Goal: Task Accomplishment & Management: Use online tool/utility

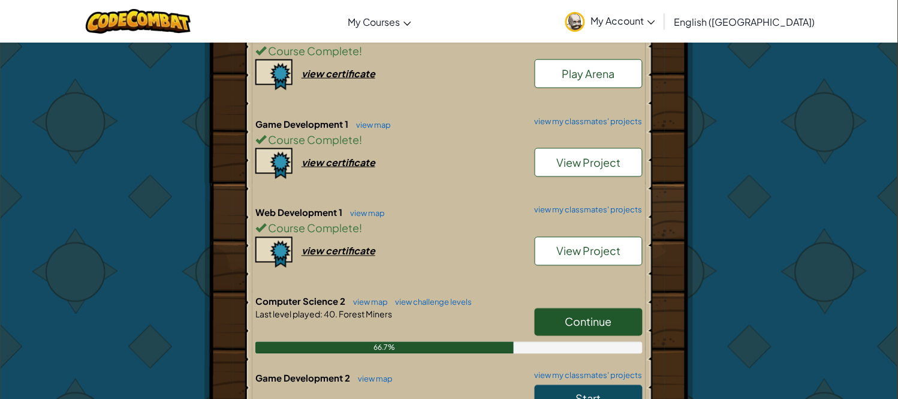
scroll to position [320, 0]
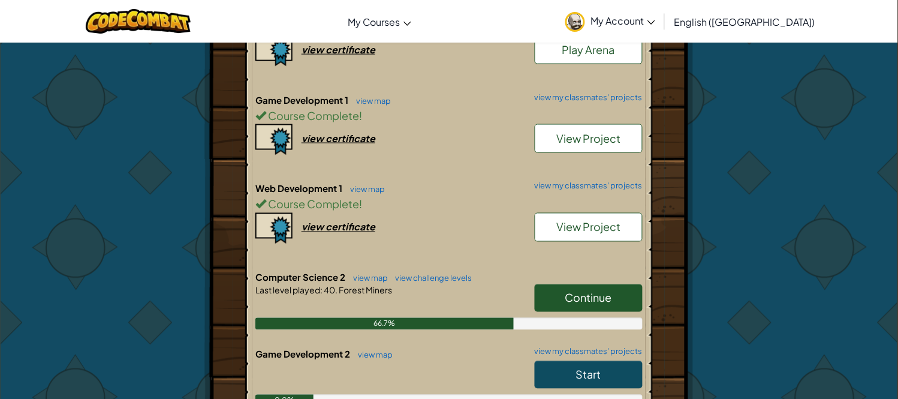
click at [579, 297] on span "Continue" at bounding box center [588, 298] width 47 height 14
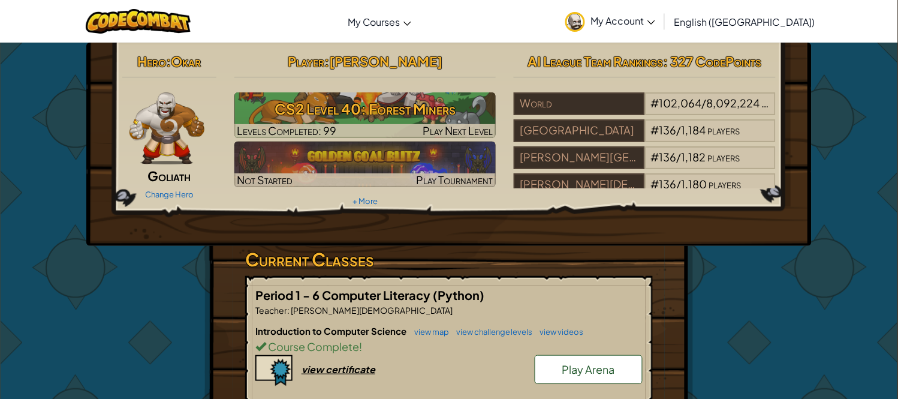
click at [579, 297] on h5 "Period 1 - 6 Computer Literacy (Python)" at bounding box center [448, 294] width 387 height 19
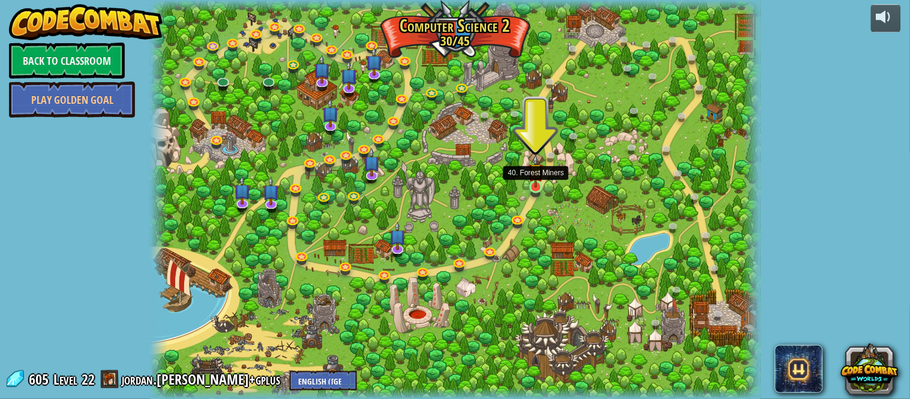
click at [532, 183] on img at bounding box center [535, 171] width 14 height 34
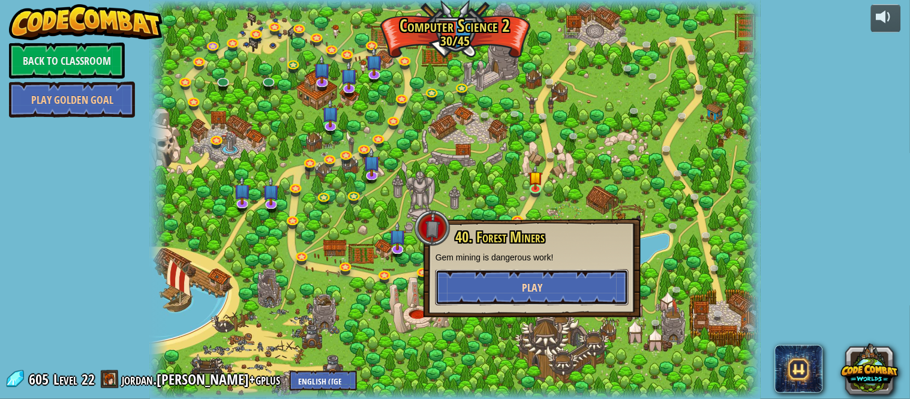
click at [559, 283] on button "Play" at bounding box center [531, 287] width 193 height 36
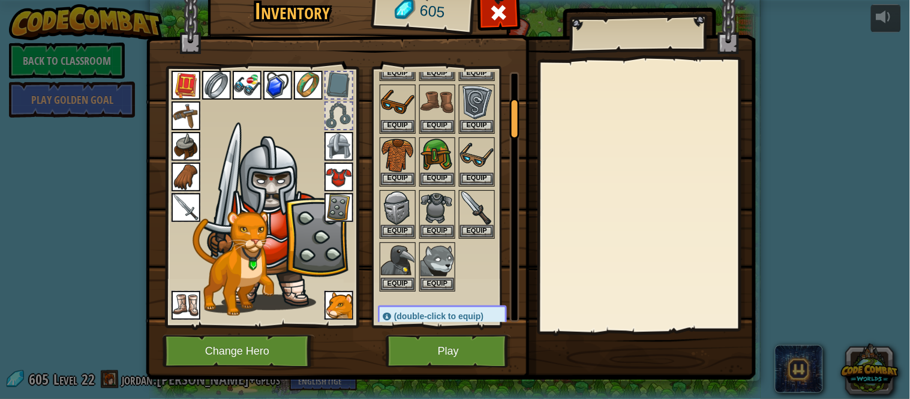
scroll to position [179, 0]
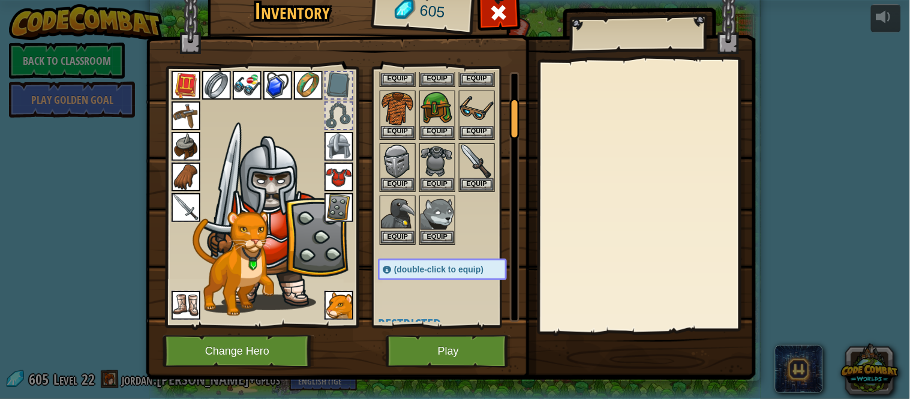
drag, startPoint x: 506, startPoint y: 91, endPoint x: 513, endPoint y: 117, distance: 27.2
click at [513, 117] on div at bounding box center [515, 118] width 10 height 41
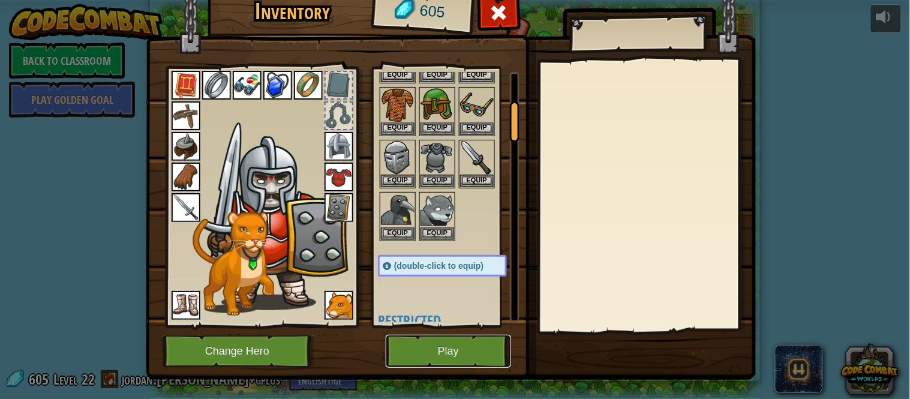
click at [432, 348] on button "Play" at bounding box center [448, 351] width 125 height 33
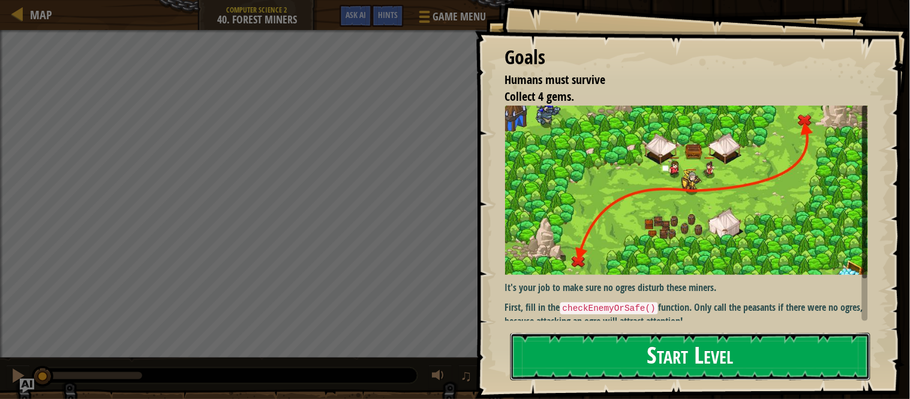
click at [646, 352] on button "Start Level" at bounding box center [690, 356] width 360 height 47
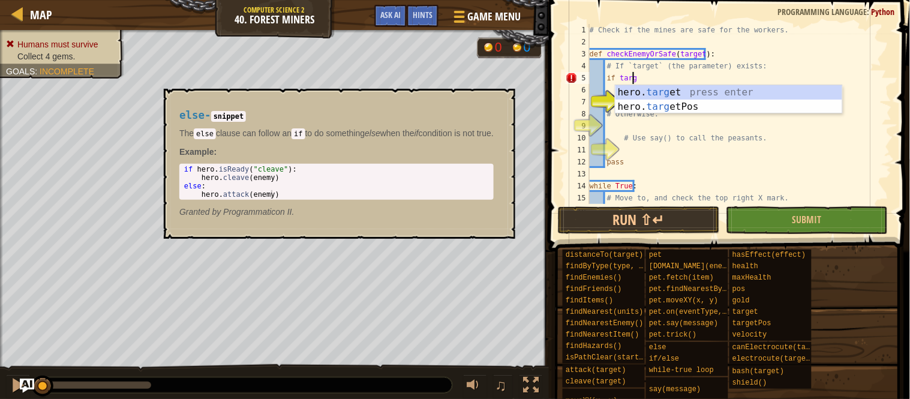
scroll to position [5, 3]
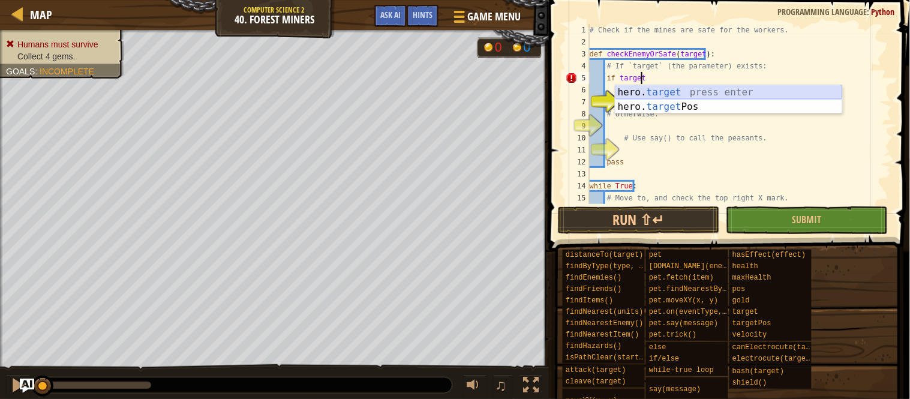
click at [660, 91] on div "hero. target press enter hero. target Pos press enter" at bounding box center [728, 114] width 227 height 58
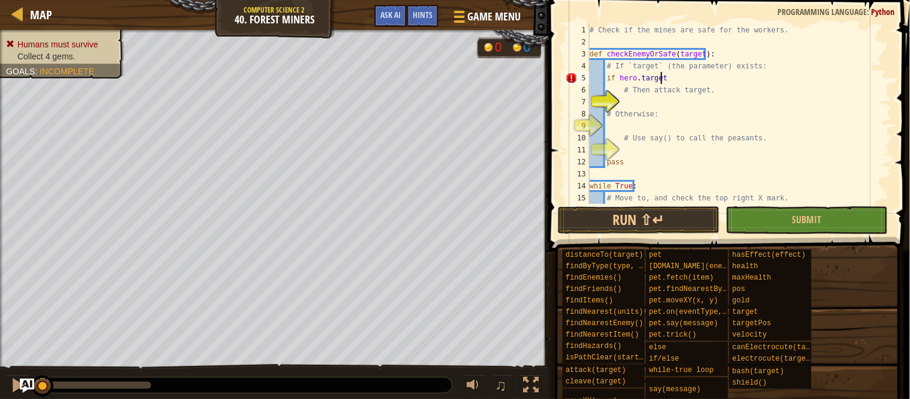
click at [637, 79] on div "# Check if the mines are safe for the workers. def checkEnemyOrSafe ( target ) …" at bounding box center [733, 126] width 293 height 204
click at [682, 79] on div "# Check if the mines are safe for the workers. def checkEnemyOrSafe ( target ) …" at bounding box center [733, 126] width 293 height 204
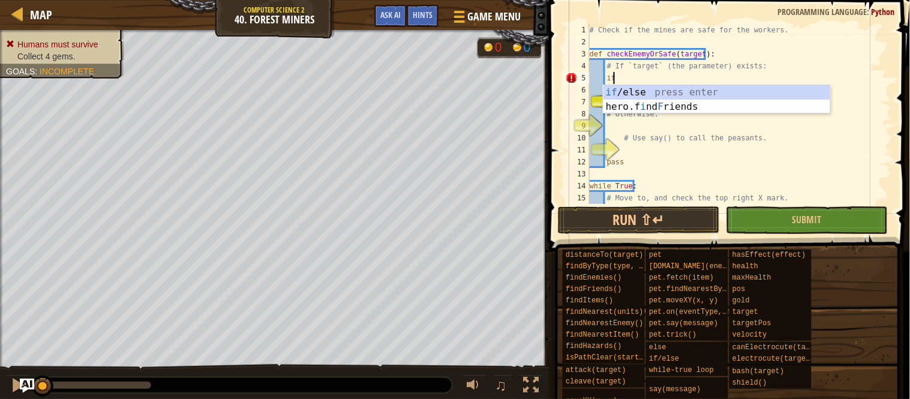
type textarea "i"
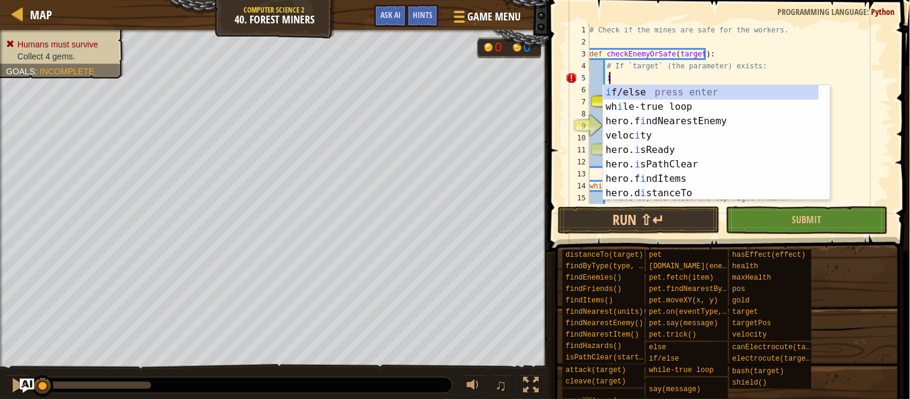
scroll to position [5, 1]
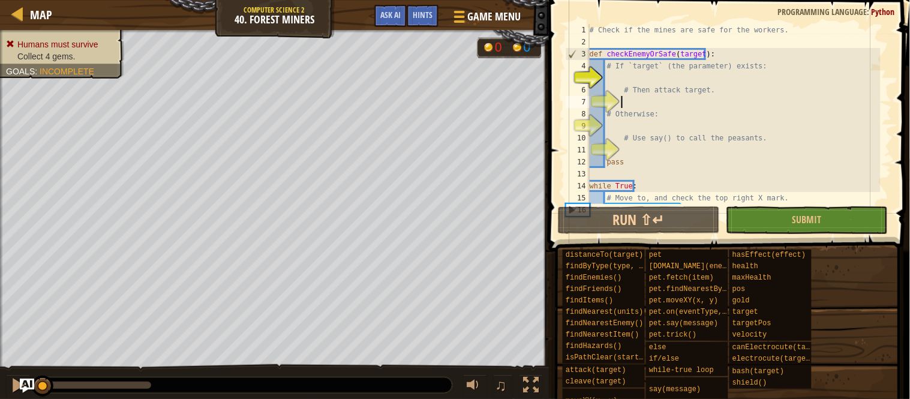
click at [651, 103] on div "# Check if the mines are safe for the workers. def checkEnemyOrSafe ( target ) …" at bounding box center [733, 126] width 293 height 204
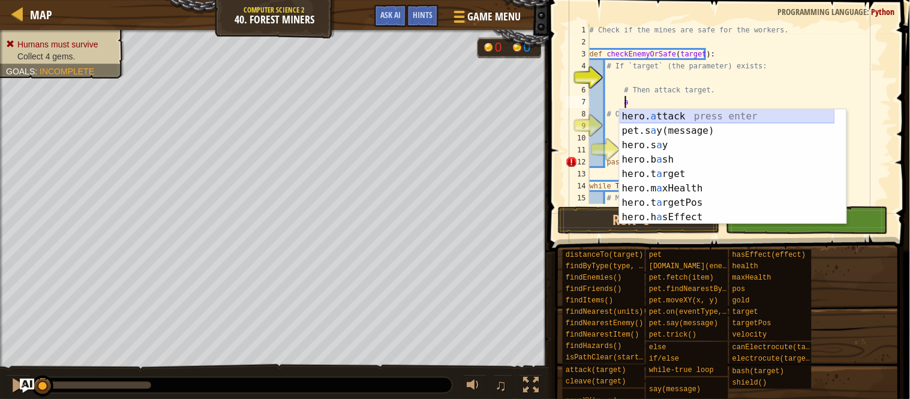
click at [646, 111] on div "hero. a ttack press enter pet.s a y(message) press enter hero.s a y press enter…" at bounding box center [726, 181] width 215 height 144
type textarea "hero.attack(enemy)"
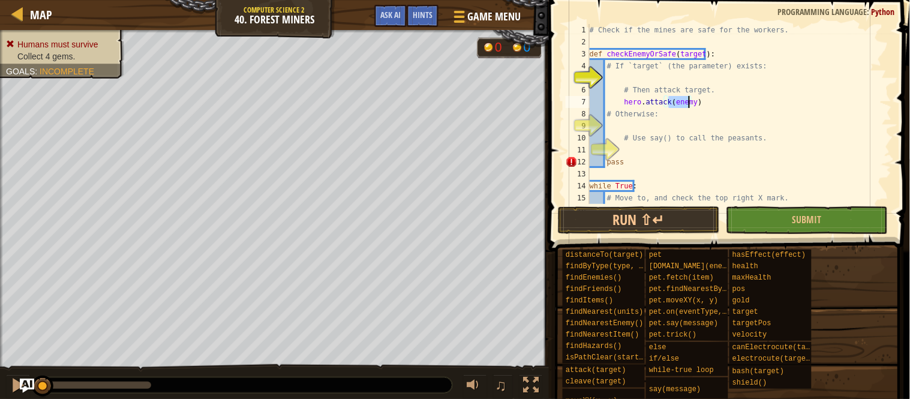
click at [669, 124] on div "# Check if the mines are safe for the workers. def checkEnemyOrSafe ( target ) …" at bounding box center [733, 126] width 293 height 204
click at [610, 125] on div "# Check if the mines are safe for the workers. def checkEnemyOrSafe ( target ) …" at bounding box center [733, 126] width 293 height 204
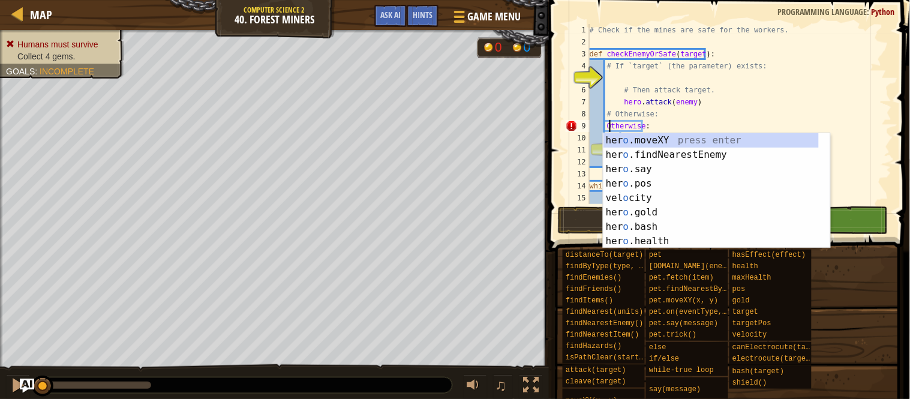
scroll to position [5, 1]
click at [680, 126] on div "# Check if the mines are safe for the workers. def checkEnemyOrSafe ( target ) …" at bounding box center [733, 126] width 293 height 204
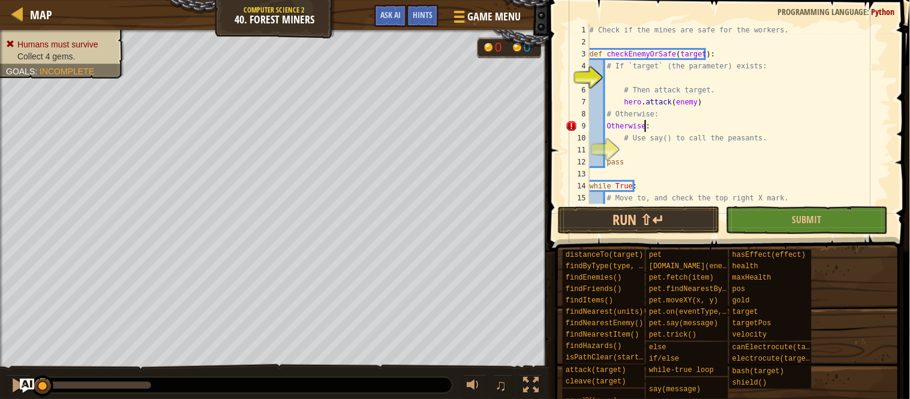
scroll to position [5, 3]
click at [672, 118] on div "# Check if the mines are safe for the workers. def checkEnemyOrSafe ( target ) …" at bounding box center [733, 126] width 293 height 204
click at [651, 156] on div "# Check if the mines are safe for the workers. def checkEnemyOrSafe ( target ) …" at bounding box center [733, 126] width 293 height 204
click at [650, 124] on div "# Check if the mines are safe for the workers. def checkEnemyOrSafe ( target ) …" at bounding box center [733, 126] width 293 height 204
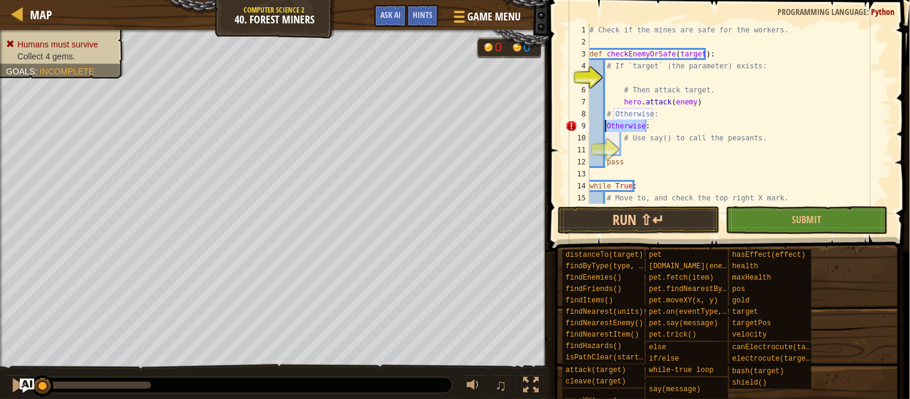
drag, startPoint x: 650, startPoint y: 124, endPoint x: 631, endPoint y: 128, distance: 19.8
click at [631, 128] on div "# Check if the mines are safe for the workers. def checkEnemyOrSafe ( target ) …" at bounding box center [733, 126] width 293 height 204
click at [643, 116] on div "# Check if the mines are safe for the workers. def checkEnemyOrSafe ( target ) …" at bounding box center [733, 126] width 293 height 204
click at [670, 120] on div "# Check if the mines are safe for the workers. def checkEnemyOrSafe ( target ) …" at bounding box center [733, 126] width 293 height 204
type textarea "Otherwise:"
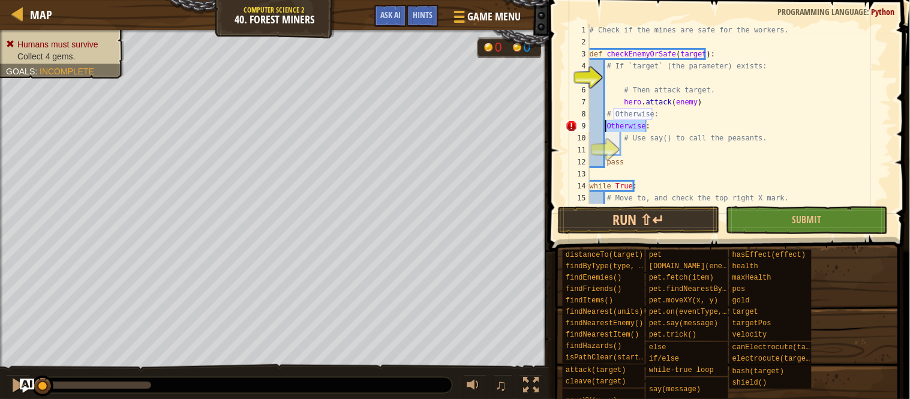
drag, startPoint x: 651, startPoint y: 126, endPoint x: 606, endPoint y: 126, distance: 44.4
click at [606, 126] on div "# Check if the mines are safe for the workers. def checkEnemyOrSafe ( target ) …" at bounding box center [733, 126] width 293 height 204
click at [643, 146] on div "# Check if the mines are safe for the workers. def checkEnemyOrSafe ( target ) …" at bounding box center [733, 126] width 293 height 204
click at [664, 149] on div "# Check if the mines are safe for the workers. def checkEnemyOrSafe ( target ) …" at bounding box center [733, 126] width 293 height 204
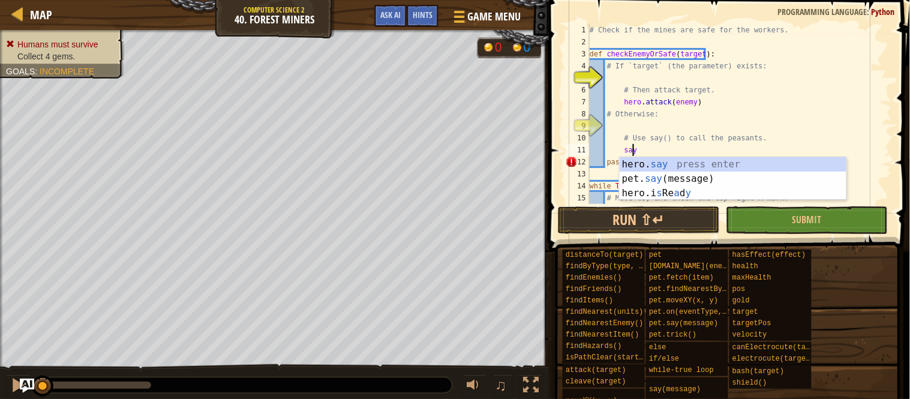
scroll to position [5, 3]
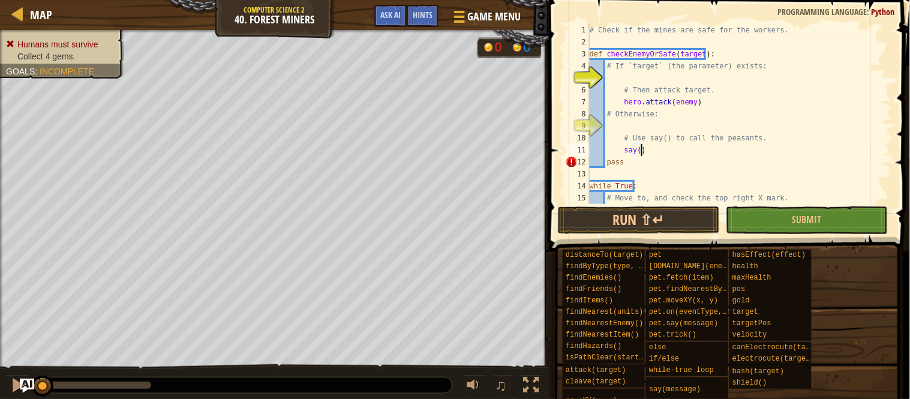
click at [637, 158] on div "# Check if the mines are safe for the workers. def checkEnemyOrSafe ( target ) …" at bounding box center [733, 126] width 293 height 204
click at [648, 153] on div "# Check if the mines are safe for the workers. def checkEnemyOrSafe ( target ) …" at bounding box center [733, 126] width 293 height 204
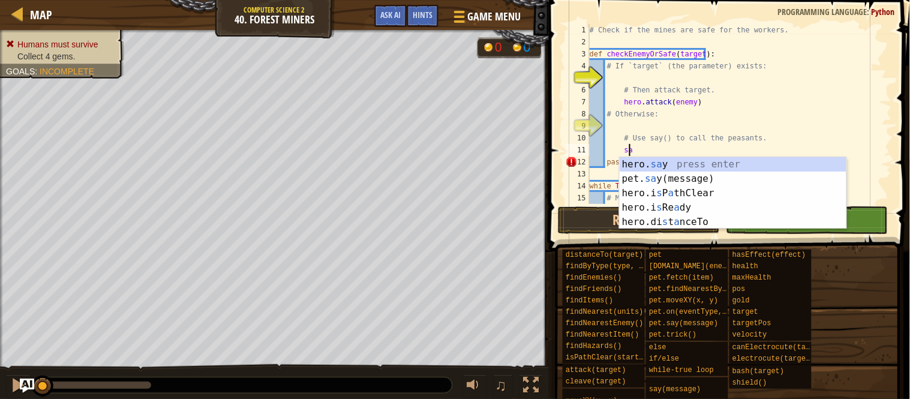
type textarea "s"
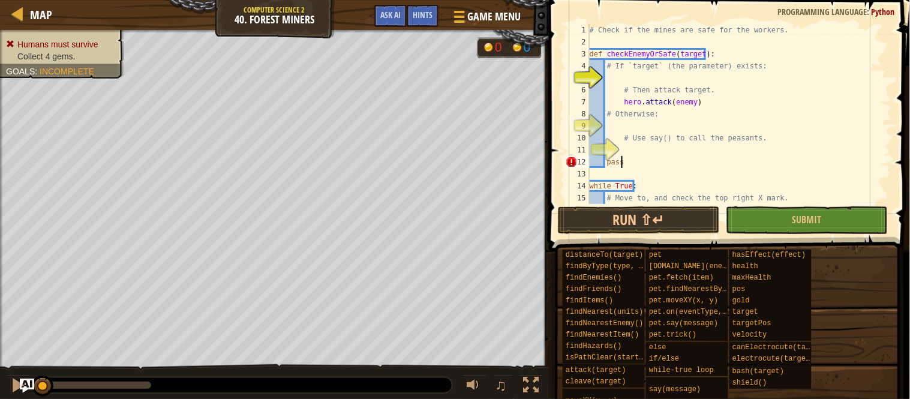
click at [631, 160] on div "# Check if the mines are safe for the workers. def checkEnemyOrSafe ( target ) …" at bounding box center [733, 126] width 293 height 204
type textarea "pass"
click at [470, 10] on span "Game Menu" at bounding box center [494, 16] width 56 height 16
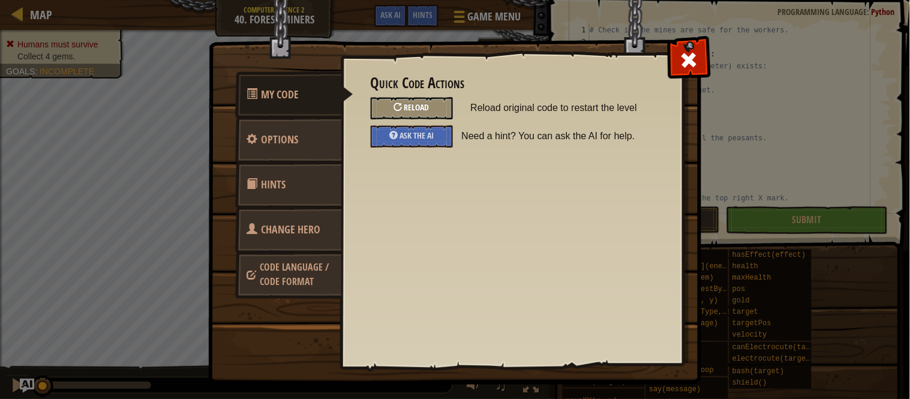
click at [405, 103] on span "Reload" at bounding box center [416, 106] width 25 height 11
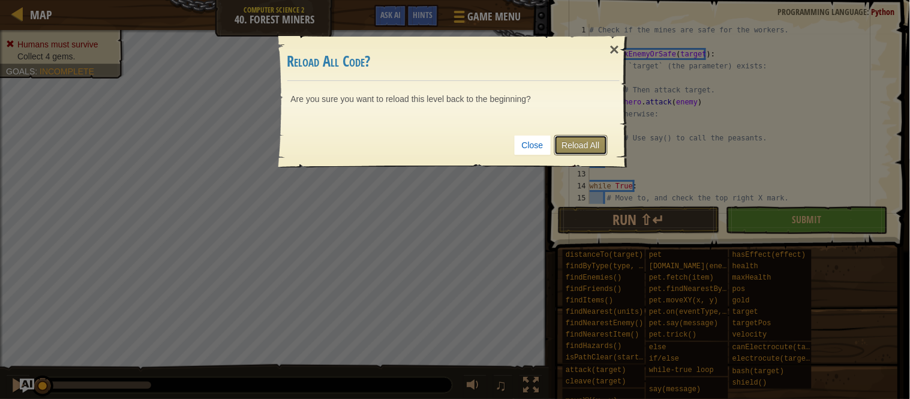
click at [566, 142] on link "Reload All" at bounding box center [580, 145] width 53 height 20
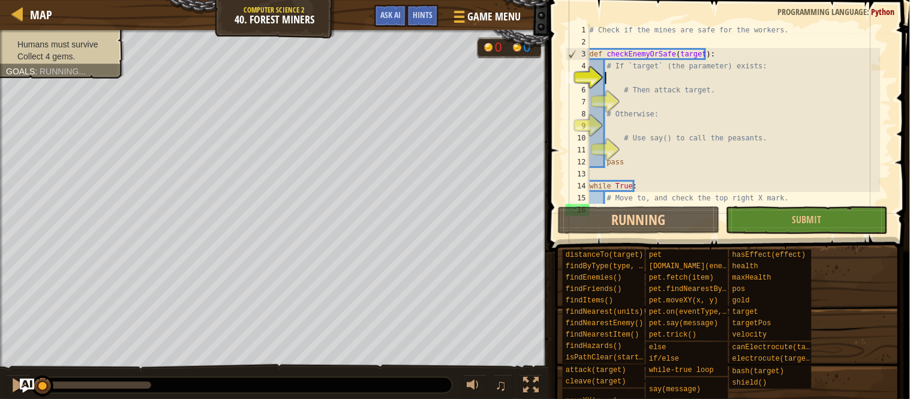
scroll to position [5, 1]
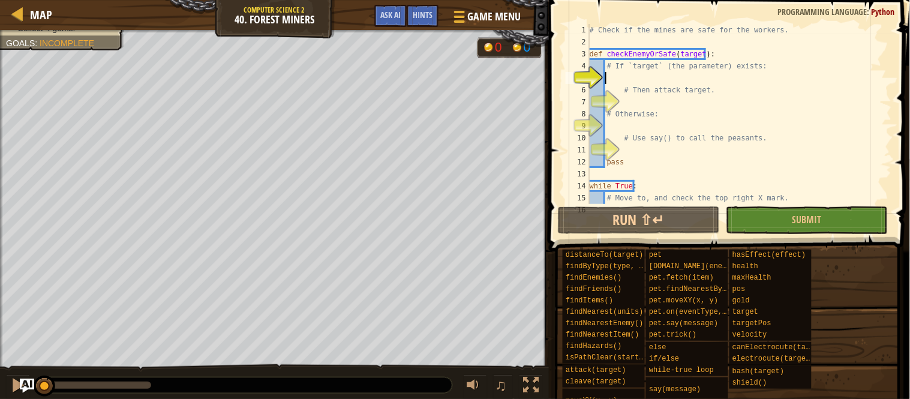
click at [628, 100] on div "# Check if the mines are safe for the workers. def checkEnemyOrSafe ( target ) …" at bounding box center [733, 126] width 293 height 204
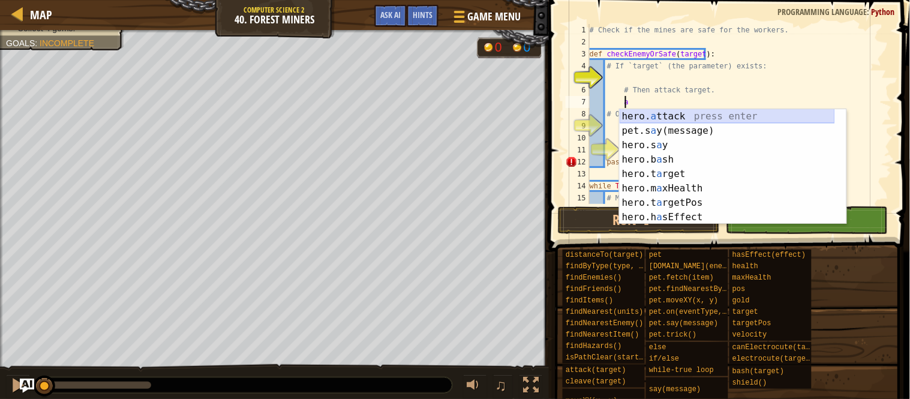
click at [634, 112] on div "hero. a ttack press enter pet.s a y(message) press enter hero.s a y press enter…" at bounding box center [726, 181] width 215 height 144
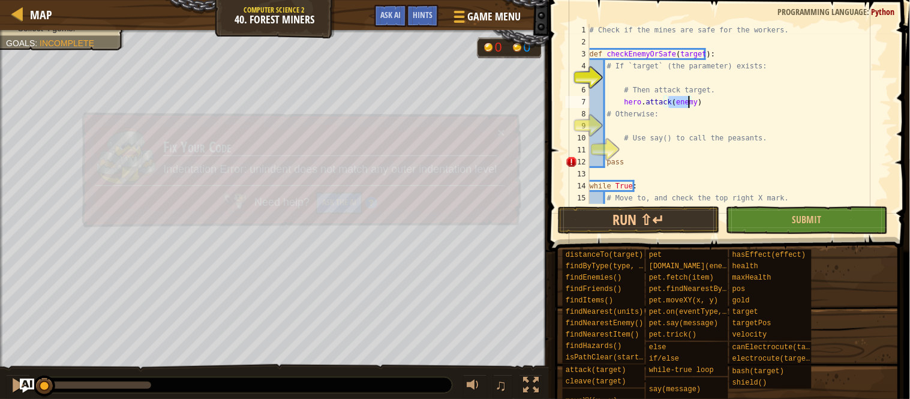
click at [634, 112] on div "# Check if the mines are safe for the workers. def checkEnemyOrSafe ( target ) …" at bounding box center [733, 126] width 293 height 204
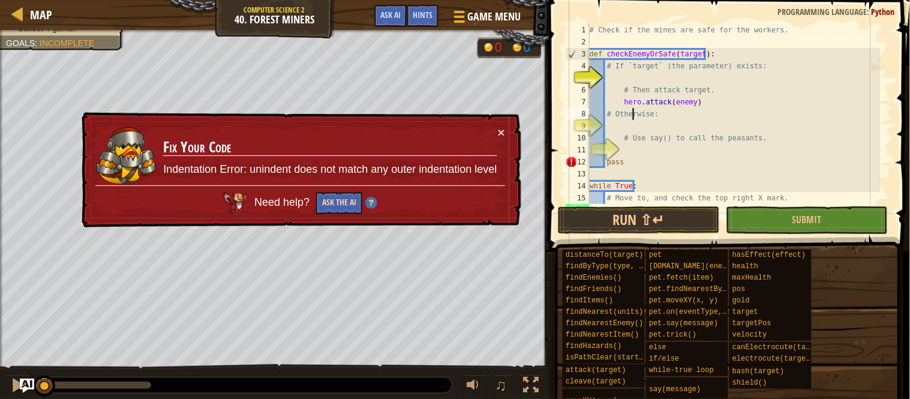
type textarea "# Otherwise:"
click at [345, 195] on button "Ask the AI" at bounding box center [338, 203] width 47 height 23
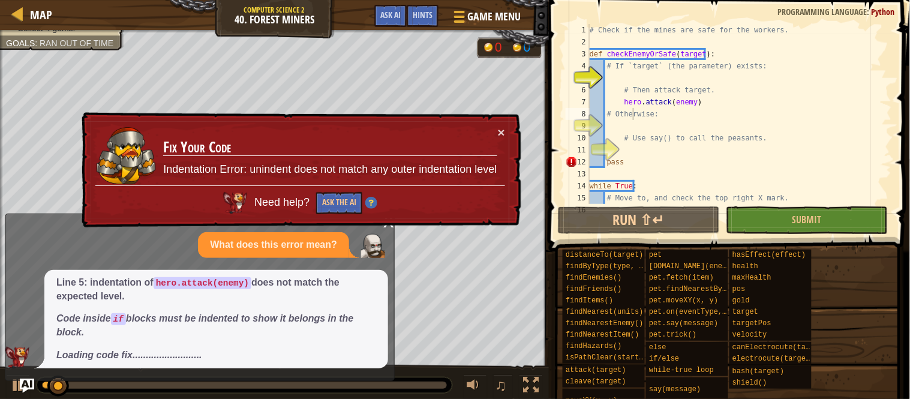
drag, startPoint x: 345, startPoint y: 195, endPoint x: 276, endPoint y: 167, distance: 74.5
click at [276, 167] on p "Indentation Error: unindent does not match any outer indentation level" at bounding box center [329, 170] width 333 height 16
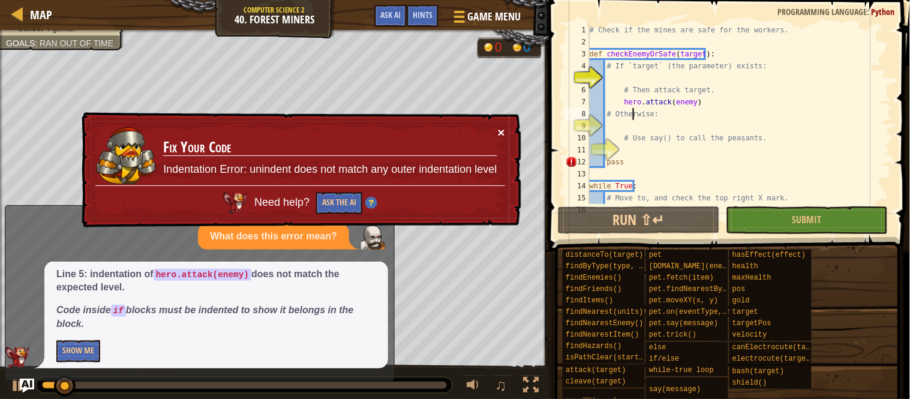
click at [500, 127] on button "×" at bounding box center [501, 133] width 7 height 13
click at [654, 76] on div "# Check if the mines are safe for the workers. def checkEnemyOrSafe ( target ) …" at bounding box center [733, 126] width 293 height 204
click at [643, 78] on div "# Check if the mines are safe for the workers. def checkEnemyOrSafe ( target ) …" at bounding box center [733, 126] width 293 height 204
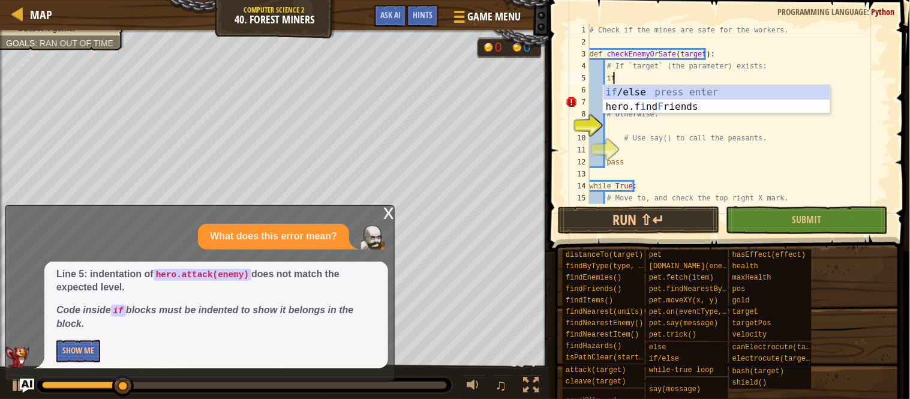
scroll to position [5, 1]
click at [625, 88] on div "if /else press enter hero.f i nd F riends press enter" at bounding box center [716, 114] width 227 height 58
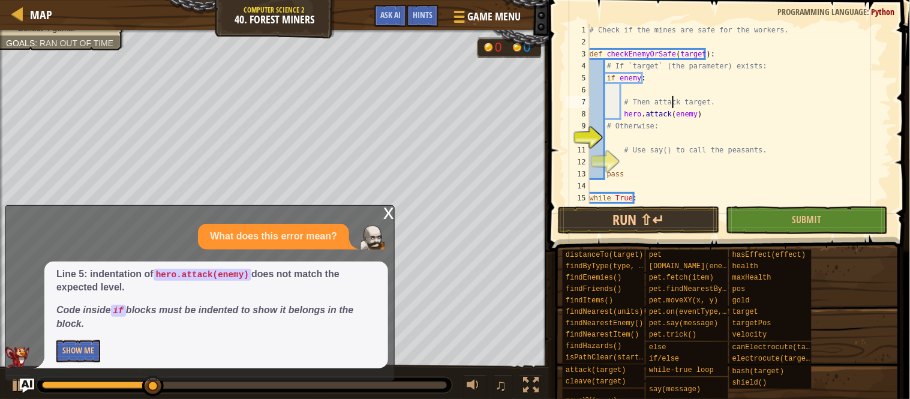
click at [675, 98] on div "# Check if the mines are safe for the workers. def checkEnemyOrSafe ( target ) …" at bounding box center [733, 126] width 293 height 204
type textarea "# Then attack target."
click at [642, 133] on div "# Check if the mines are safe for the workers. def checkEnemyOrSafe ( target ) …" at bounding box center [733, 126] width 293 height 204
type textarea "Otherwise:"
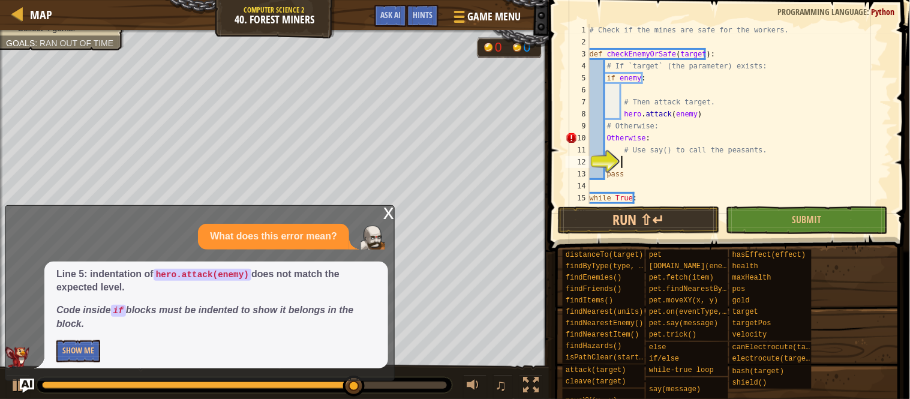
click at [638, 165] on div "# Check if the mines are safe for the workers. def checkEnemyOrSafe ( target ) …" at bounding box center [733, 126] width 293 height 204
click at [775, 218] on button "Submit" at bounding box center [807, 220] width 162 height 28
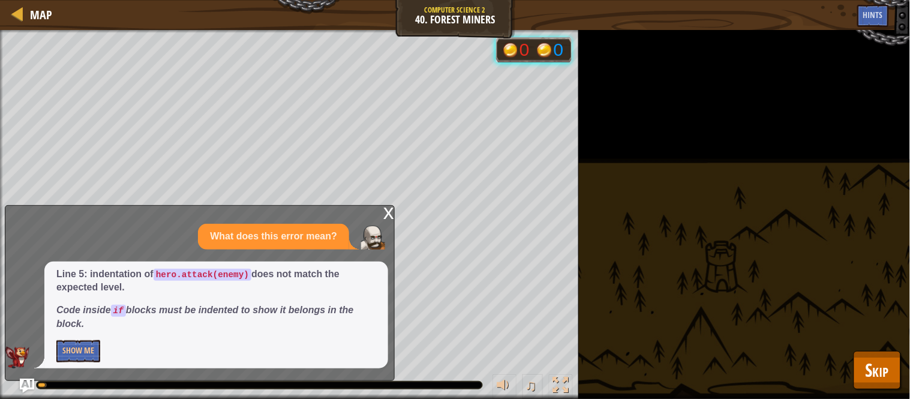
click at [381, 212] on div "x What does this error mean? Line 5: indentation of hero.attack(enemy) does not…" at bounding box center [200, 293] width 390 height 176
click at [393, 206] on div "x" at bounding box center [388, 212] width 11 height 12
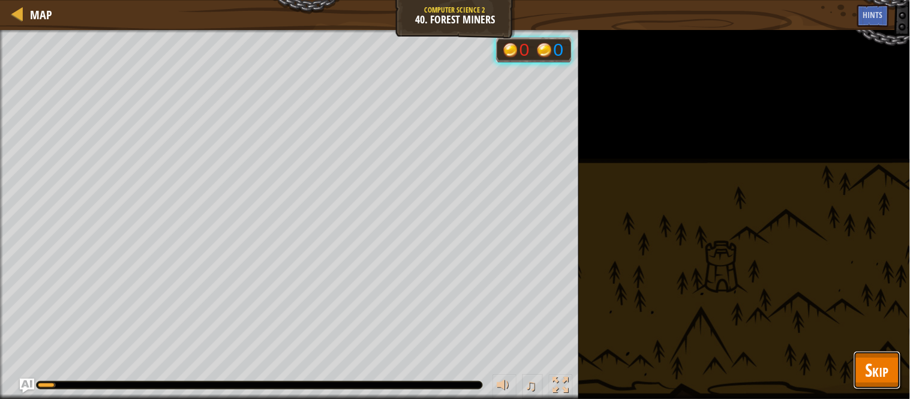
click at [858, 361] on button "Skip" at bounding box center [876, 370] width 47 height 38
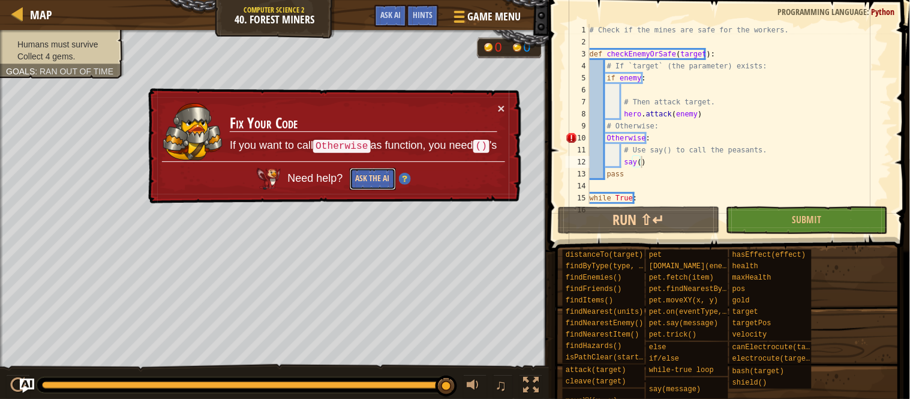
click at [368, 172] on button "Ask the AI" at bounding box center [372, 179] width 46 height 22
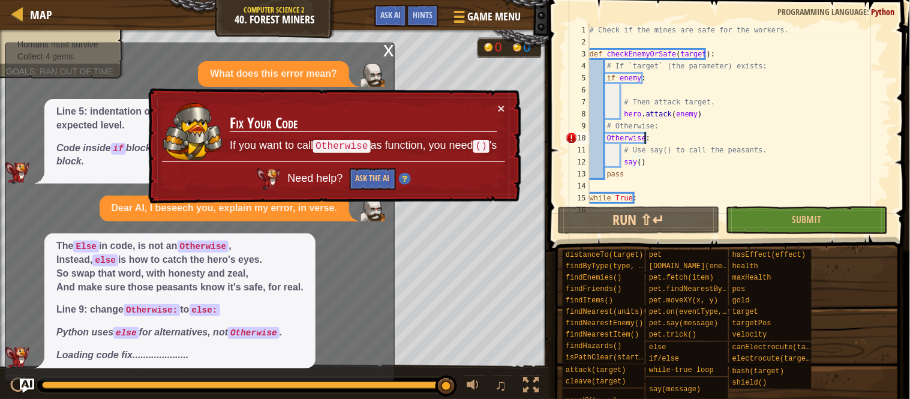
click at [649, 134] on div "# Check if the mines are safe for the workers. def checkEnemyOrSafe ( target ) …" at bounding box center [733, 126] width 293 height 204
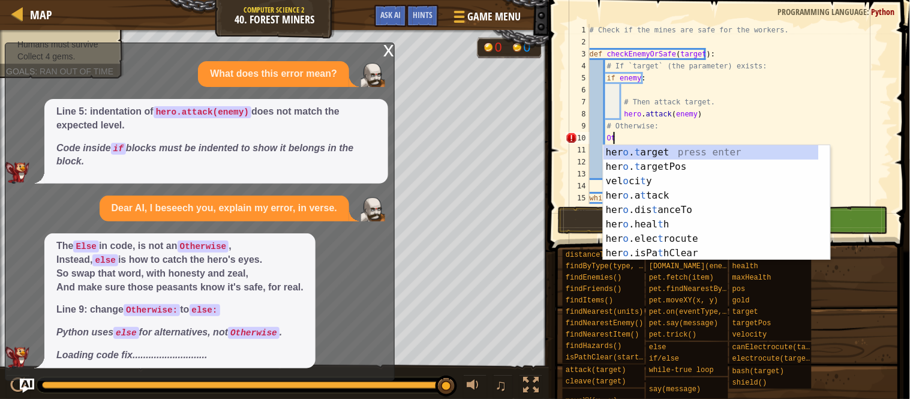
type textarea "O"
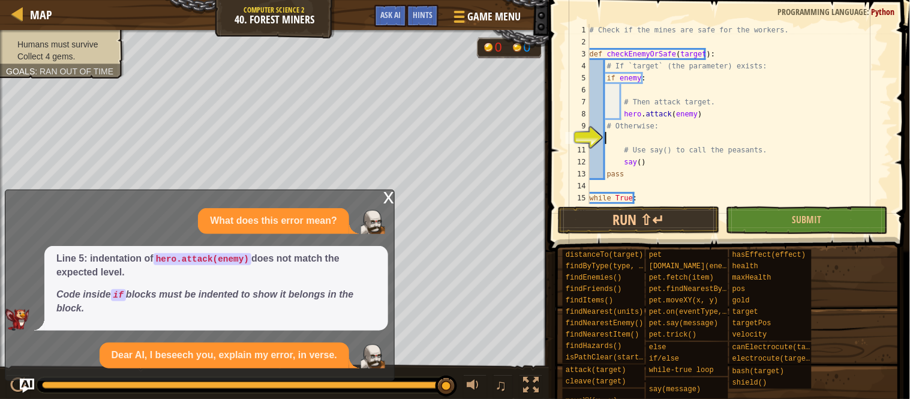
type textarea "e"
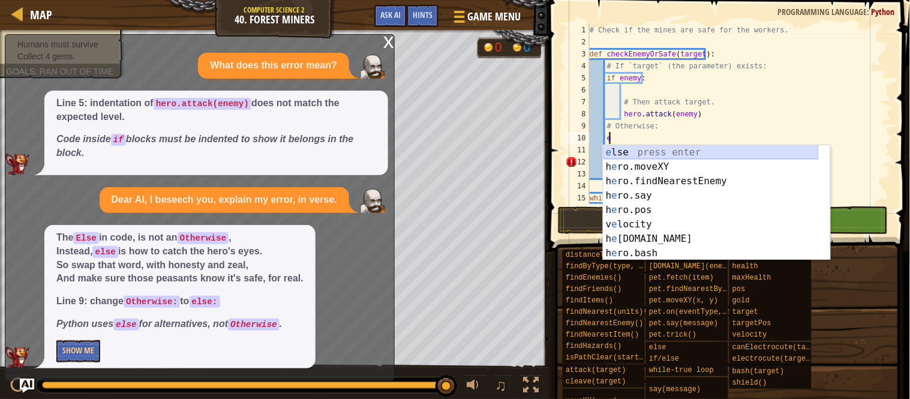
click at [631, 150] on div "e lse press enter h e ro.moveXY press enter h e ro.findNearestEnemy press enter…" at bounding box center [710, 217] width 215 height 144
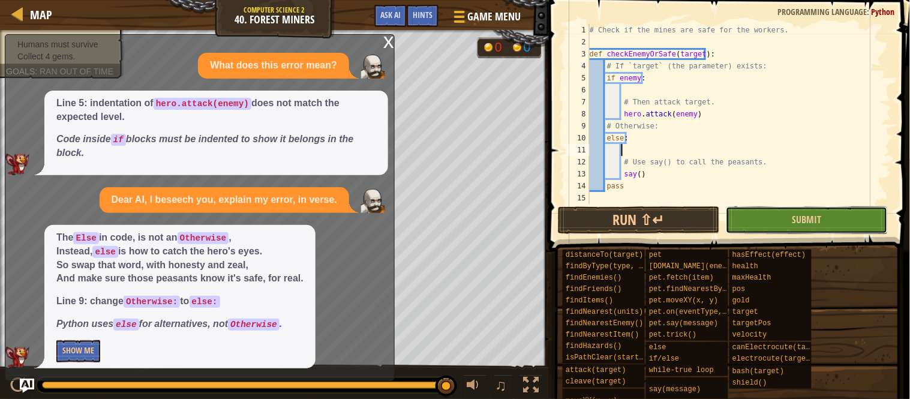
click at [748, 218] on button "Submit" at bounding box center [807, 220] width 162 height 28
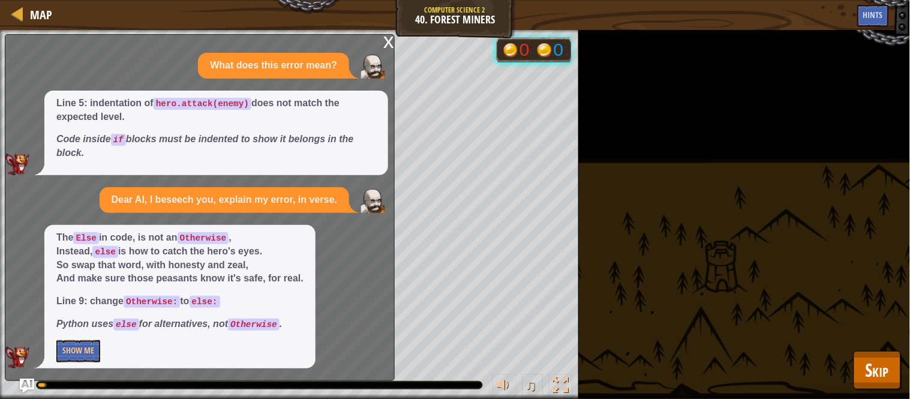
click at [383, 36] on div "x" at bounding box center [388, 41] width 11 height 12
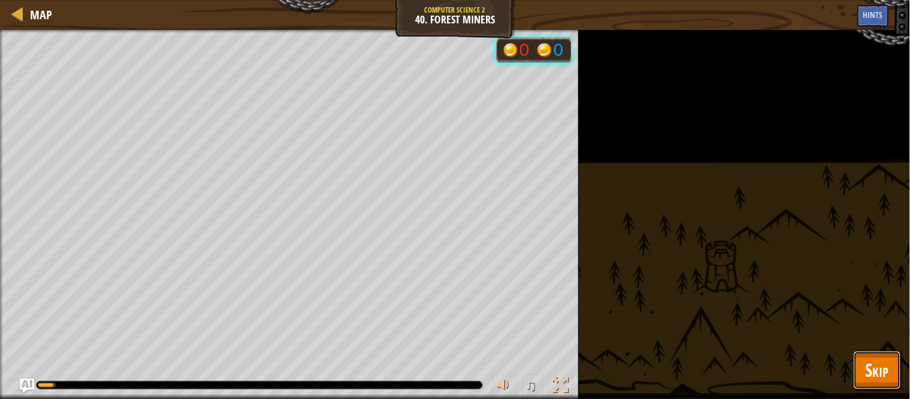
click at [874, 366] on span "Skip" at bounding box center [876, 369] width 23 height 25
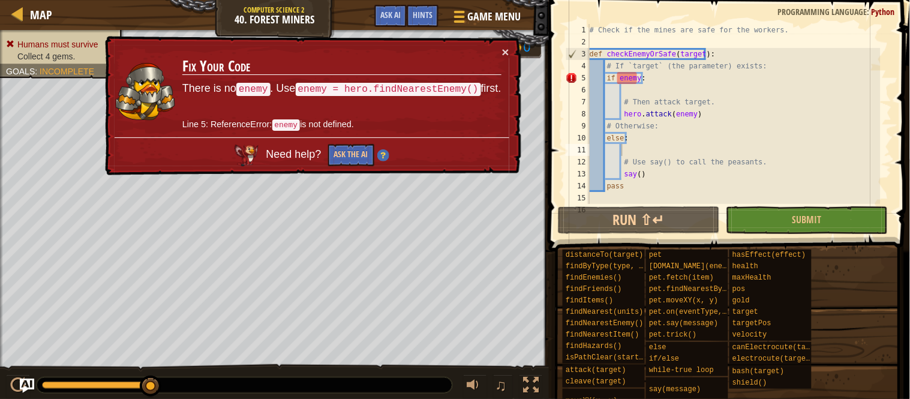
click at [646, 76] on div "# Check if the mines are safe for the workers. def checkEnemyOrSafe ( target ) …" at bounding box center [733, 126] width 293 height 204
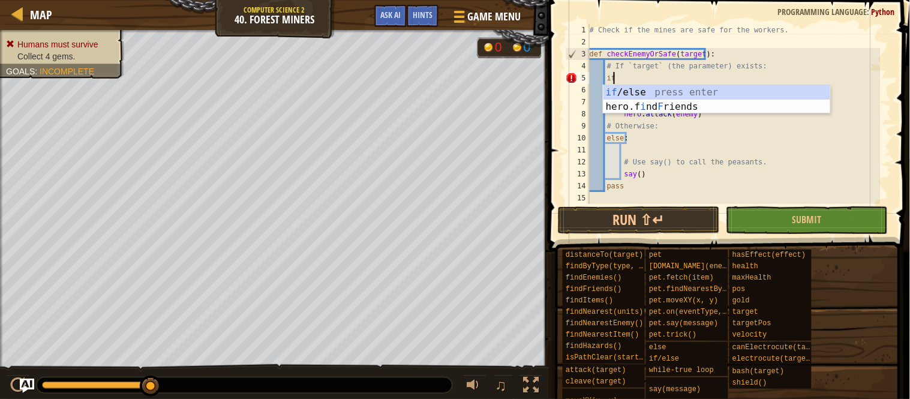
type textarea "i"
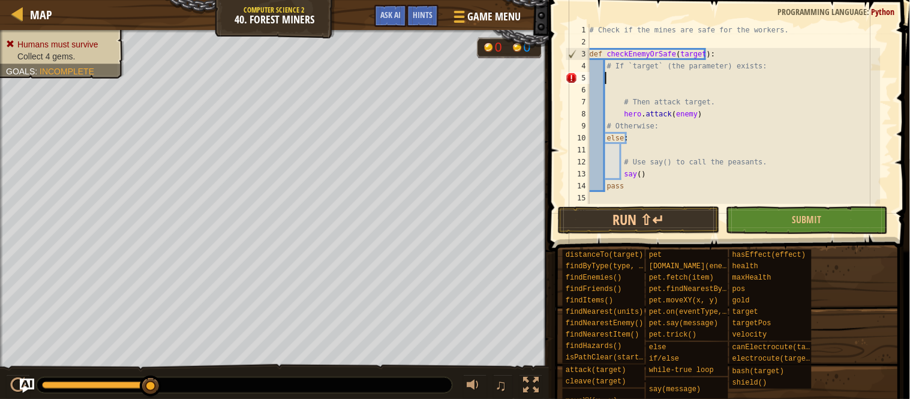
type textarea "f"
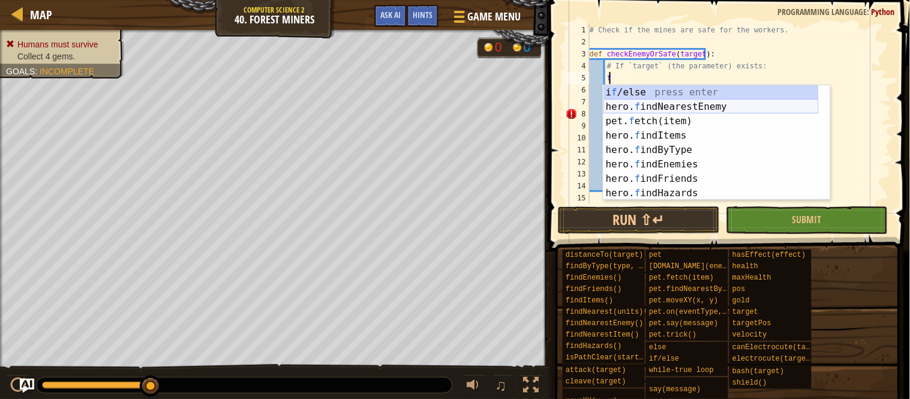
click at [660, 105] on div "i f /else press enter hero. f indNearestEnemy press enter pet. f etch(item) pre…" at bounding box center [710, 157] width 215 height 144
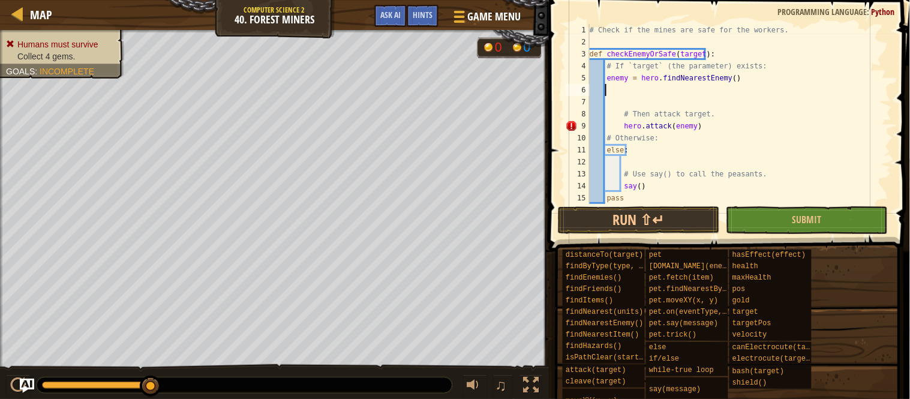
click at [715, 134] on div "# Check if the mines are safe for the workers. def checkEnemyOrSafe ( target ) …" at bounding box center [733, 126] width 293 height 204
type textarea "# Otherwise:"
click at [662, 100] on div "# Check if the mines are safe for the workers. def checkEnemyOrSafe ( target ) …" at bounding box center [733, 126] width 293 height 204
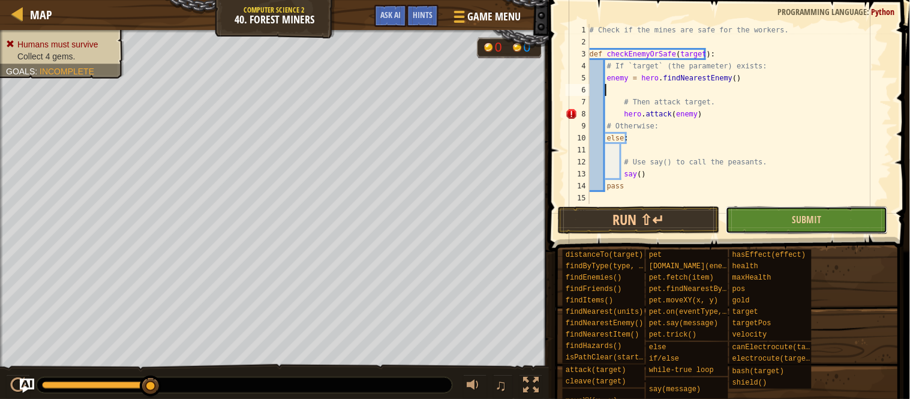
click at [765, 211] on button "Submit" at bounding box center [807, 220] width 162 height 28
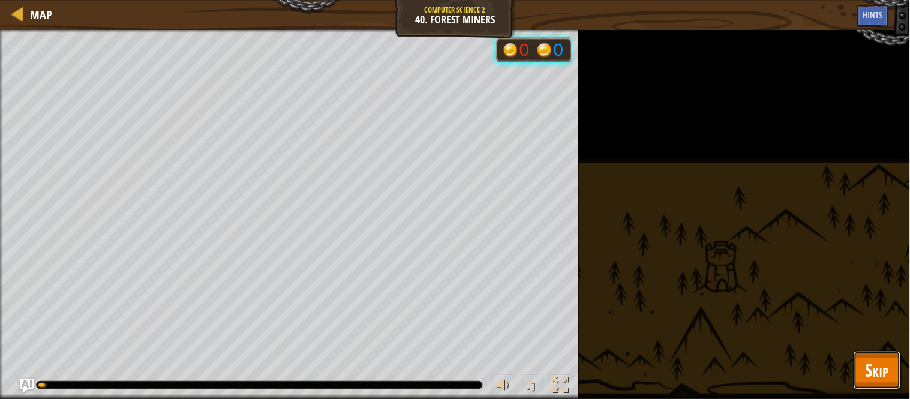
click at [890, 362] on button "Skip" at bounding box center [876, 370] width 47 height 38
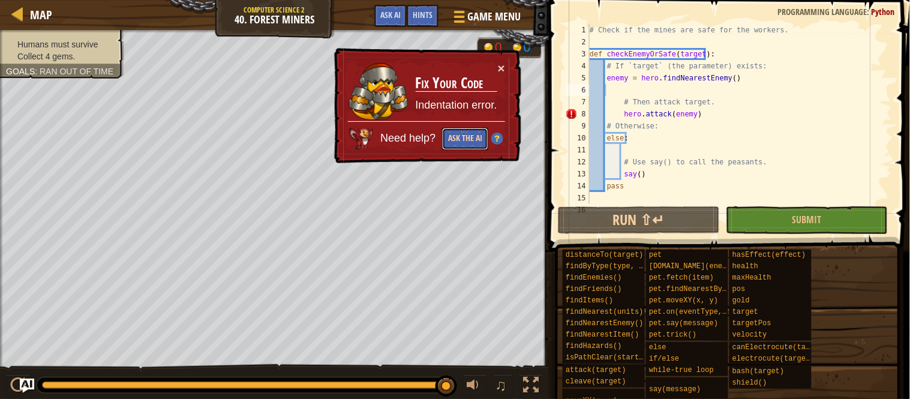
click at [466, 134] on button "Ask the AI" at bounding box center [465, 139] width 46 height 22
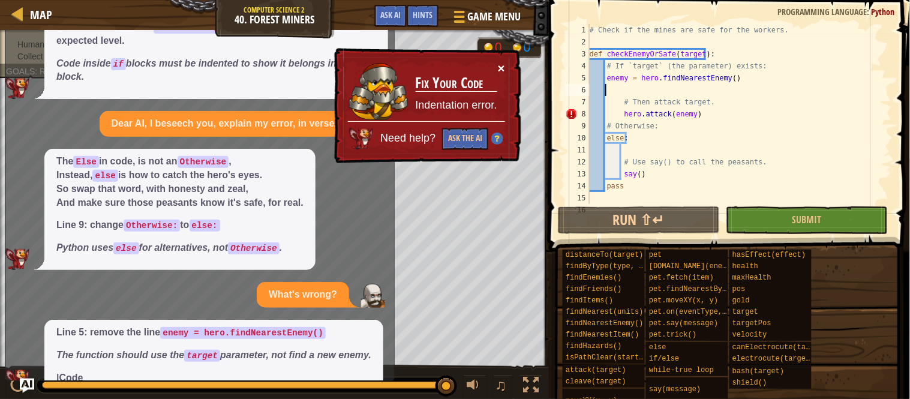
scroll to position [86, 0]
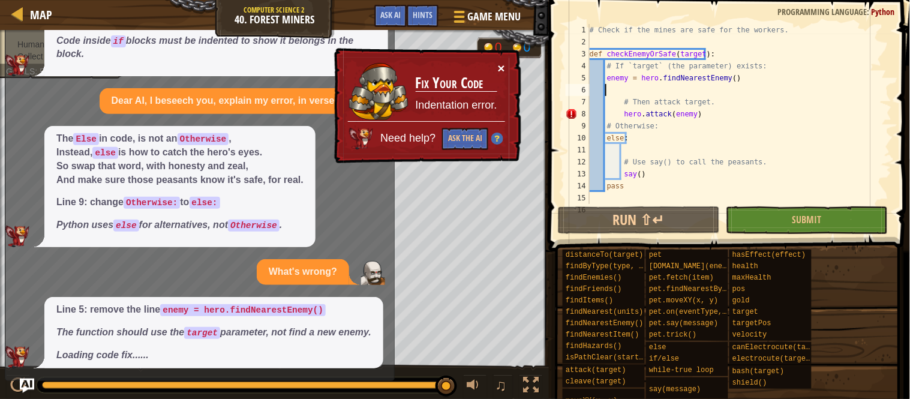
click at [498, 65] on button "×" at bounding box center [501, 68] width 7 height 13
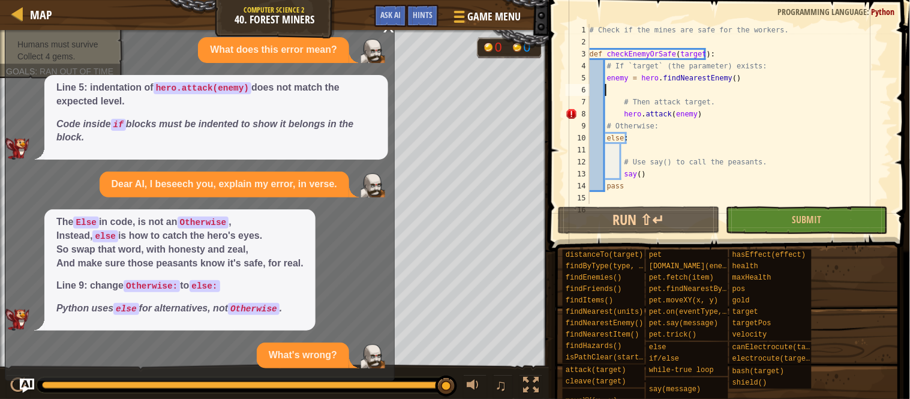
scroll to position [94, 0]
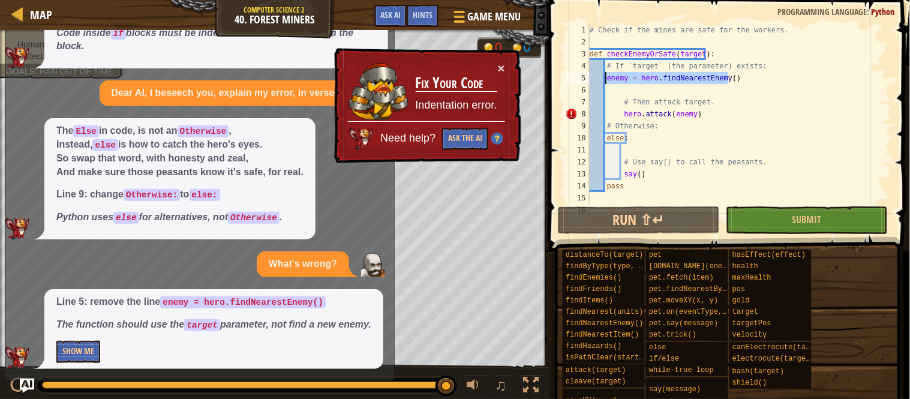
drag, startPoint x: 729, startPoint y: 77, endPoint x: 607, endPoint y: 79, distance: 121.7
click at [607, 79] on div "# Check if the mines are safe for the workers. def checkEnemyOrSafe ( target ) …" at bounding box center [733, 126] width 293 height 204
type textarea "enemy = hero.findNearestEnemy()"
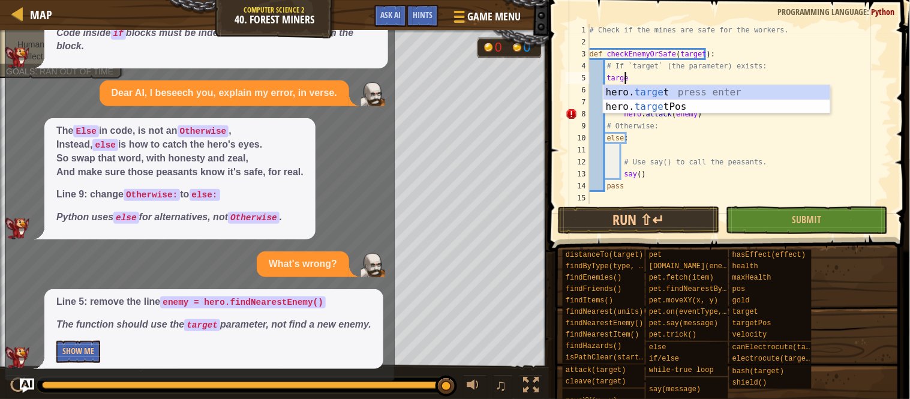
scroll to position [5, 2]
click at [685, 86] on div "hero. target press enter hero. target Pos press enter" at bounding box center [716, 114] width 227 height 58
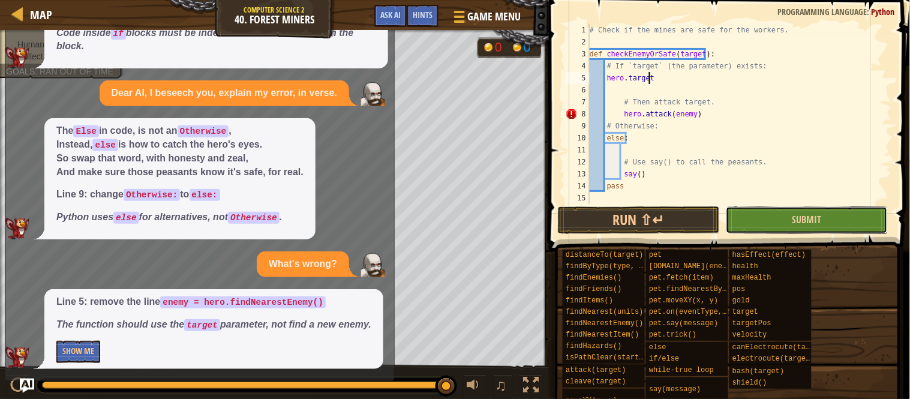
click at [753, 216] on button "Submit" at bounding box center [807, 220] width 162 height 28
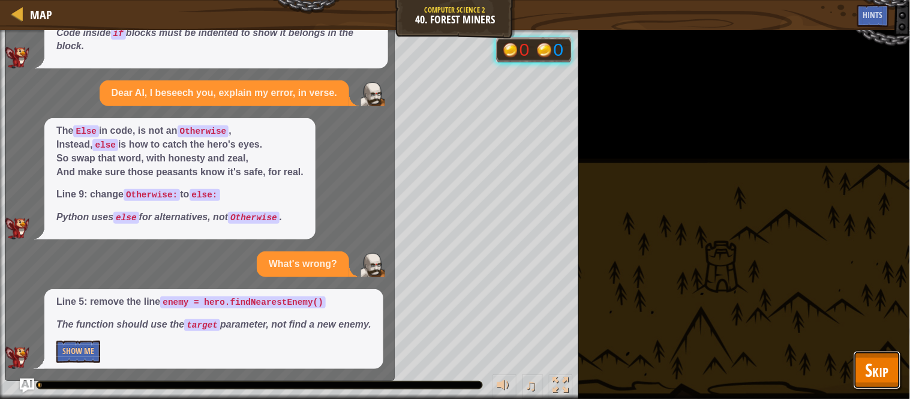
click at [861, 372] on button "Skip" at bounding box center [876, 370] width 47 height 38
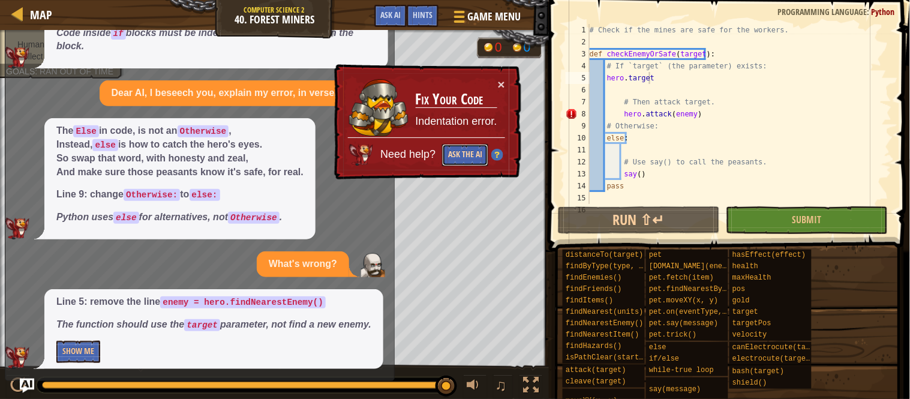
click at [461, 155] on button "Ask the AI" at bounding box center [465, 155] width 46 height 22
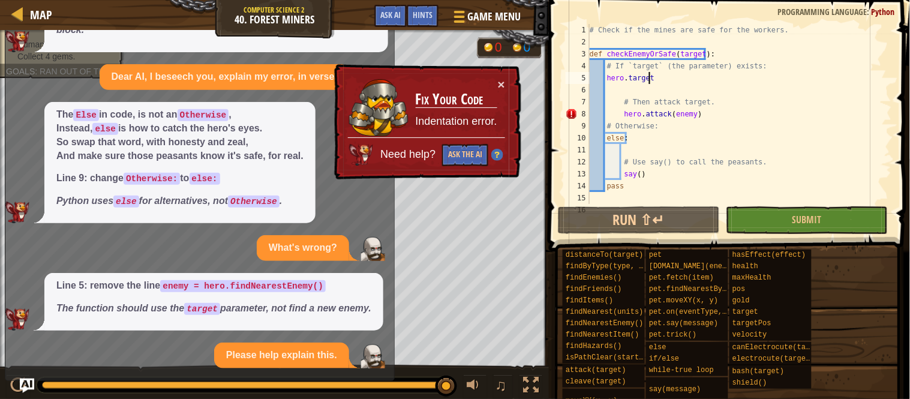
scroll to position [214, 0]
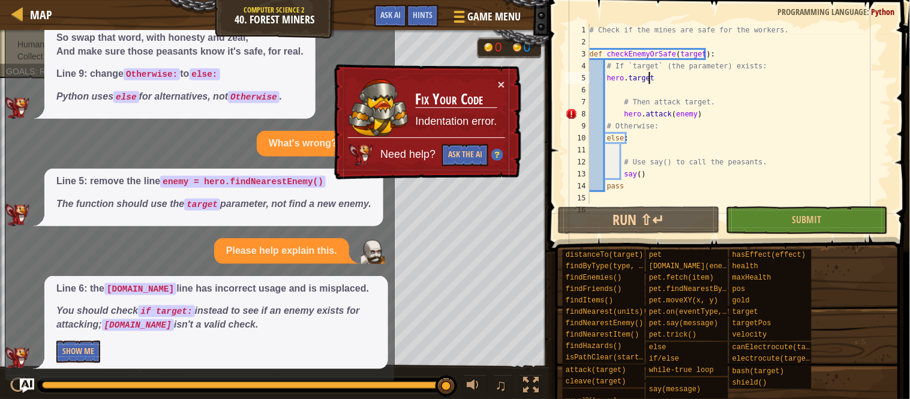
click at [621, 77] on div "# Check if the mines are safe for the workers. def checkEnemyOrSafe ( target ) …" at bounding box center [733, 126] width 293 height 204
click at [626, 82] on div "# Check if the mines are safe for the workers. def checkEnemyOrSafe ( target ) …" at bounding box center [733, 126] width 293 height 204
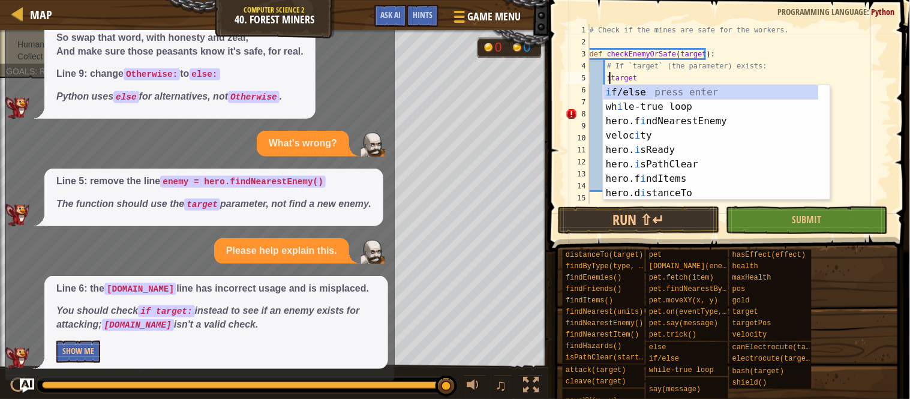
scroll to position [5, 2]
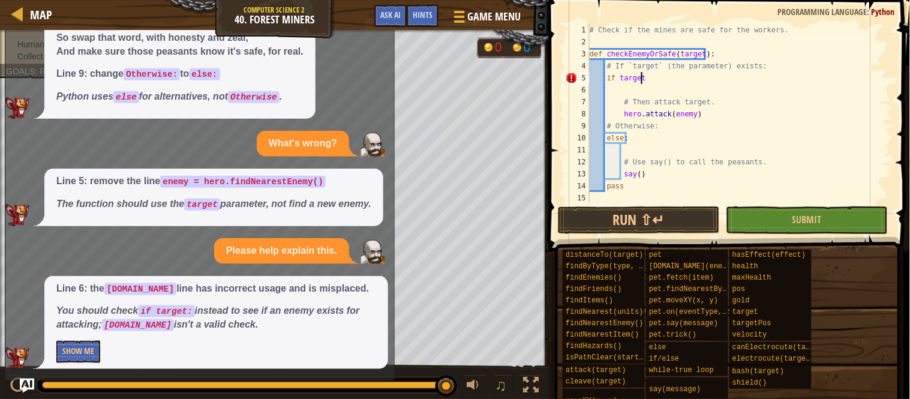
click at [645, 79] on div "# Check if the mines are safe for the workers. def checkEnemyOrSafe ( target ) …" at bounding box center [733, 126] width 293 height 204
click at [781, 217] on button "Submit" at bounding box center [807, 220] width 162 height 28
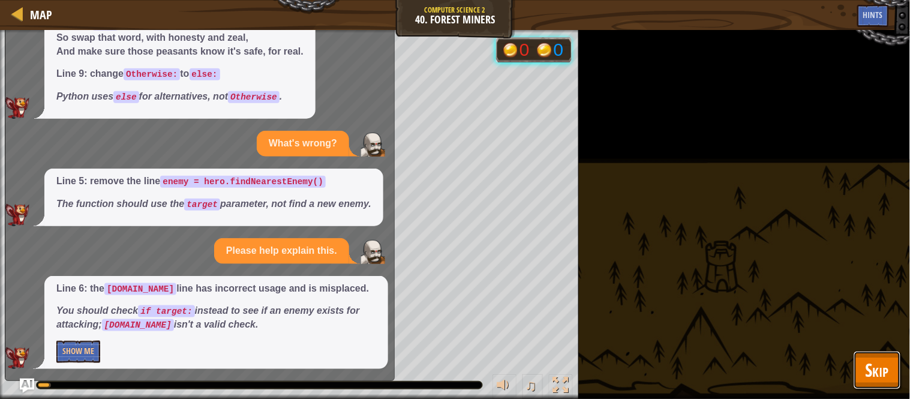
click at [858, 356] on button "Skip" at bounding box center [876, 370] width 47 height 38
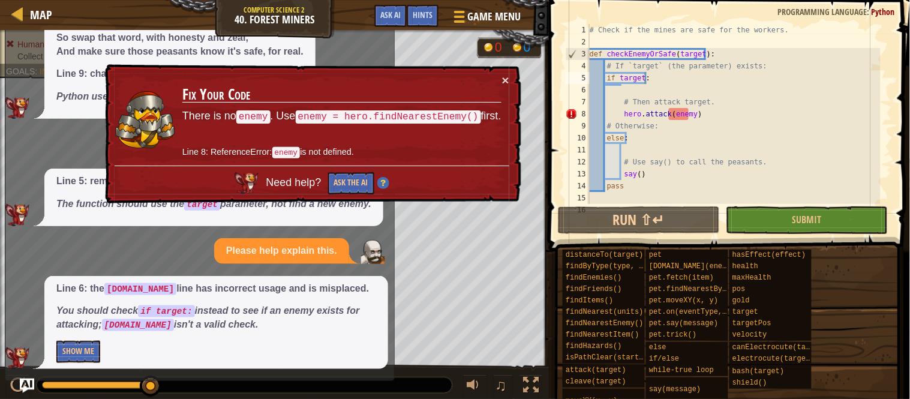
type textarea "hero.attack(enemy)"
drag, startPoint x: 703, startPoint y: 112, endPoint x: 619, endPoint y: 113, distance: 84.0
click at [619, 113] on div "# Check if the mines are safe for the workers. def checkEnemyOrSafe ( target ) …" at bounding box center [733, 126] width 293 height 204
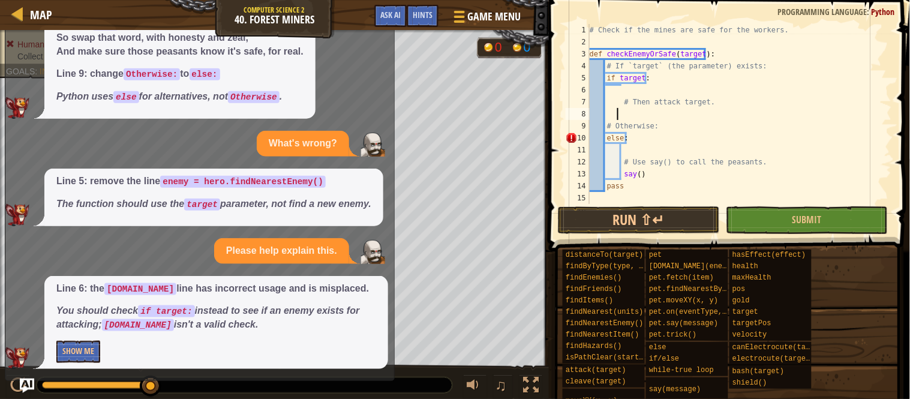
type textarea "f"
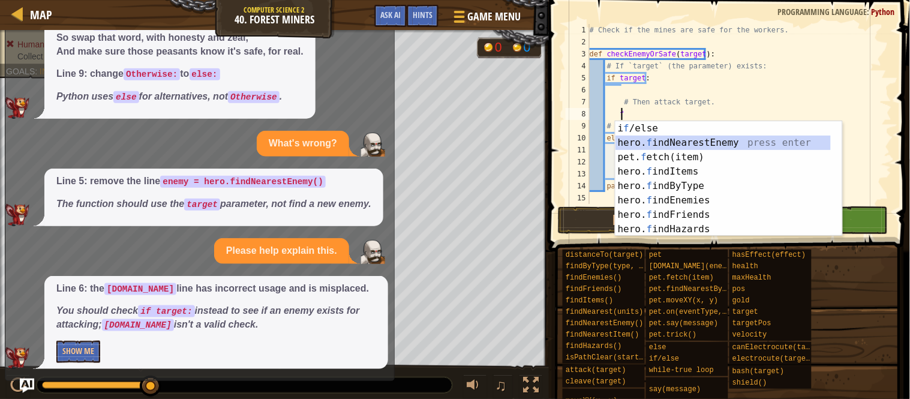
click at [645, 139] on div "i f /else press enter hero. f indNearestEnemy press enter pet. f etch(item) pre…" at bounding box center [728, 193] width 227 height 144
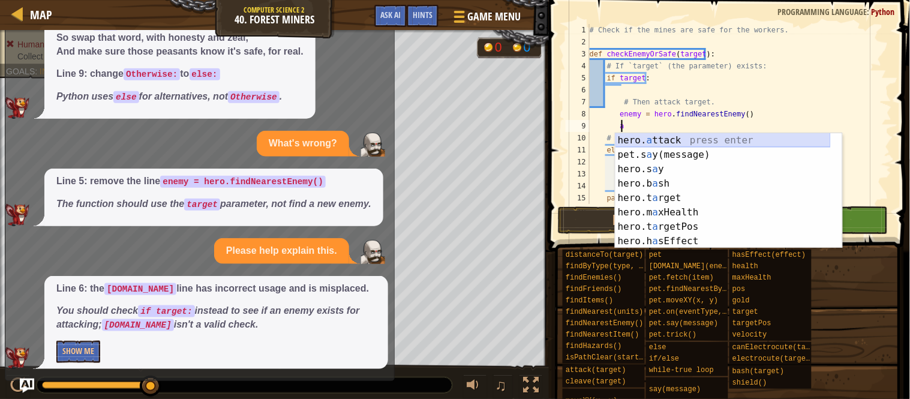
click at [649, 137] on div "hero. a ttack press enter pet.s a y(message) press enter hero.s a y press enter…" at bounding box center [722, 205] width 215 height 144
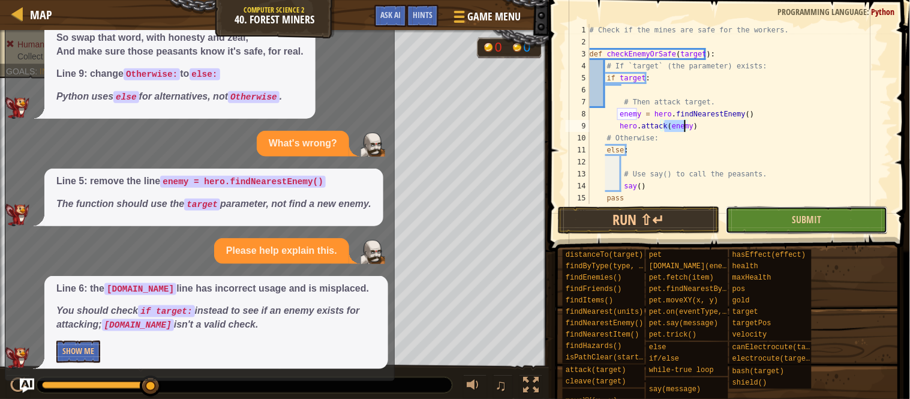
click at [787, 229] on button "Submit" at bounding box center [807, 220] width 162 height 28
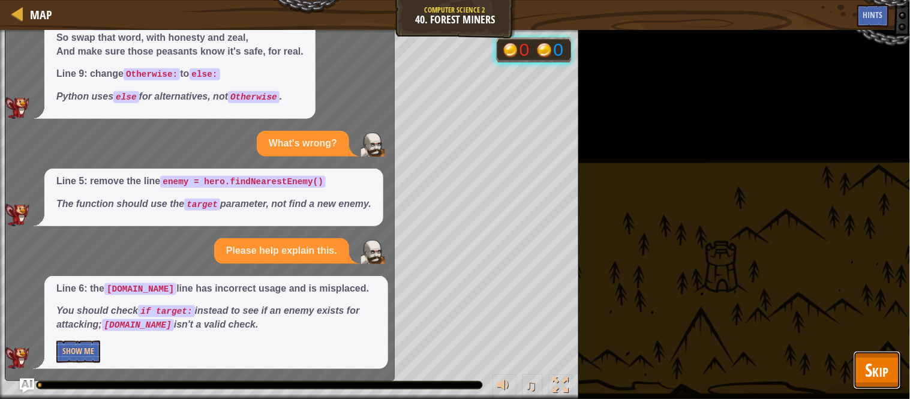
click at [868, 364] on span "Skip" at bounding box center [876, 369] width 23 height 25
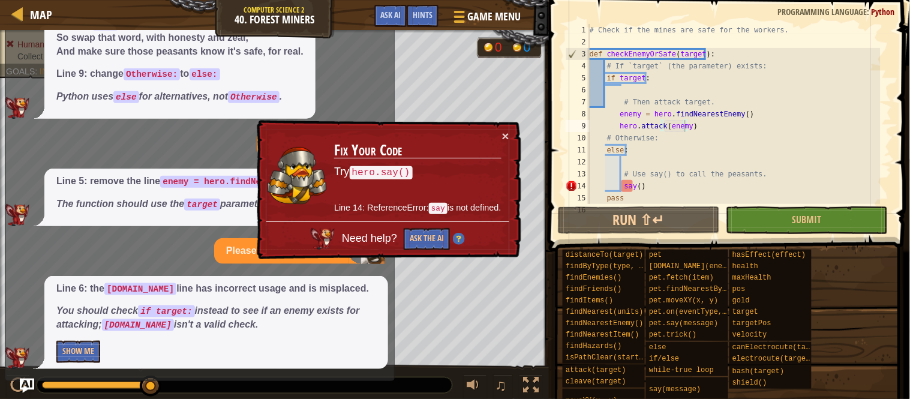
type textarea "say()"
drag, startPoint x: 645, startPoint y: 184, endPoint x: 622, endPoint y: 187, distance: 22.4
click at [622, 187] on div "# Check if the mines are safe for the workers. def checkEnemyOrSafe ( target ) …" at bounding box center [733, 126] width 293 height 204
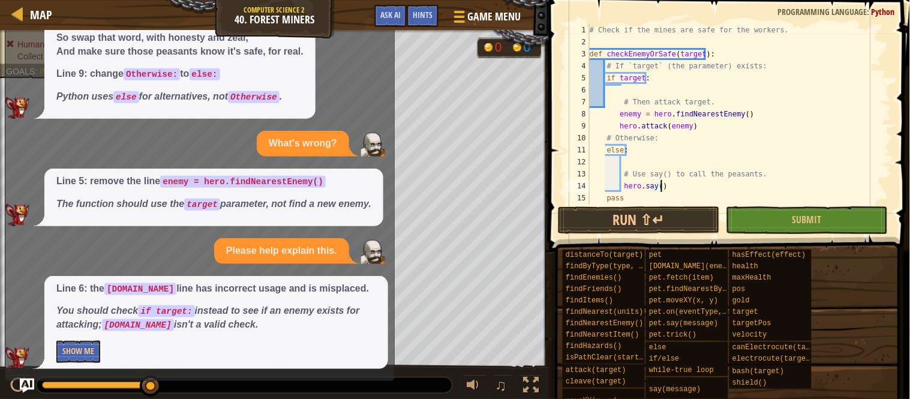
scroll to position [5, 0]
drag, startPoint x: 750, startPoint y: 201, endPoint x: 765, endPoint y: 222, distance: 26.1
click at [765, 222] on button "Submit" at bounding box center [807, 220] width 162 height 28
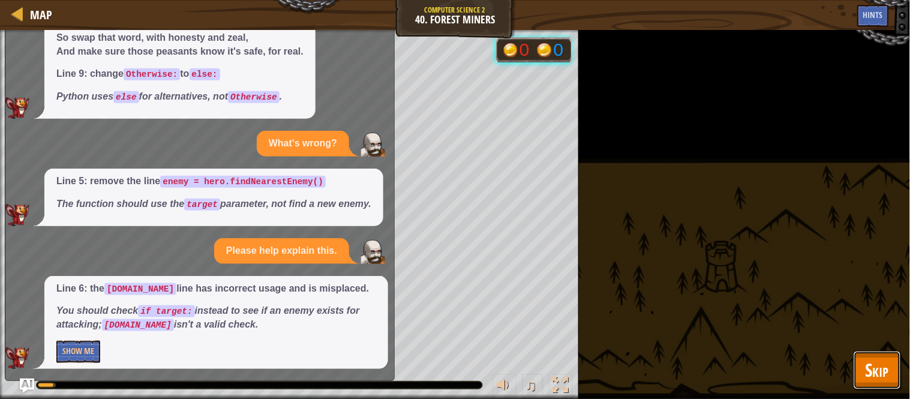
click at [871, 362] on span "Skip" at bounding box center [876, 369] width 23 height 25
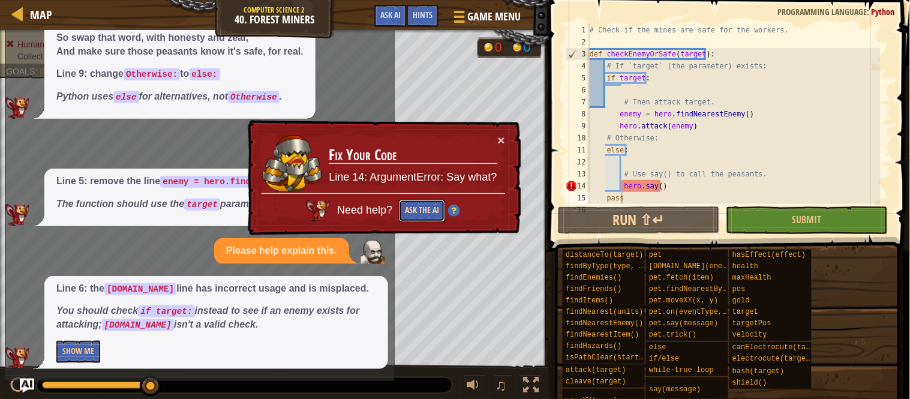
click at [428, 205] on button "Ask the AI" at bounding box center [422, 211] width 46 height 22
click at [422, 208] on button "Ask the AI" at bounding box center [422, 211] width 46 height 22
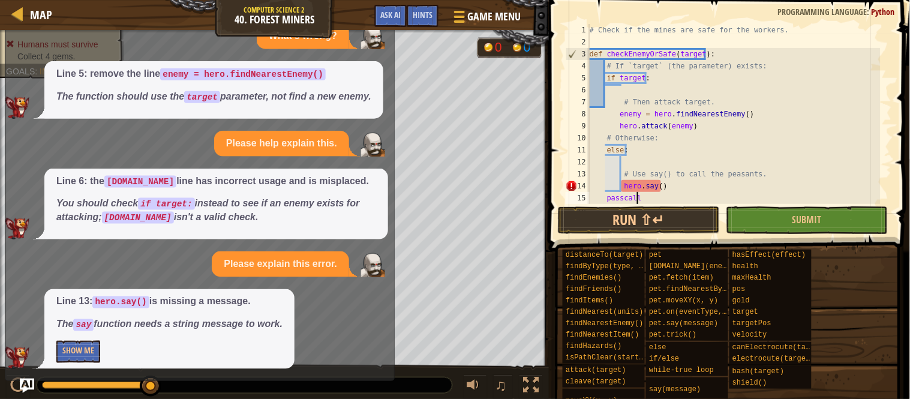
scroll to position [5, 3]
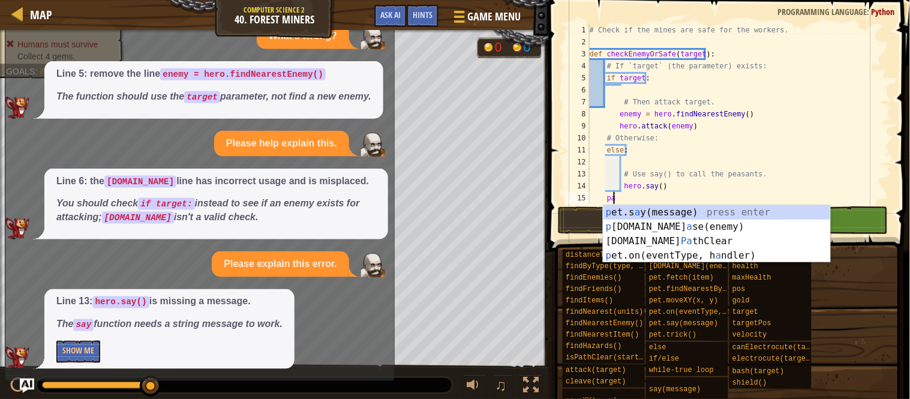
type textarea "p"
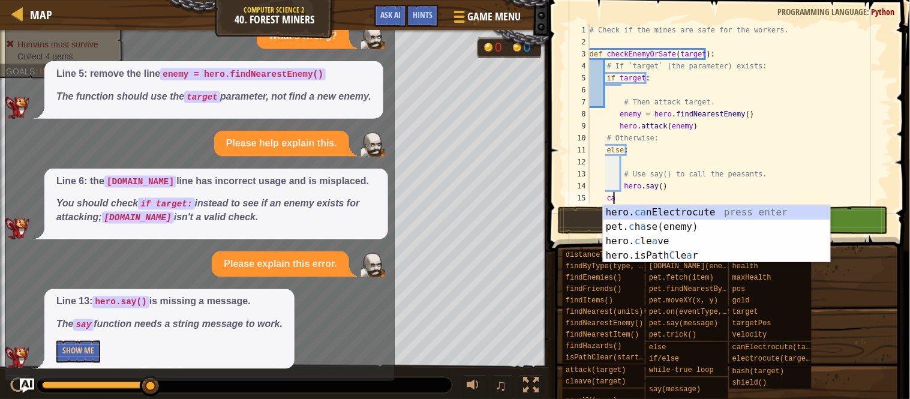
scroll to position [5, 1]
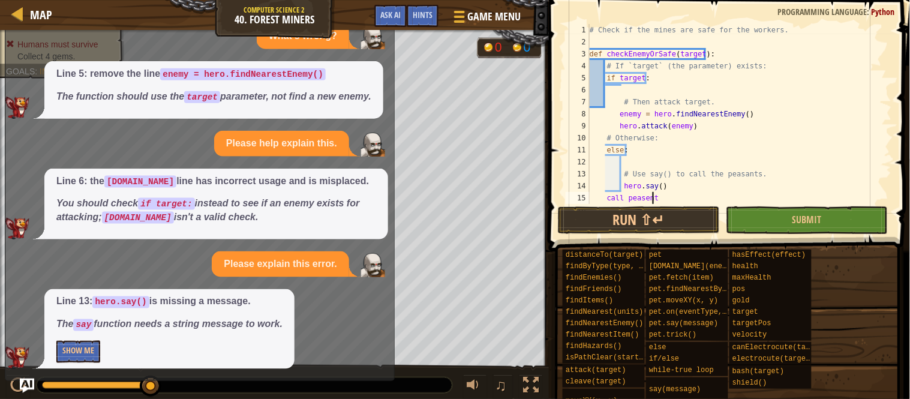
type textarea "call peasents"
click at [760, 214] on button "Submit" at bounding box center [807, 220] width 162 height 28
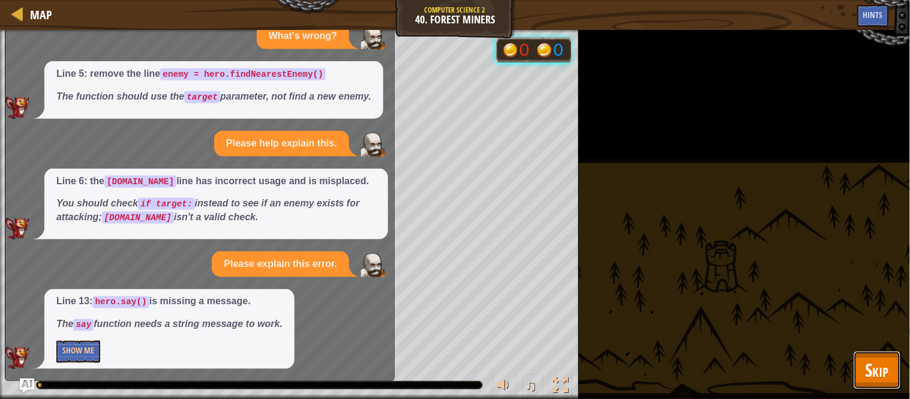
click at [865, 366] on span "Skip" at bounding box center [876, 369] width 23 height 25
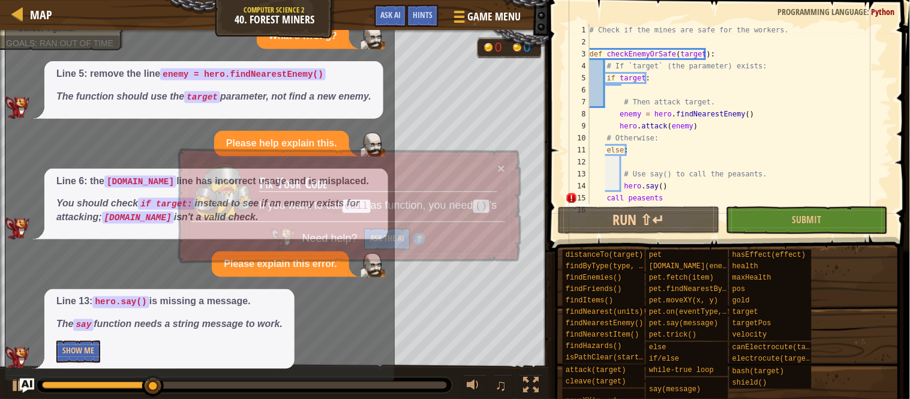
click at [684, 198] on div "# Check if the mines are safe for the workers. def checkEnemyOrSafe ( target ) …" at bounding box center [733, 126] width 293 height 204
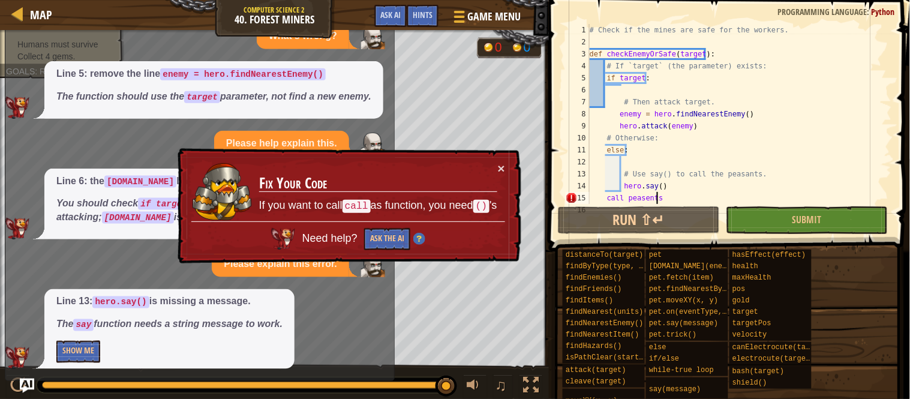
scroll to position [5, 5]
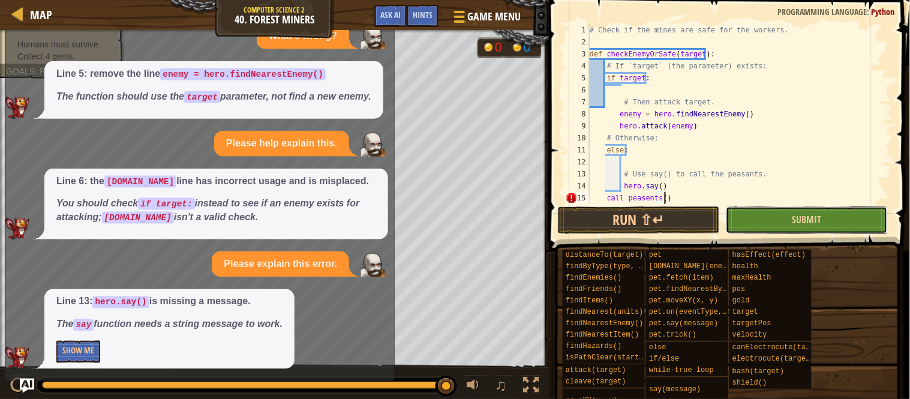
click at [768, 218] on button "Submit" at bounding box center [807, 220] width 162 height 28
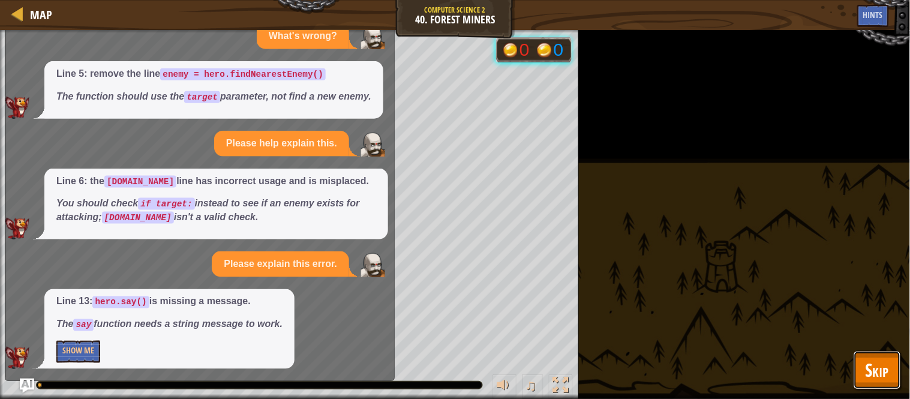
click at [880, 376] on span "Skip" at bounding box center [876, 369] width 23 height 25
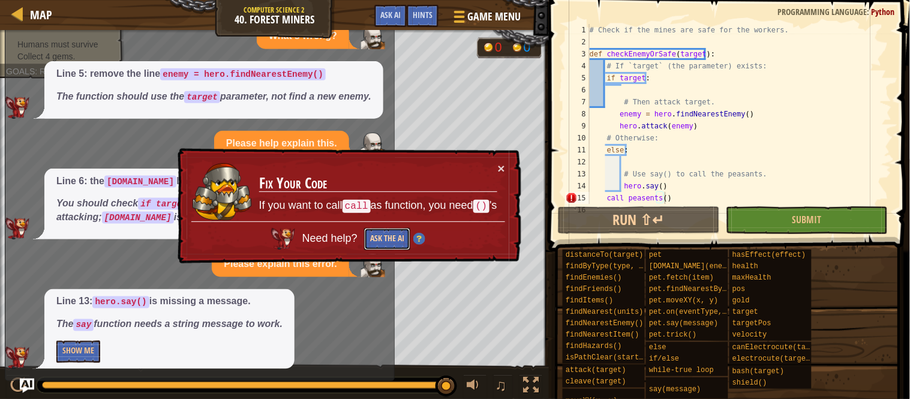
click at [390, 240] on button "Ask the AI" at bounding box center [387, 239] width 46 height 22
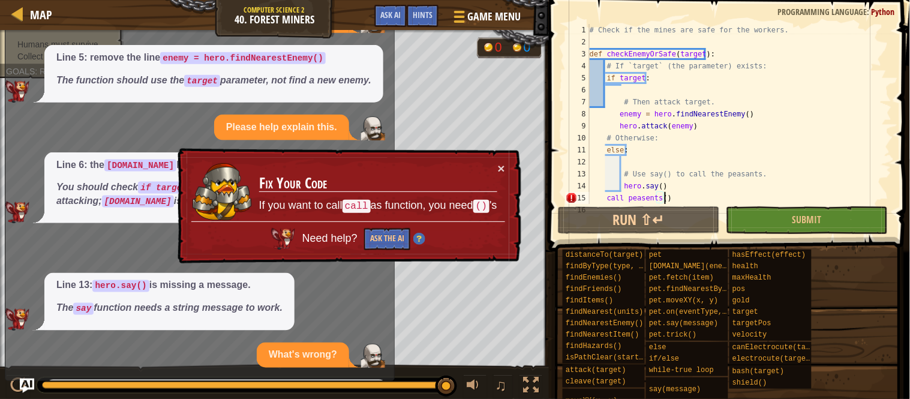
scroll to position [443, 0]
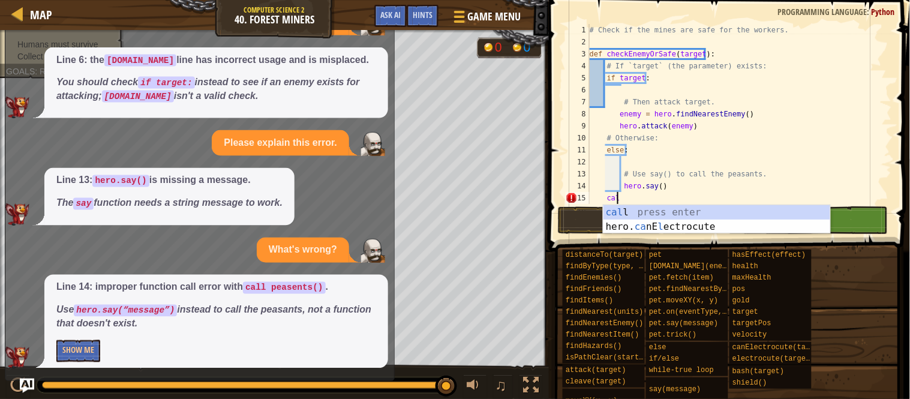
type textarea "c"
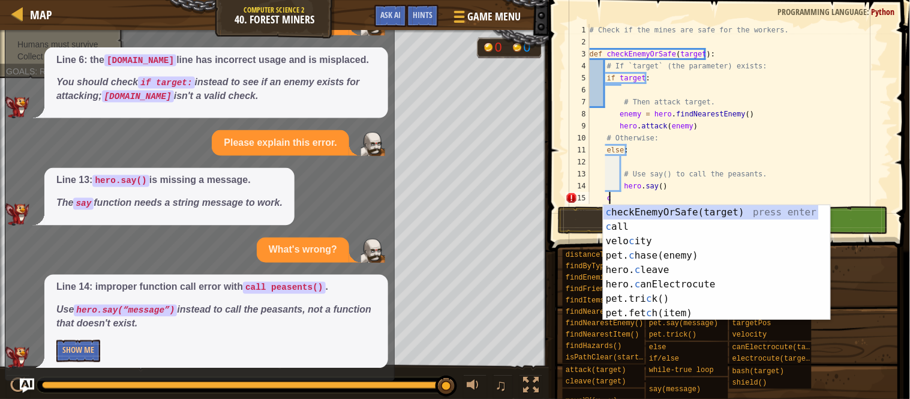
scroll to position [5, 1]
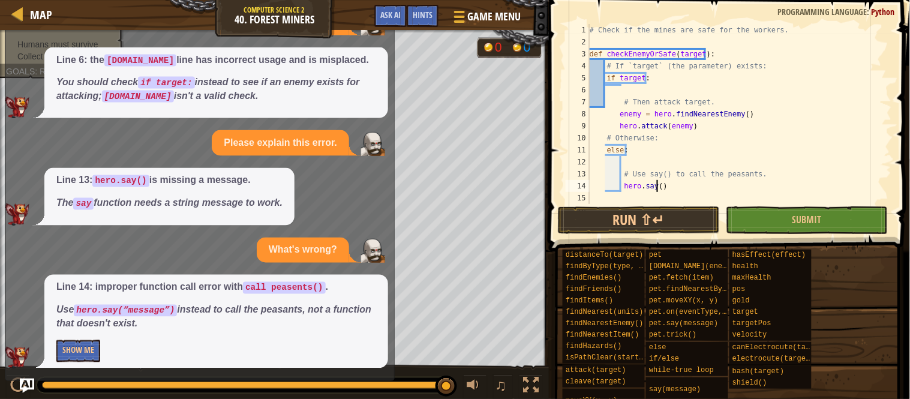
click at [658, 184] on div "# Check if the mines are safe for the workers. def checkEnemyOrSafe ( target ) …" at bounding box center [733, 126] width 293 height 204
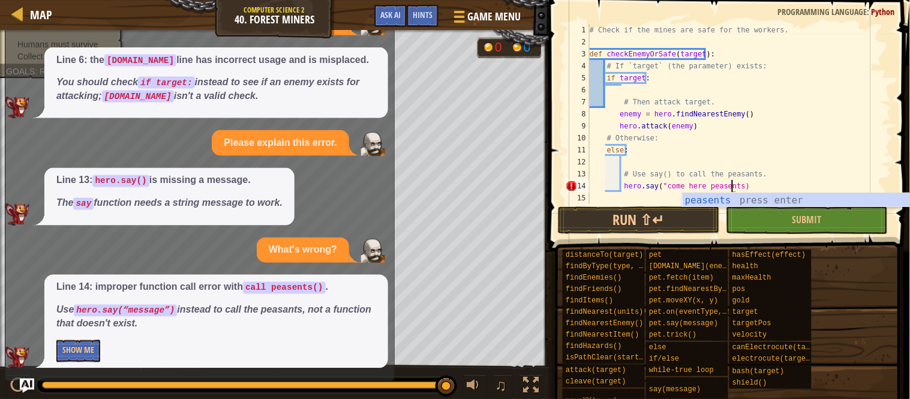
scroll to position [5, 11]
type textarea "hero.say("come here peasents")"
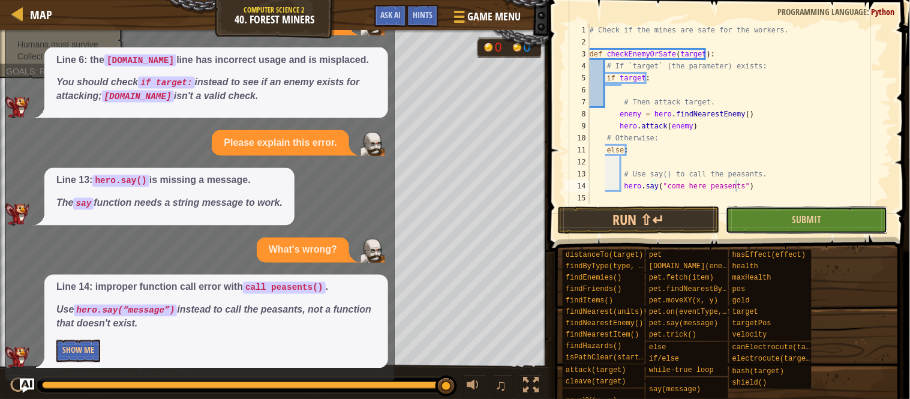
click at [810, 212] on button "Submit" at bounding box center [807, 220] width 162 height 28
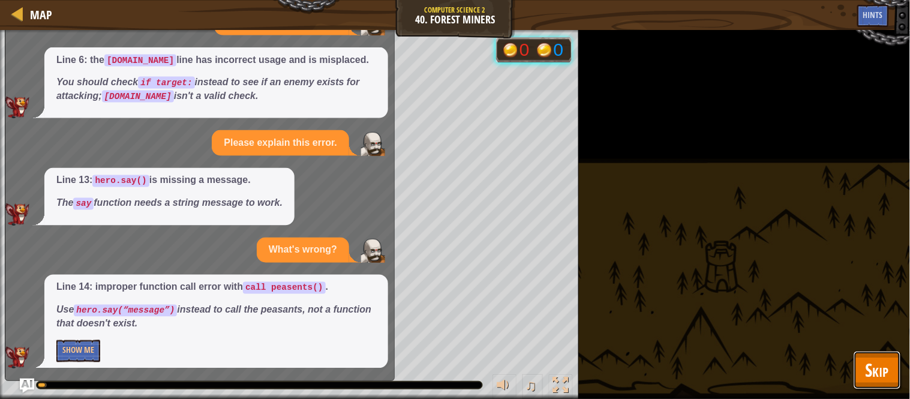
click at [882, 374] on span "Skip" at bounding box center [876, 369] width 23 height 25
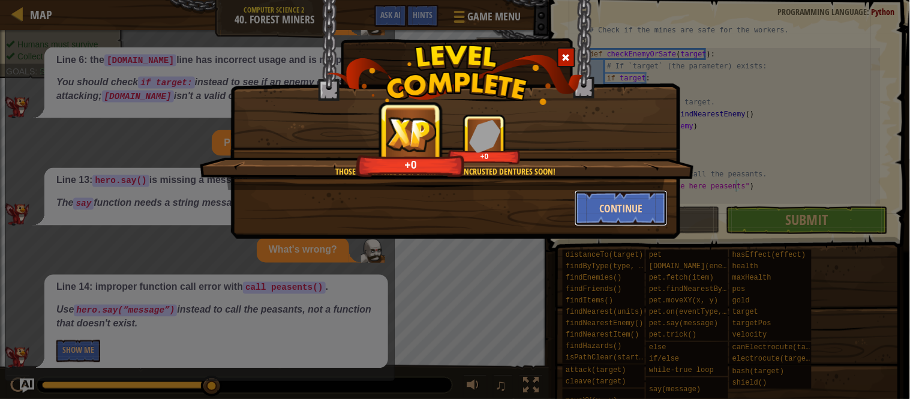
click at [597, 209] on button "Continue" at bounding box center [620, 208] width 93 height 36
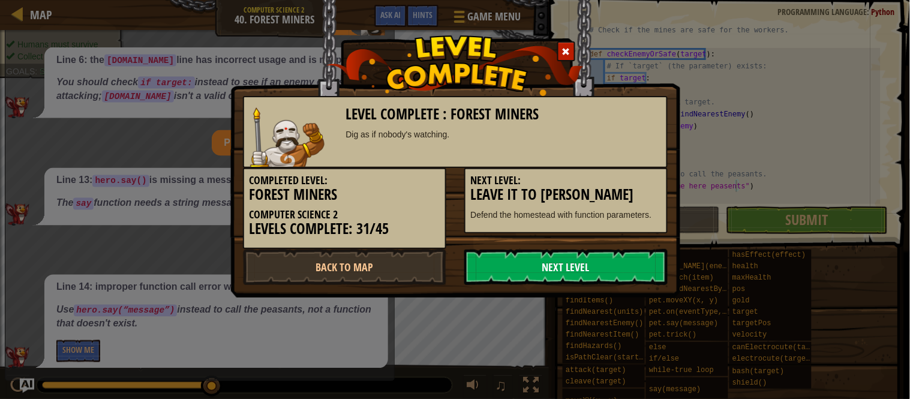
click at [620, 255] on link "Next Level" at bounding box center [565, 267] width 203 height 36
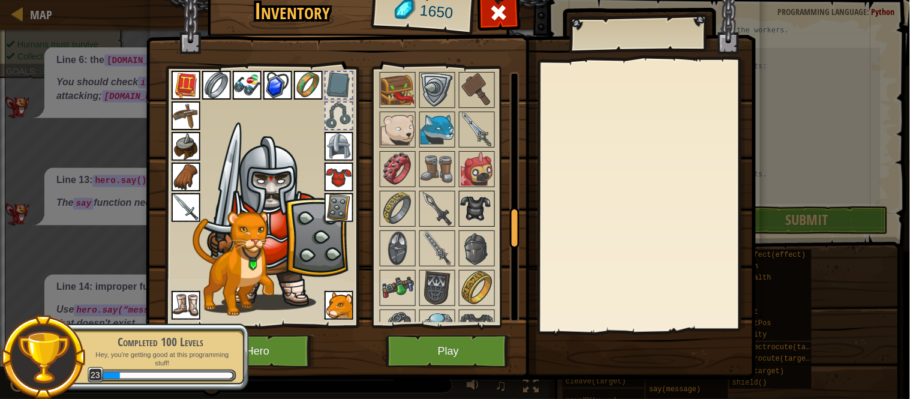
drag, startPoint x: 504, startPoint y: 96, endPoint x: 484, endPoint y: 227, distance: 132.3
click at [484, 227] on div "Available Equip Equip Equip Equip Equip Equip Equip Equip Equip Equip Equip Equ…" at bounding box center [449, 197] width 142 height 250
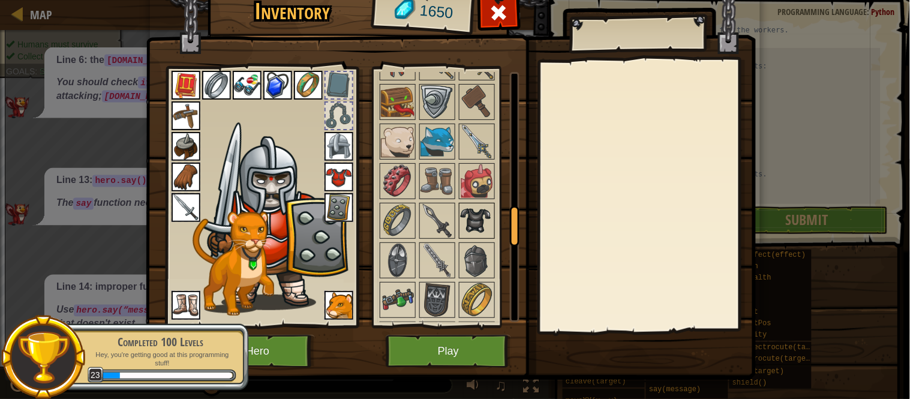
click at [484, 227] on img at bounding box center [477, 221] width 34 height 34
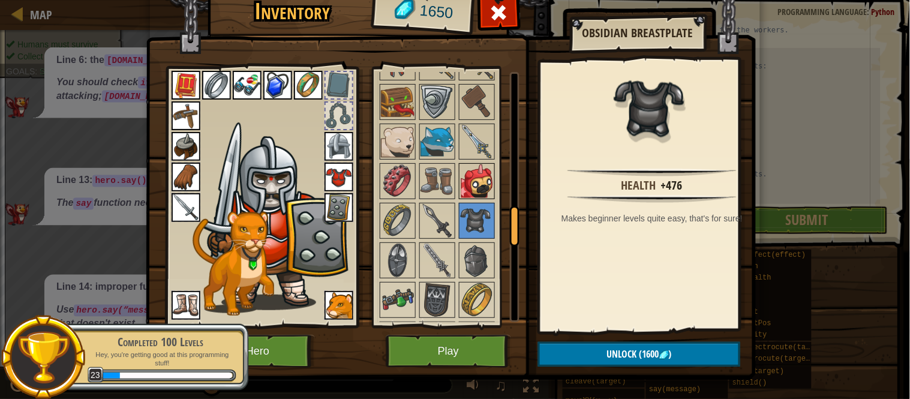
click at [477, 178] on img at bounding box center [477, 181] width 34 height 34
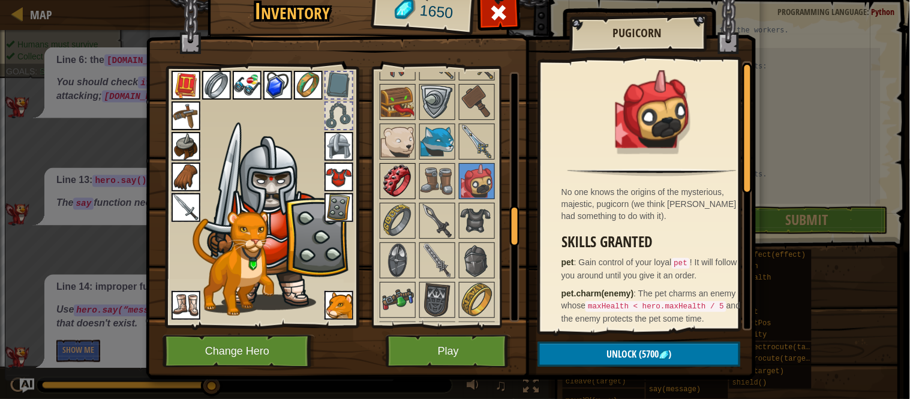
click at [388, 176] on img at bounding box center [398, 181] width 34 height 34
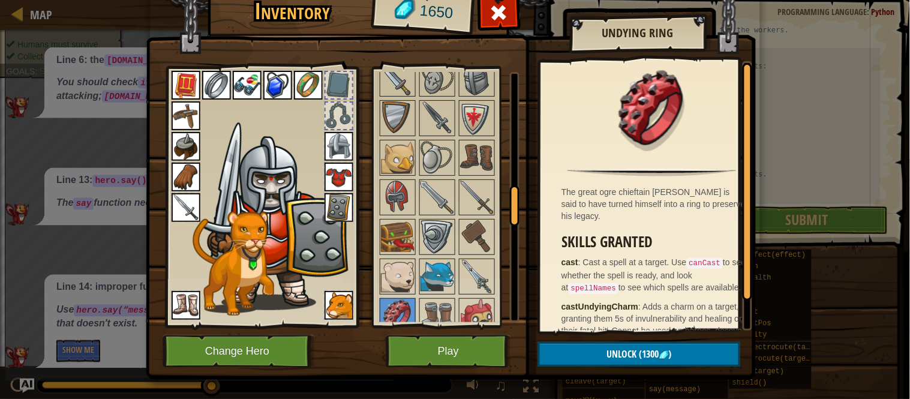
scroll to position [705, 0]
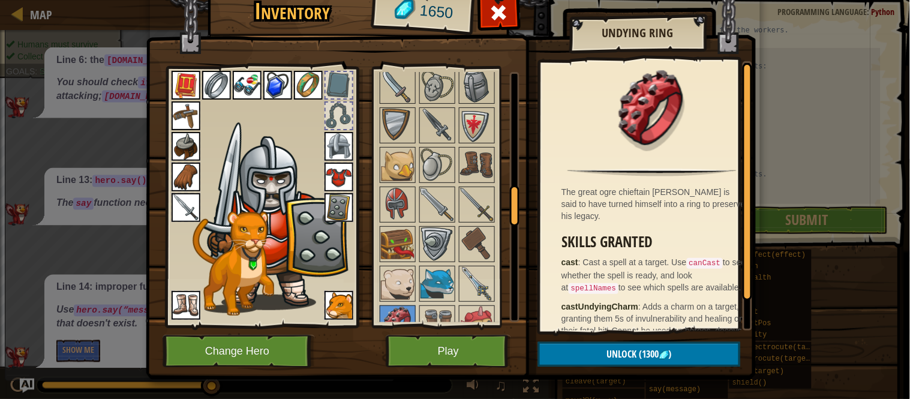
drag, startPoint x: 508, startPoint y: 206, endPoint x: 512, endPoint y: 182, distance: 23.8
click at [512, 182] on div at bounding box center [515, 197] width 10 height 250
click at [402, 198] on img at bounding box center [398, 205] width 34 height 34
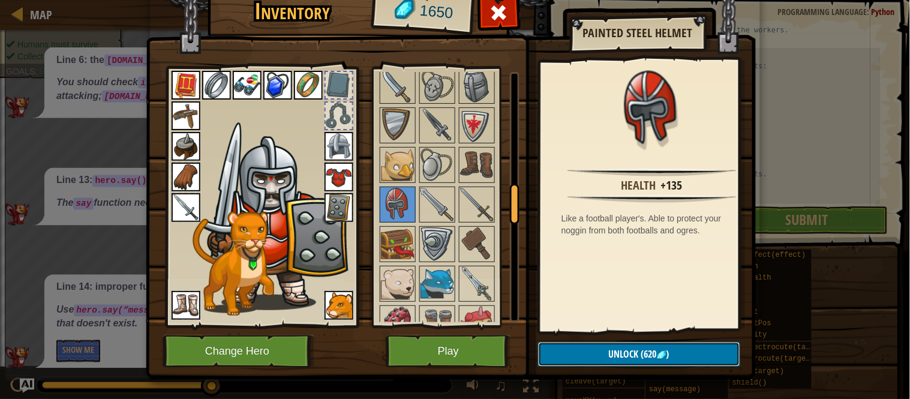
click at [589, 358] on button "Unlock (620 )" at bounding box center [639, 354] width 202 height 25
drag, startPoint x: 589, startPoint y: 358, endPoint x: 556, endPoint y: 356, distance: 33.1
click at [556, 356] on button "Confirm" at bounding box center [639, 354] width 202 height 25
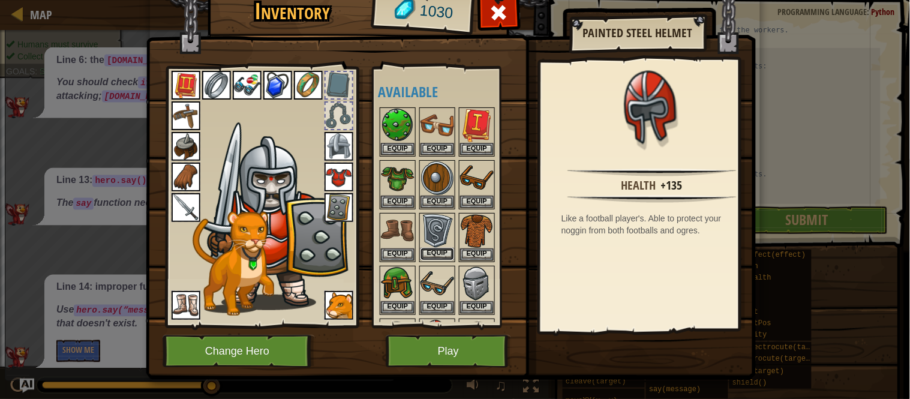
click at [434, 248] on button "Equip" at bounding box center [437, 254] width 34 height 13
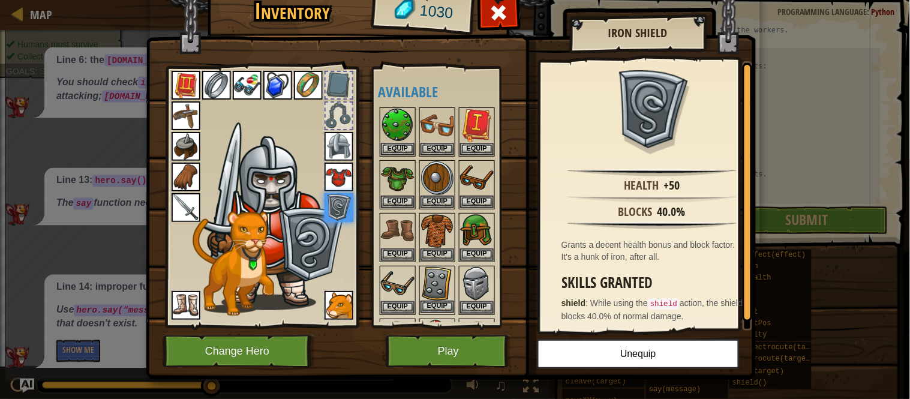
click at [443, 297] on img at bounding box center [437, 284] width 34 height 34
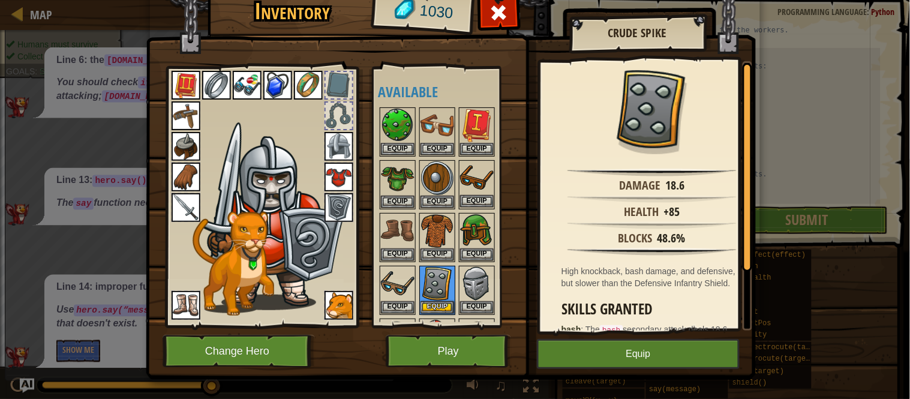
drag, startPoint x: 452, startPoint y: 298, endPoint x: 466, endPoint y: 165, distance: 133.8
click at [466, 165] on div "Available Equip Equip Equip Equip Equip Equip Equip Equip Equip Equip Equip Equ…" at bounding box center [449, 197] width 142 height 250
click at [326, 201] on img at bounding box center [338, 207] width 29 height 29
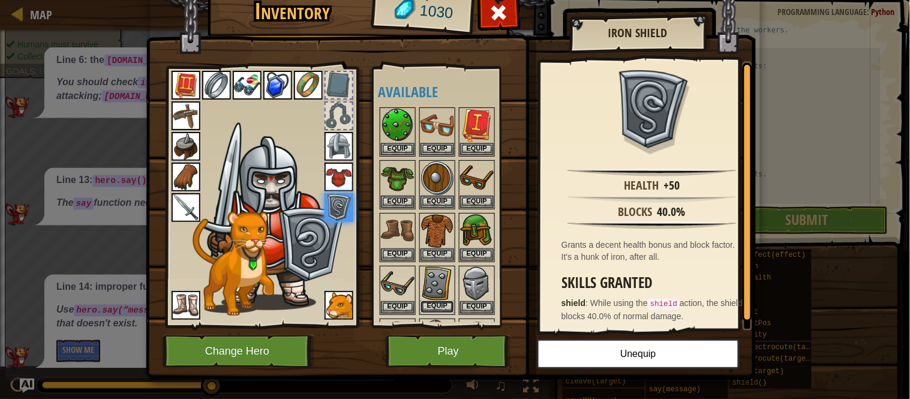
click at [433, 300] on button "Equip" at bounding box center [437, 306] width 34 height 13
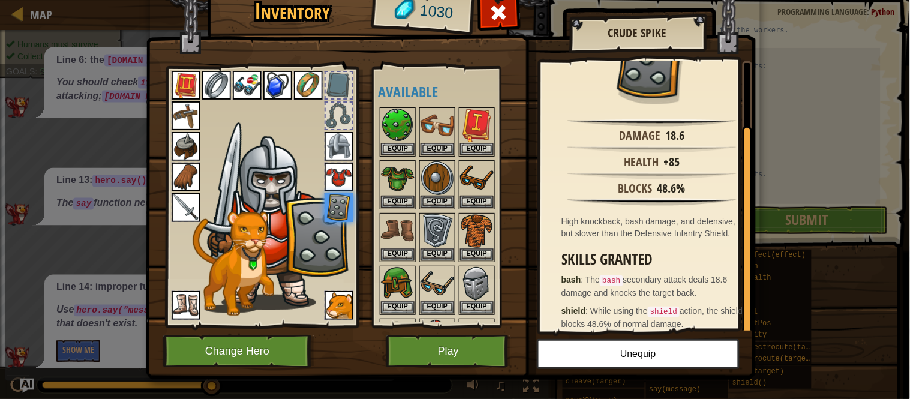
scroll to position [70, 0]
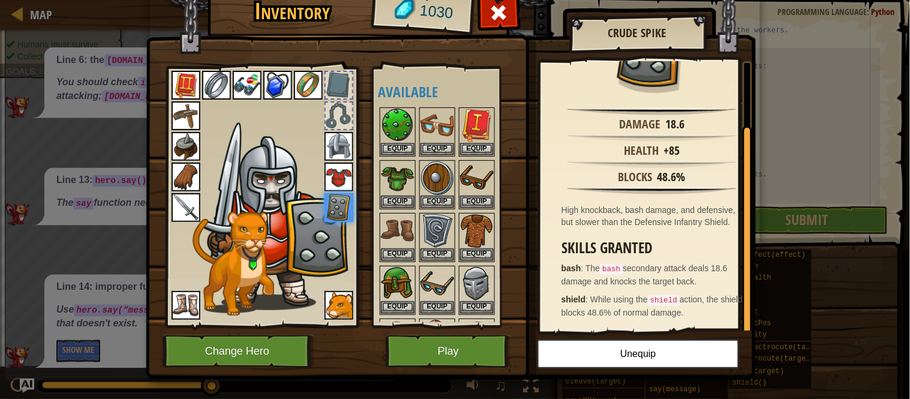
drag, startPoint x: 739, startPoint y: 254, endPoint x: 741, endPoint y: 350, distance: 96.6
click at [741, 350] on div "Inventory 1030 Available Equip Equip Equip Equip Equip Equip Equip Equip Equip …" at bounding box center [455, 183] width 610 height 396
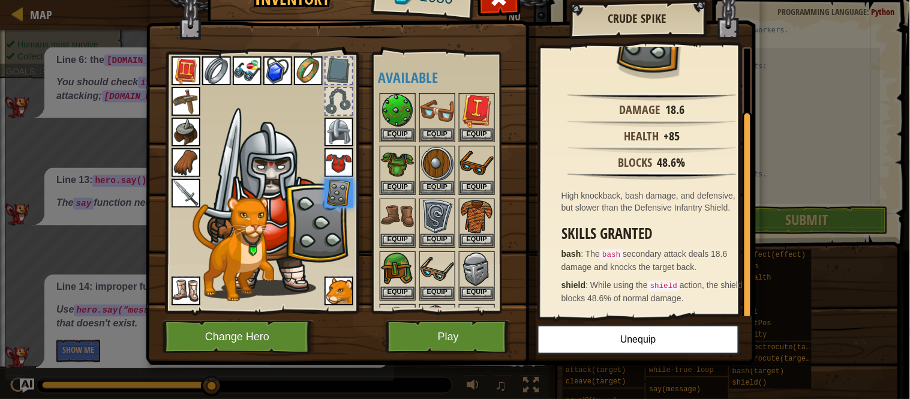
click at [426, 300] on div at bounding box center [449, 249] width 142 height 316
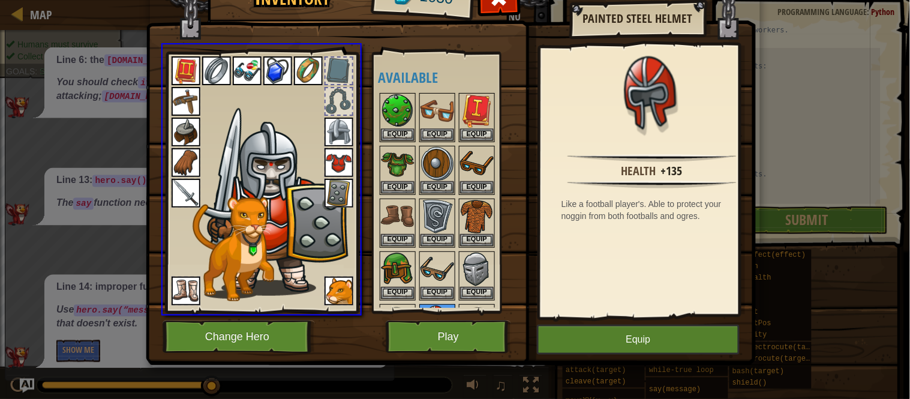
drag, startPoint x: 428, startPoint y: 302, endPoint x: 429, endPoint y: 279, distance: 22.8
click at [429, 279] on div "Inventory 1030 Available Equip Equip Equip Equip Equip Equip Equip Equip Equip …" at bounding box center [455, 199] width 910 height 399
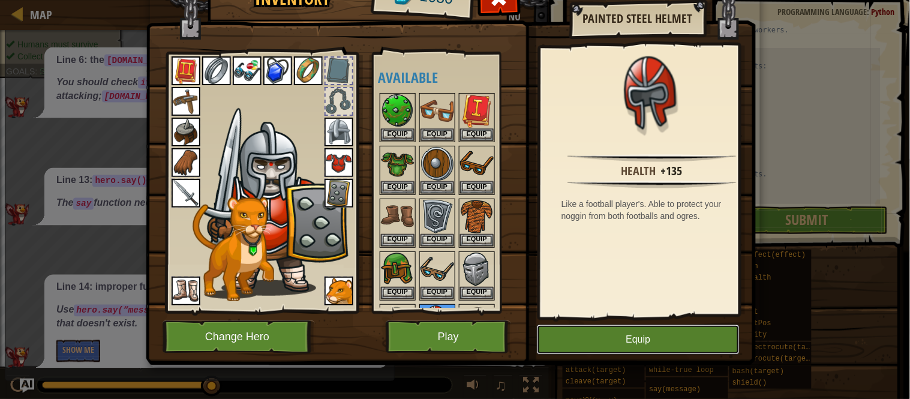
click at [634, 336] on button "Equip" at bounding box center [638, 339] width 203 height 30
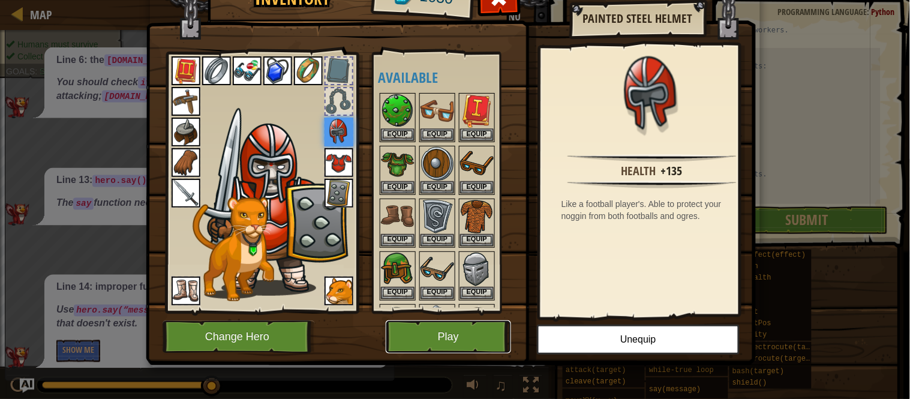
click at [452, 334] on button "Play" at bounding box center [448, 336] width 125 height 33
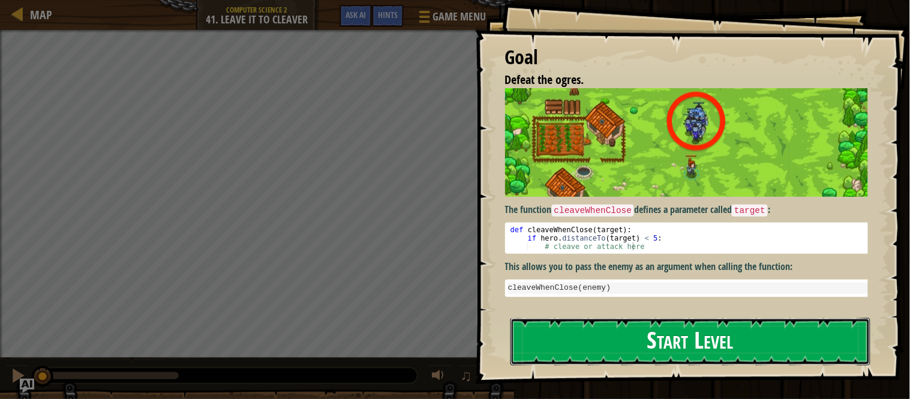
click at [616, 337] on button "Start Level" at bounding box center [690, 341] width 360 height 47
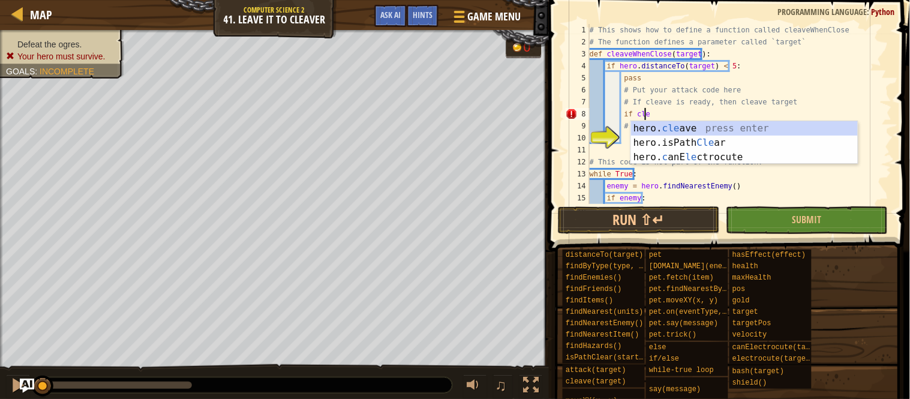
scroll to position [5, 4]
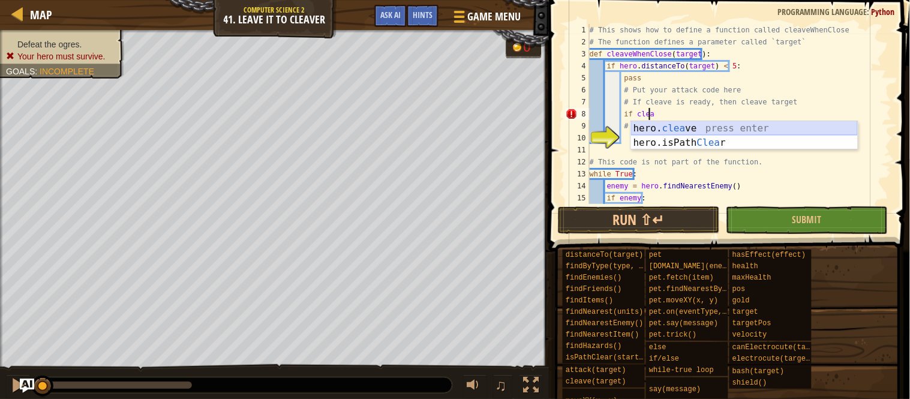
click at [662, 128] on div "hero. clea ve press enter hero.isPath Clea r press enter" at bounding box center [744, 150] width 227 height 58
type textarea "if hero.cleave(enemy)"
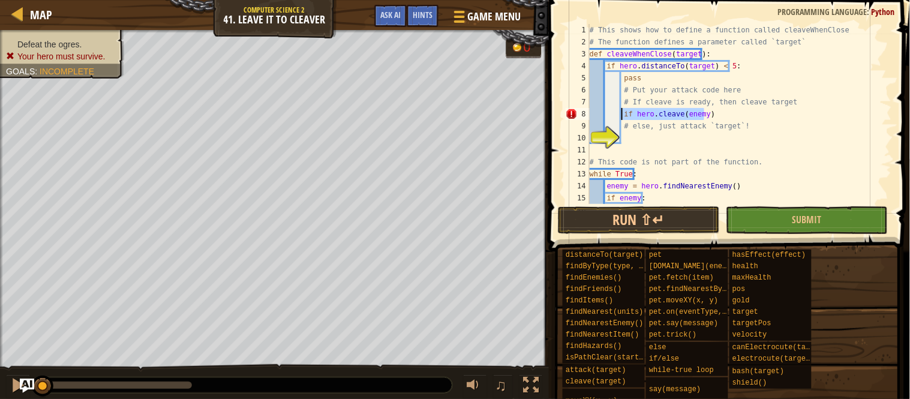
drag, startPoint x: 705, startPoint y: 110, endPoint x: 621, endPoint y: 112, distance: 84.6
click at [621, 112] on div "# This shows how to define a function called cleaveWhenClose # The function def…" at bounding box center [733, 132] width 293 height 216
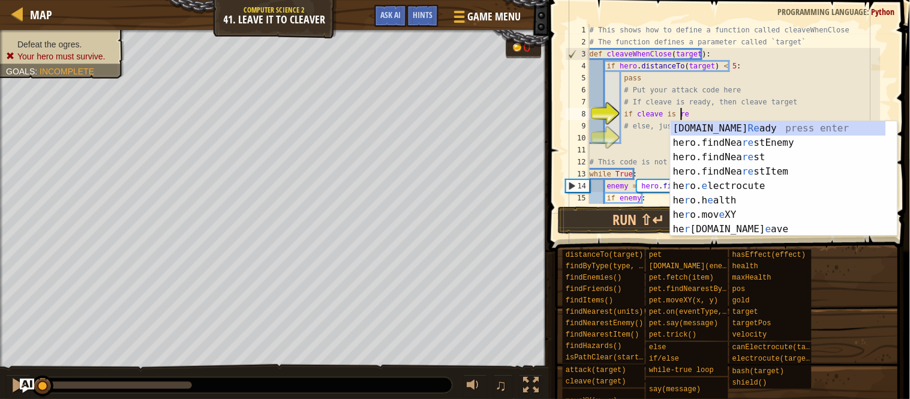
scroll to position [5, 7]
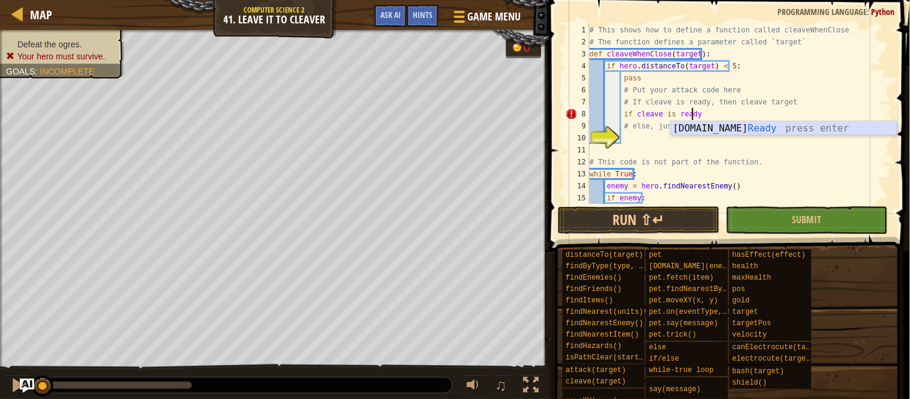
click at [705, 128] on div "[DOMAIN_NAME] Ready press enter" at bounding box center [783, 142] width 227 height 43
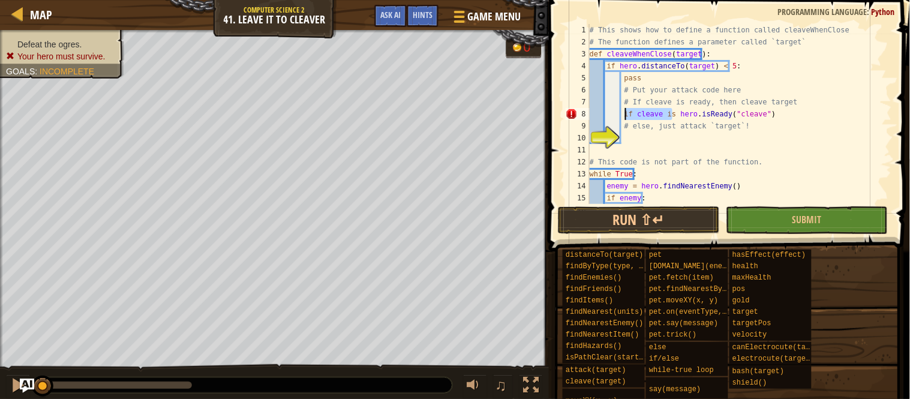
drag, startPoint x: 672, startPoint y: 116, endPoint x: 622, endPoint y: 115, distance: 49.2
click at [622, 115] on div "# This shows how to define a function called cleaveWhenClose # The function def…" at bounding box center [733, 132] width 293 height 216
type textarea "hero.isReady("cleave")"
click at [670, 137] on div "# This shows how to define a function called cleaveWhenClose # The function def…" at bounding box center [733, 132] width 293 height 216
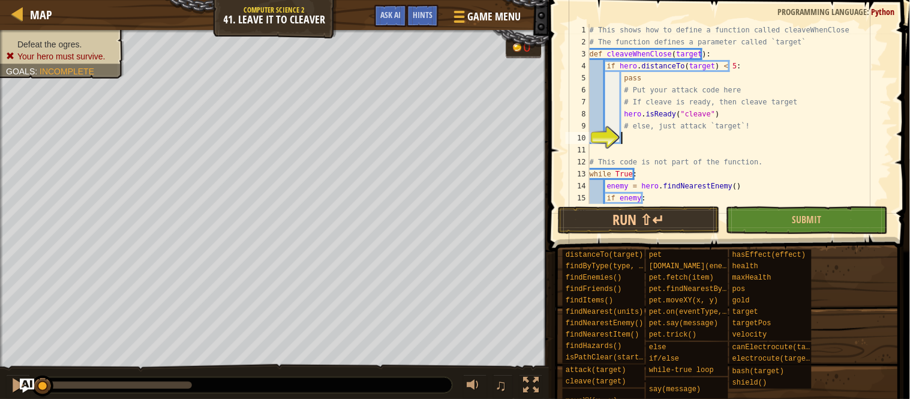
type textarea "e"
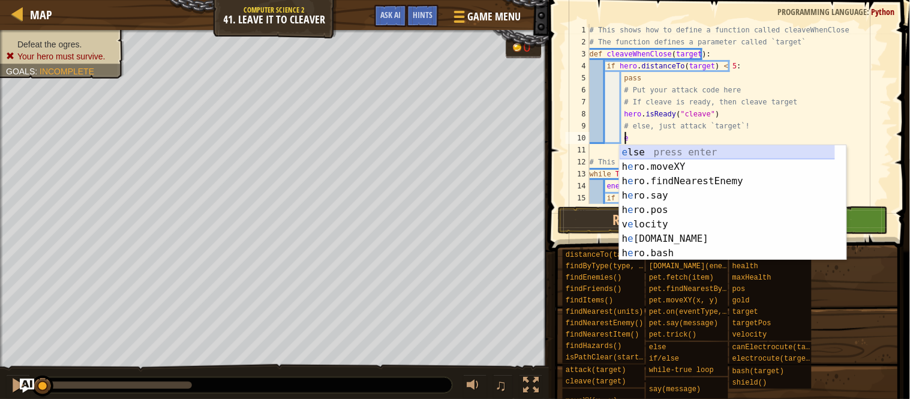
click at [649, 148] on div "e lse press enter h e ro.moveXY press enter h e ro.findNearestEnemy press enter…" at bounding box center [732, 217] width 227 height 144
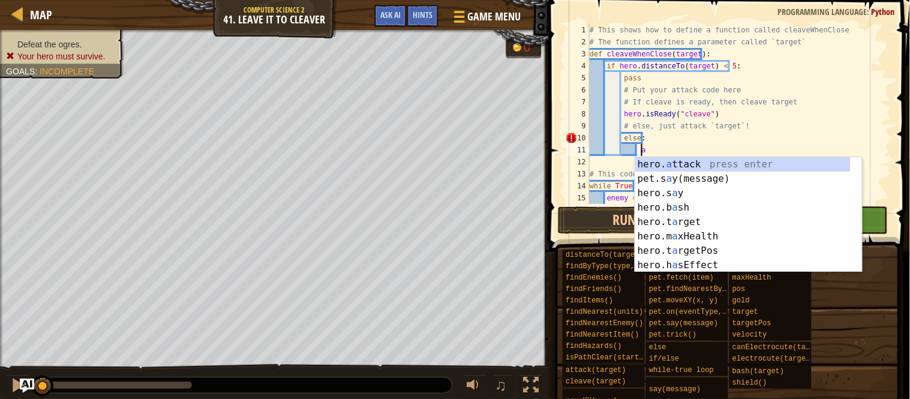
scroll to position [5, 3]
click at [658, 161] on div "hero. a ttack press enter pet.s a y(message) press enter hero.s a y press enter…" at bounding box center [742, 229] width 215 height 144
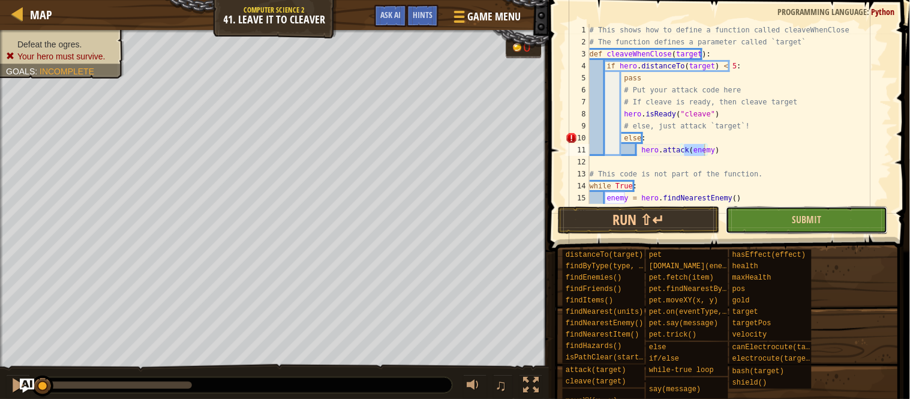
click at [741, 215] on button "Submit" at bounding box center [807, 220] width 162 height 28
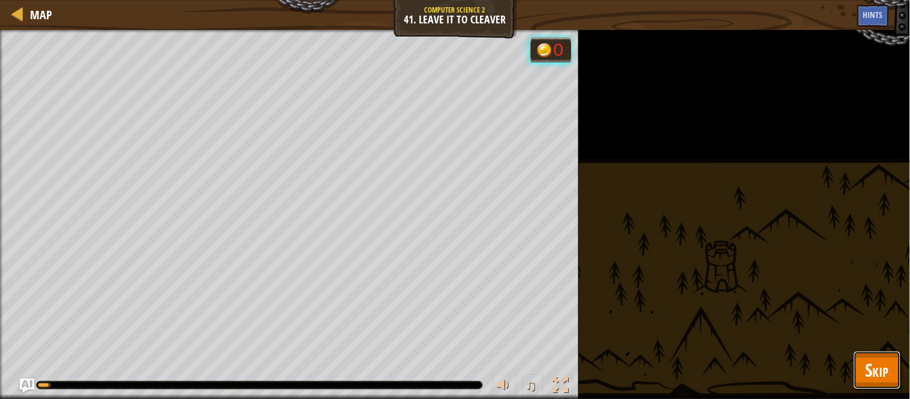
click at [870, 364] on span "Skip" at bounding box center [876, 369] width 23 height 25
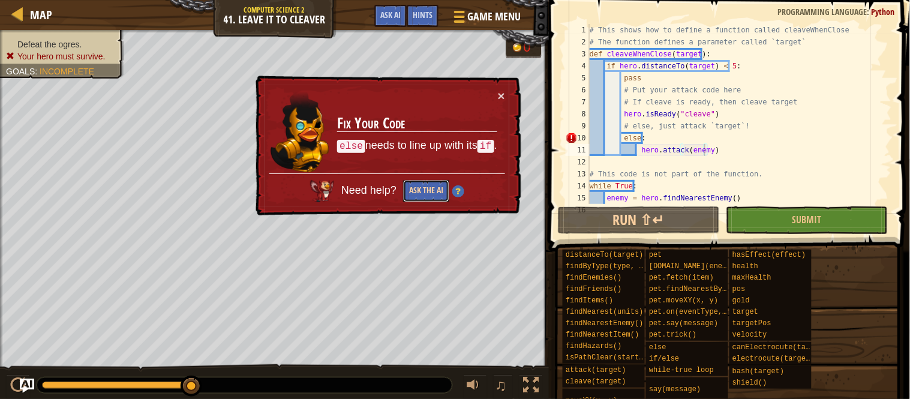
click at [422, 186] on button "Ask the AI" at bounding box center [426, 191] width 46 height 22
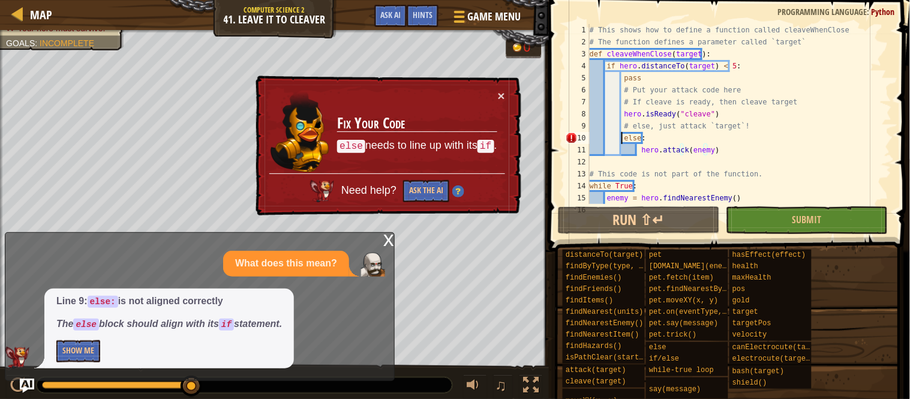
click at [622, 138] on div "# This shows how to define a function called cleaveWhenClose # The function def…" at bounding box center [733, 126] width 293 height 204
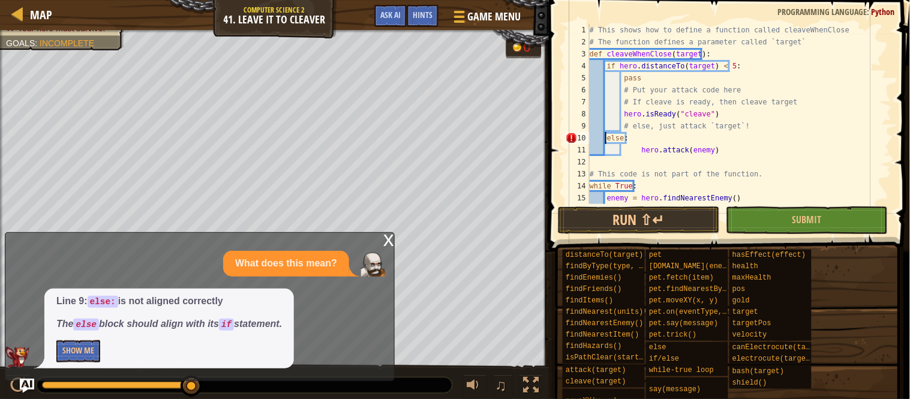
scroll to position [5, 2]
click at [636, 151] on div "# This shows how to define a function called cleaveWhenClose # The function def…" at bounding box center [733, 126] width 293 height 204
click at [776, 222] on button "Submit" at bounding box center [807, 220] width 162 height 28
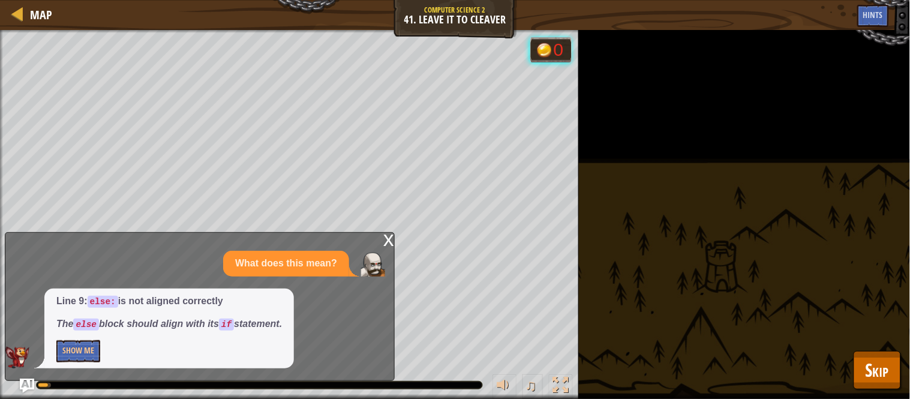
click at [389, 240] on div "x" at bounding box center [388, 239] width 11 height 12
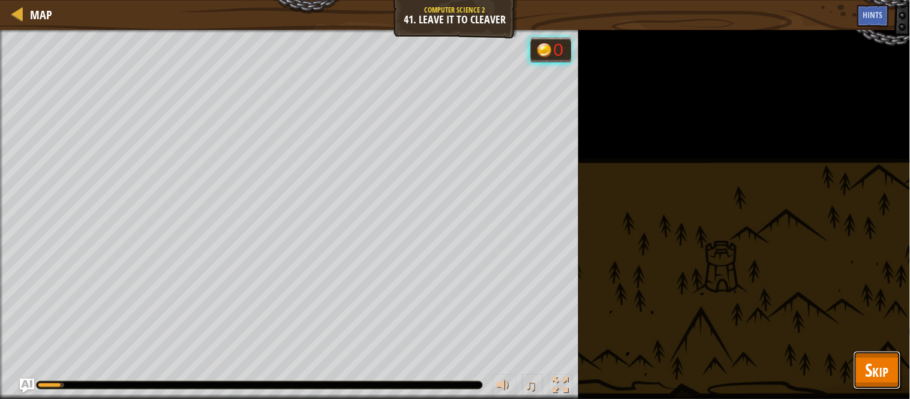
click at [873, 371] on span "Skip" at bounding box center [876, 369] width 23 height 25
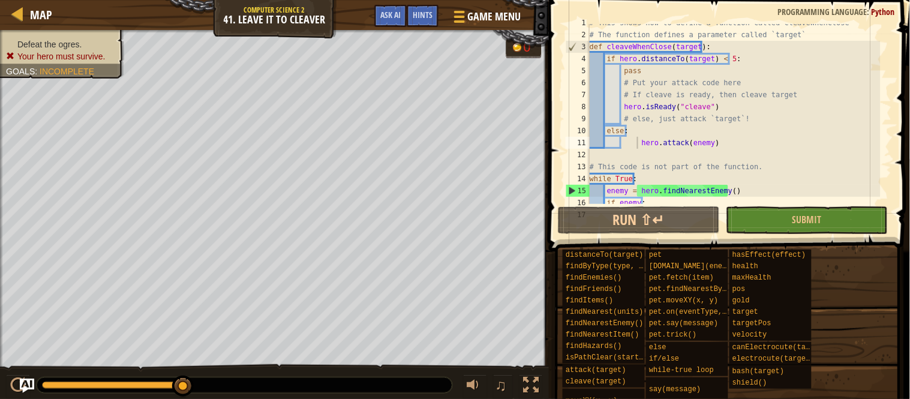
scroll to position [7, 0]
click at [637, 143] on div "# This shows how to define a function called cleaveWhenClose # The function def…" at bounding box center [733, 119] width 293 height 204
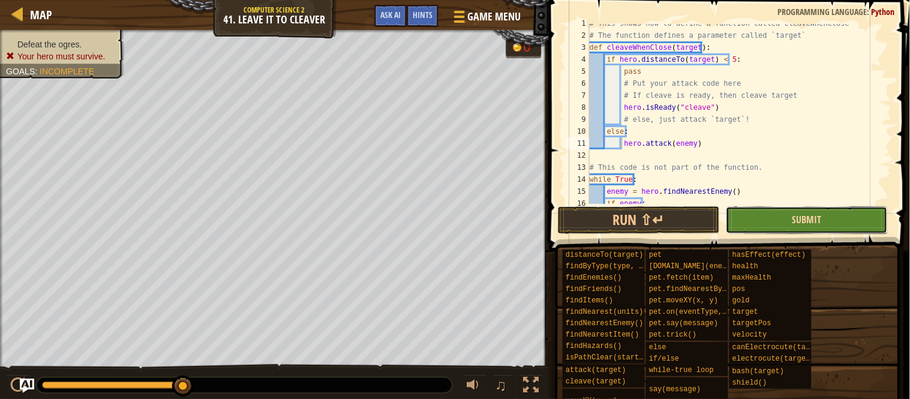
click at [795, 212] on button "Submit" at bounding box center [807, 220] width 162 height 28
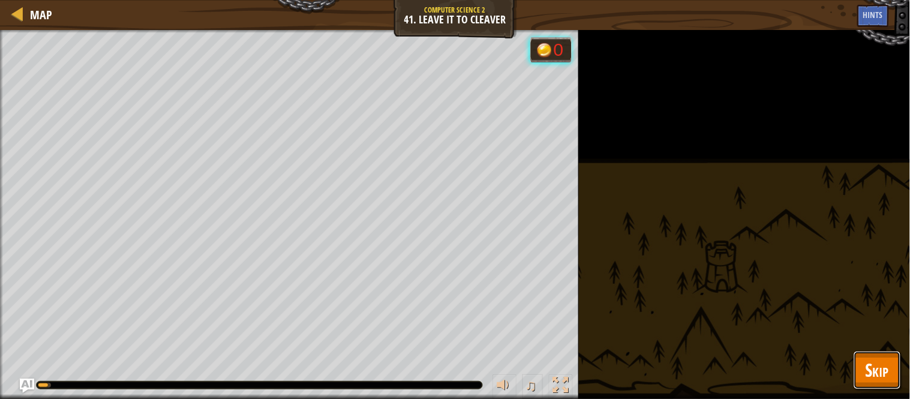
click at [870, 357] on span "Skip" at bounding box center [876, 369] width 23 height 25
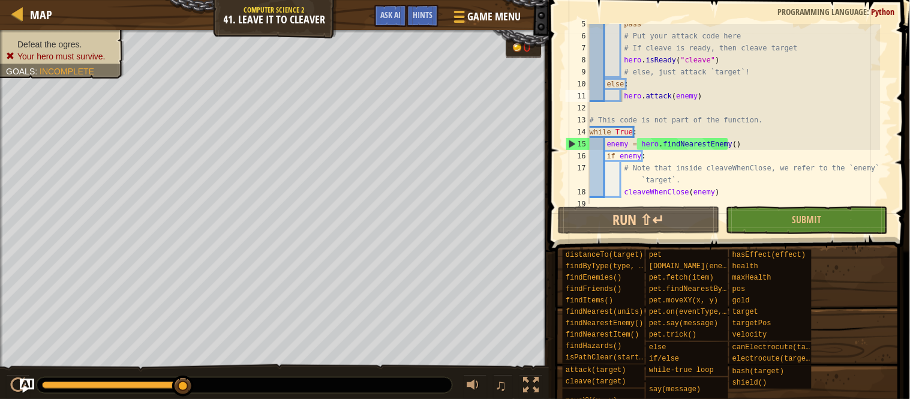
scroll to position [60, 0]
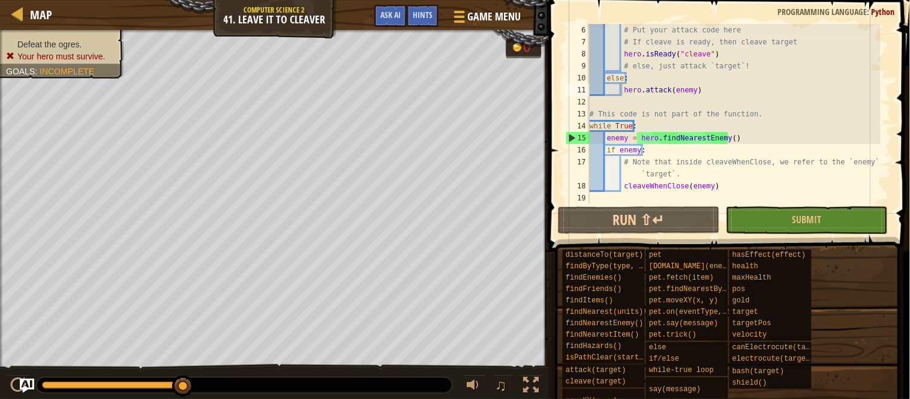
type textarea "hero.isReady("cleave")"
click at [722, 58] on div "# Put your attack code here # If cleave is ready, then cleave target hero . isR…" at bounding box center [733, 126] width 293 height 204
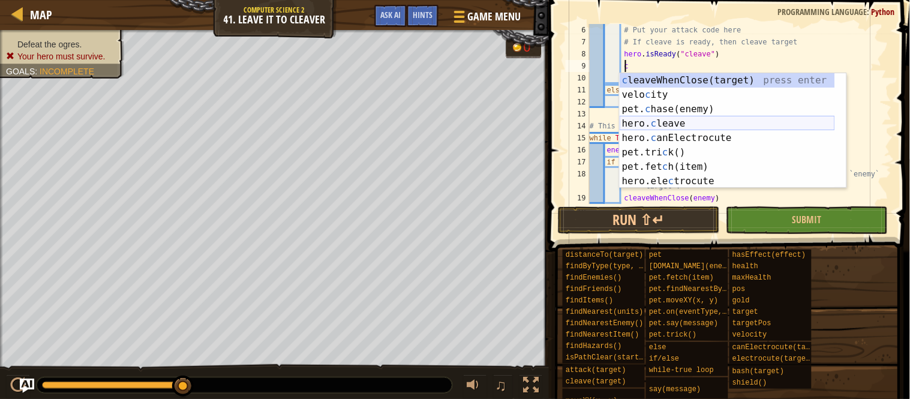
click at [661, 122] on div "c leaveWhenClose(target) press enter velo c ity press enter pet. c hase(enemy) …" at bounding box center [726, 145] width 215 height 144
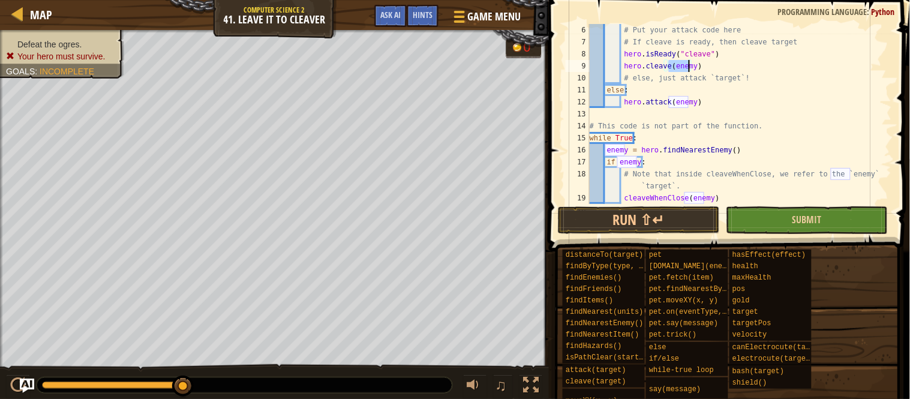
type textarea "hero.cleave(enemy)"
click at [741, 213] on button "Submit" at bounding box center [807, 220] width 162 height 28
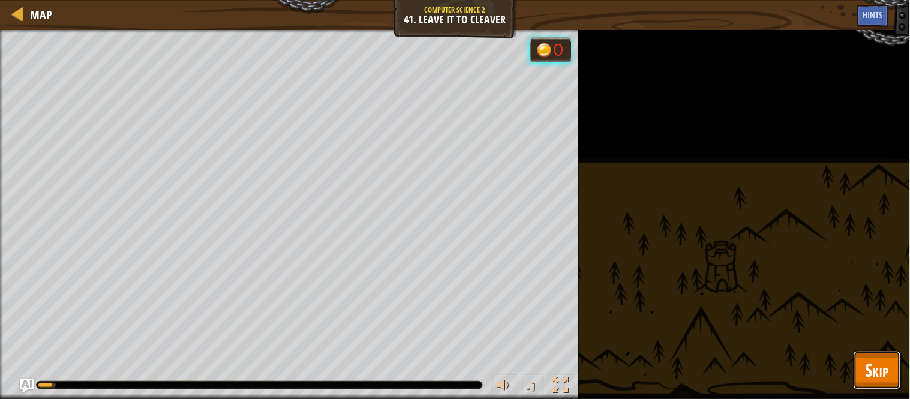
click at [871, 363] on span "Skip" at bounding box center [876, 369] width 23 height 25
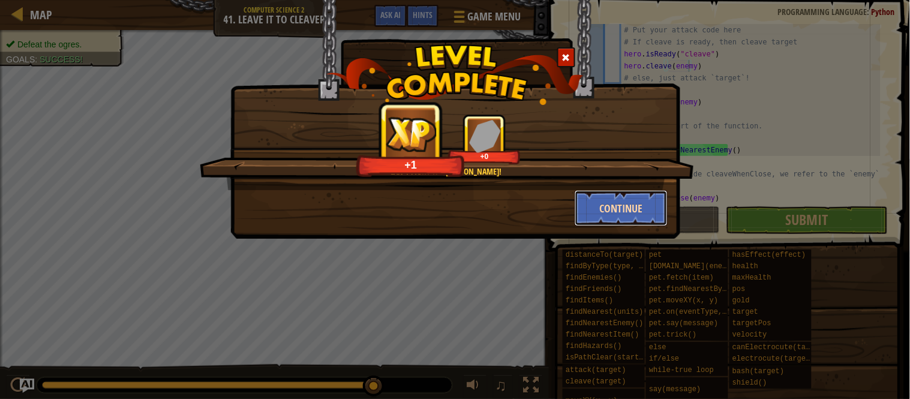
click at [643, 198] on button "Continue" at bounding box center [620, 208] width 93 height 36
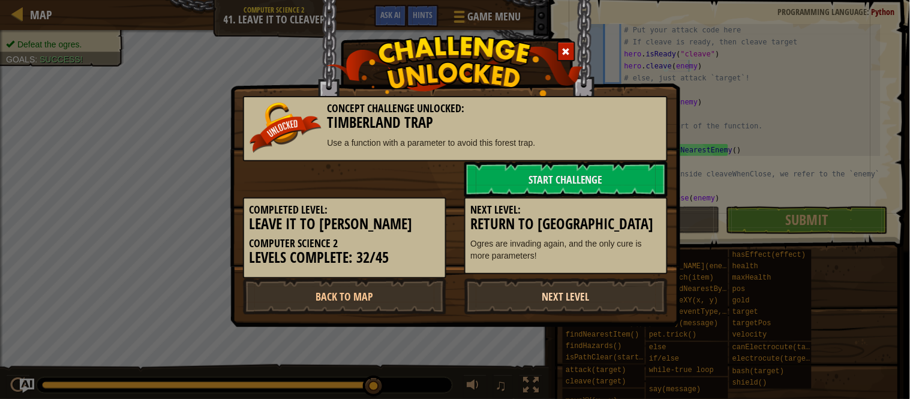
click at [595, 296] on link "Next Level" at bounding box center [565, 296] width 203 height 36
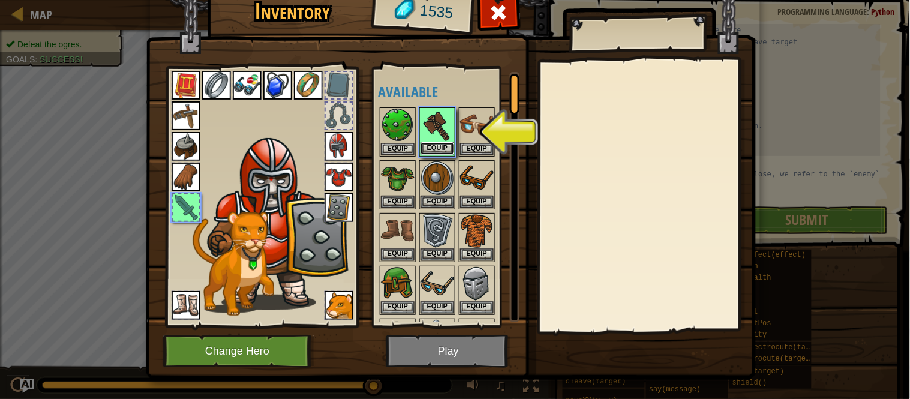
click at [431, 142] on button "Equip" at bounding box center [437, 148] width 34 height 13
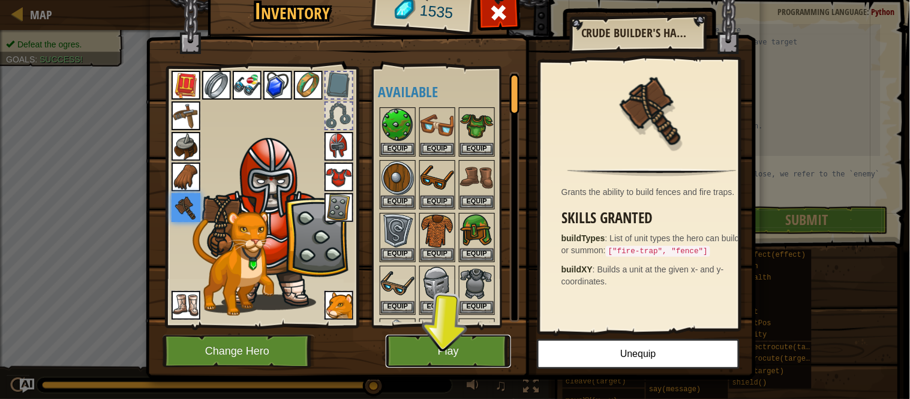
click at [408, 351] on button "Play" at bounding box center [448, 351] width 125 height 33
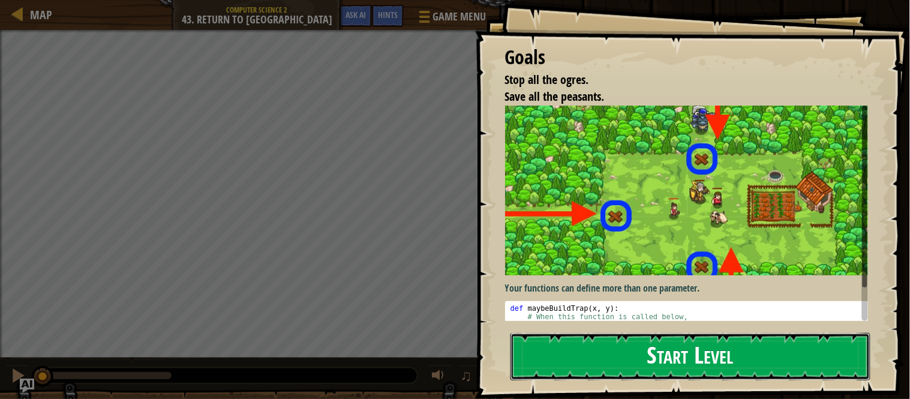
click at [648, 348] on button "Start Level" at bounding box center [690, 356] width 360 height 47
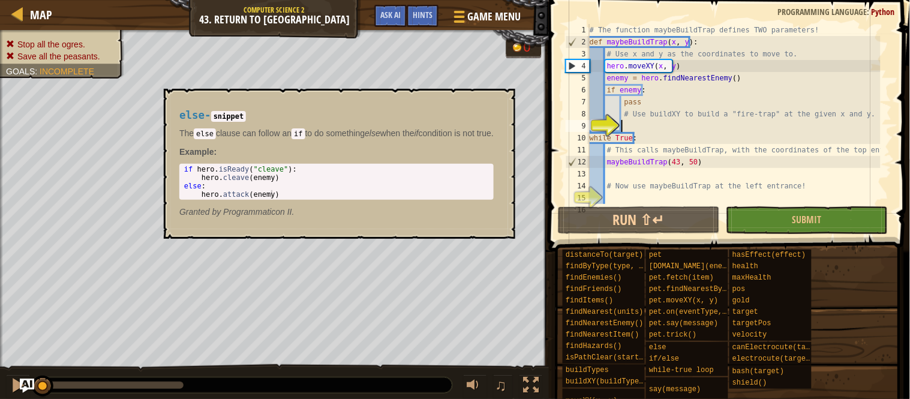
scroll to position [6, 0]
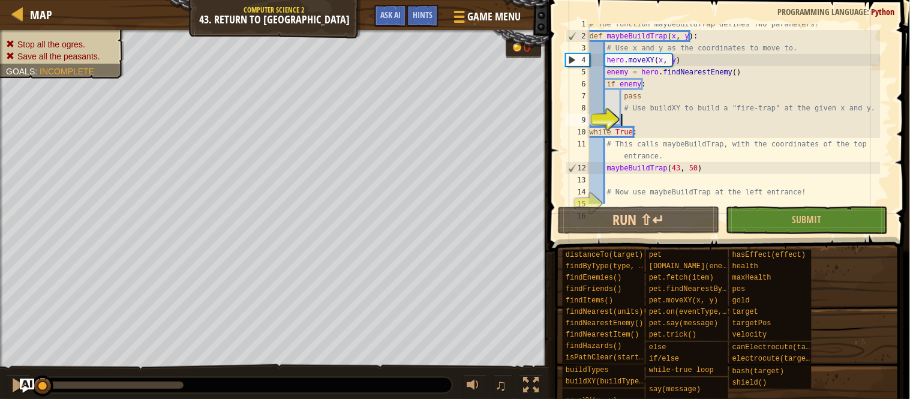
drag, startPoint x: 738, startPoint y: 114, endPoint x: 686, endPoint y: 144, distance: 59.7
click at [686, 144] on div "# The function maybeBuildTrap defines TWO parameters! def maybeBuildTrap ( x , …" at bounding box center [733, 120] width 293 height 204
type textarea "while True: # This calls maybeBuildTrap, with the coordinates of the top entran…"
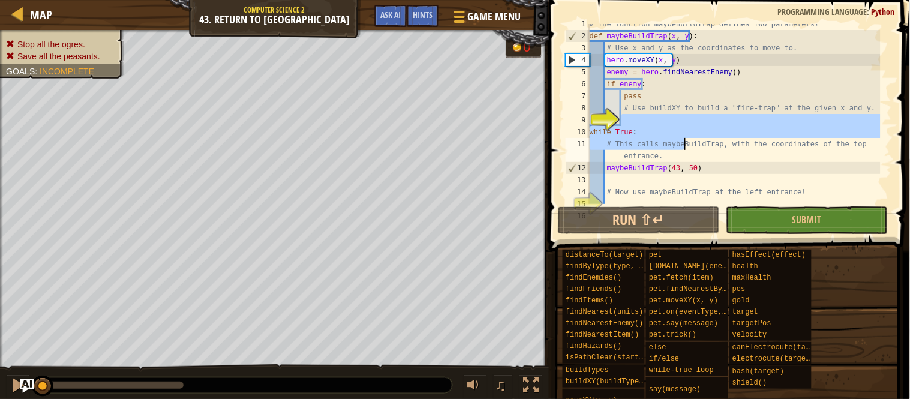
click at [637, 116] on div "# The function maybeBuildTrap defines TWO parameters! def maybeBuildTrap ( x , …" at bounding box center [733, 114] width 293 height 180
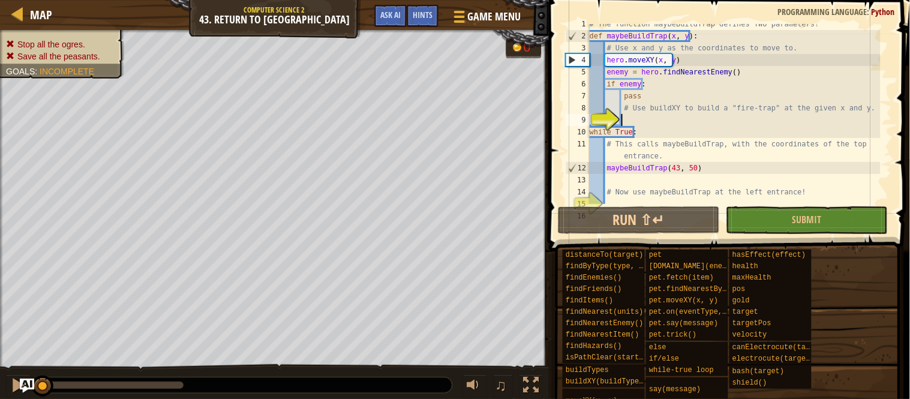
scroll to position [5, 2]
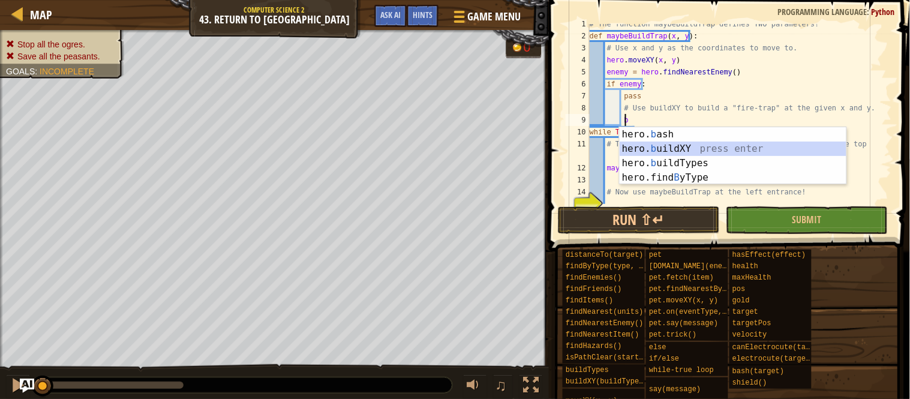
click at [670, 147] on div "hero. b ash press enter hero. b uildXY press enter hero. b uildTypes press ente…" at bounding box center [732, 170] width 227 height 86
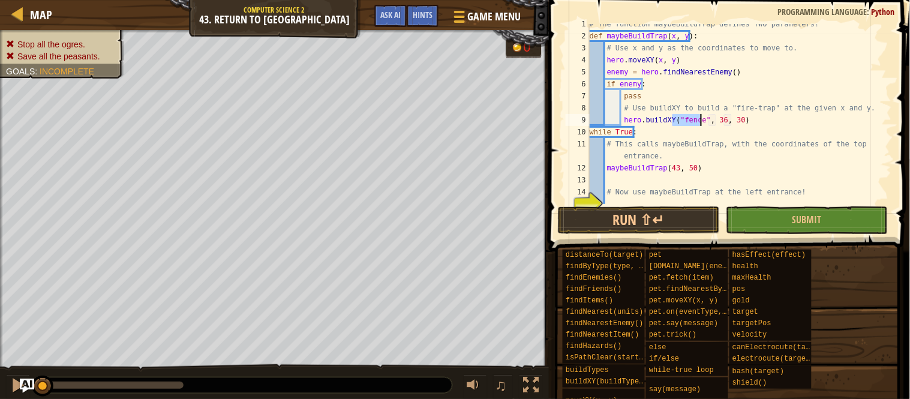
click at [696, 122] on div "# The function maybeBuildTrap defines TWO parameters! def maybeBuildTrap ( x , …" at bounding box center [733, 114] width 293 height 180
click at [754, 124] on div "# The function maybeBuildTrap defines TWO parameters! def maybeBuildTrap ( x , …" at bounding box center [733, 120] width 293 height 204
click at [732, 121] on div "# The function maybeBuildTrap defines TWO parameters! def maybeBuildTrap ( x , …" at bounding box center [733, 120] width 293 height 204
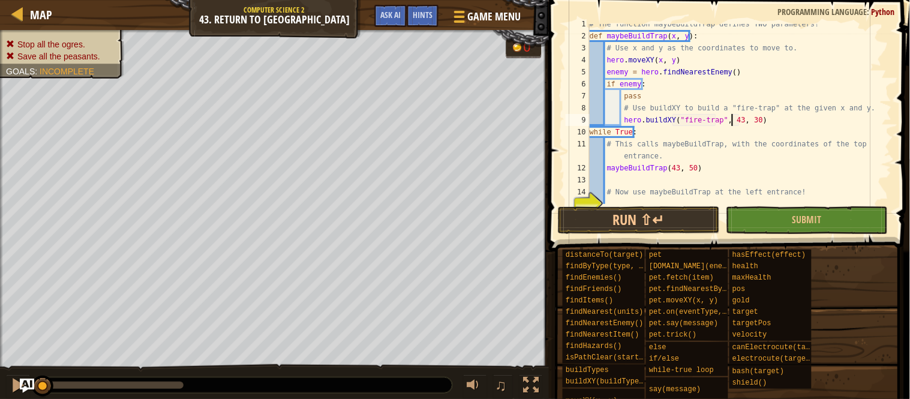
click at [750, 118] on div "# The function maybeBuildTrap defines TWO parameters! def maybeBuildTrap ( x , …" at bounding box center [733, 120] width 293 height 204
type textarea "hero.buildXY("fire-trap", 43, 50)"
drag, startPoint x: 777, startPoint y: 227, endPoint x: 772, endPoint y: 215, distance: 12.9
click at [772, 215] on button "Submit" at bounding box center [807, 220] width 162 height 28
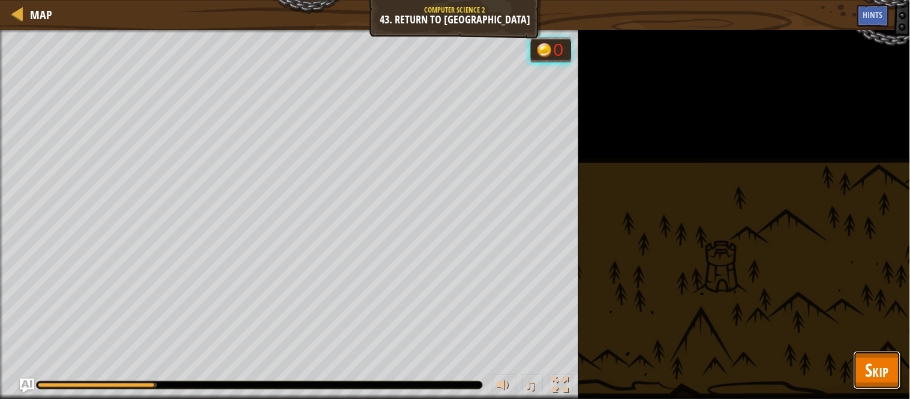
click at [871, 368] on span "Skip" at bounding box center [876, 369] width 23 height 25
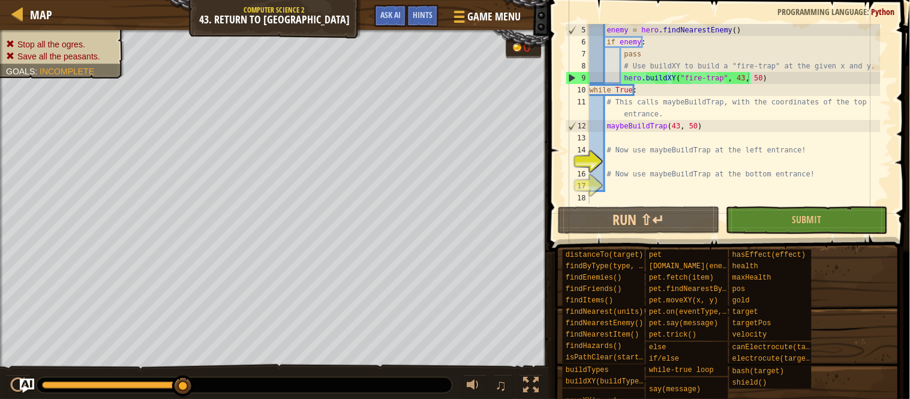
scroll to position [5, 1]
click at [669, 162] on div "enemy = hero . findNearestEnemy ( ) if enemy : pass # Use buildXY to build a "f…" at bounding box center [733, 126] width 293 height 204
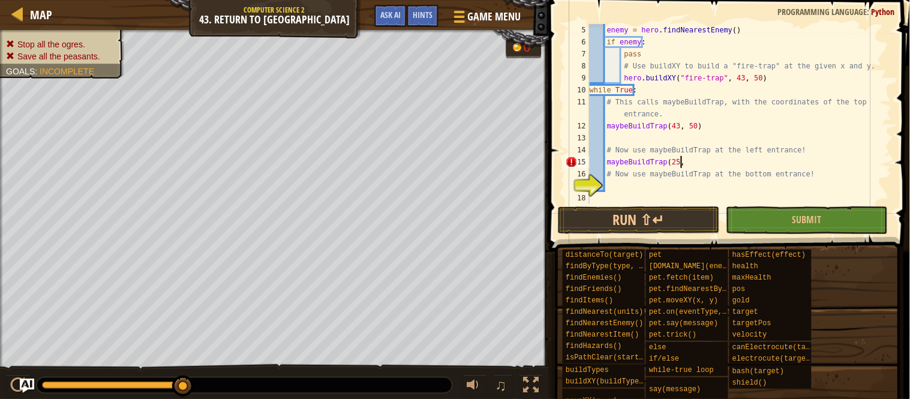
scroll to position [5, 7]
type textarea "maybeBuildTrap(25, 35)"
click at [715, 186] on div "enemy = hero . findNearestEnemy ( ) if enemy : pass # Use buildXY to build a "f…" at bounding box center [733, 126] width 293 height 204
click at [756, 216] on button "Submit" at bounding box center [807, 220] width 162 height 28
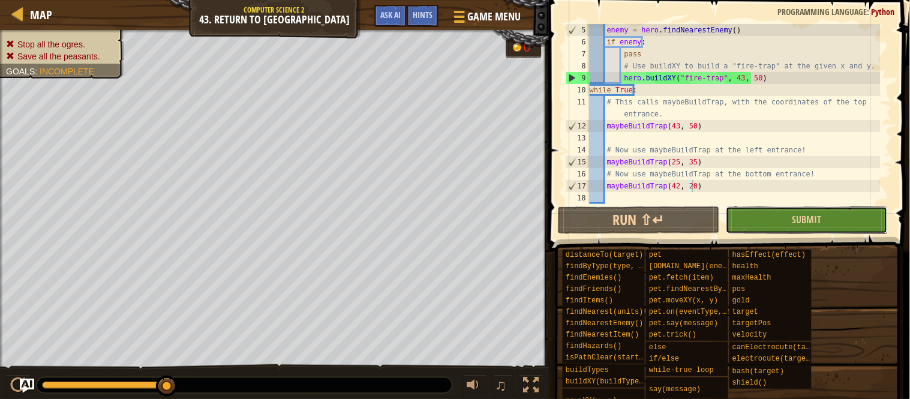
click at [756, 216] on button "Submit" at bounding box center [807, 220] width 162 height 28
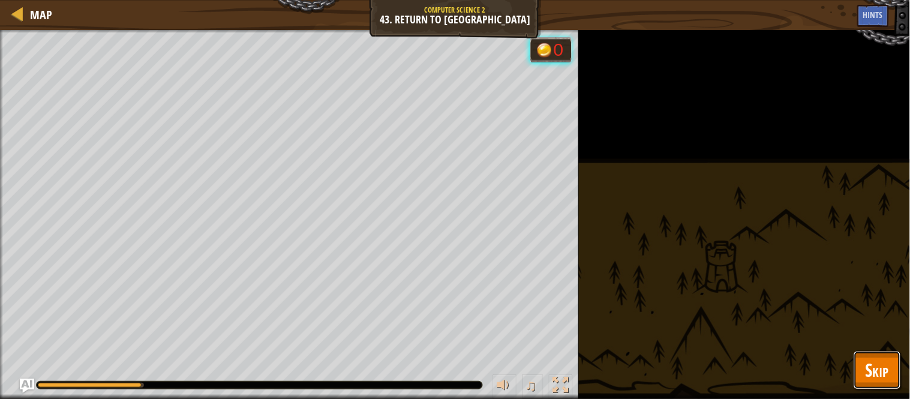
click at [890, 365] on button "Skip" at bounding box center [876, 370] width 47 height 38
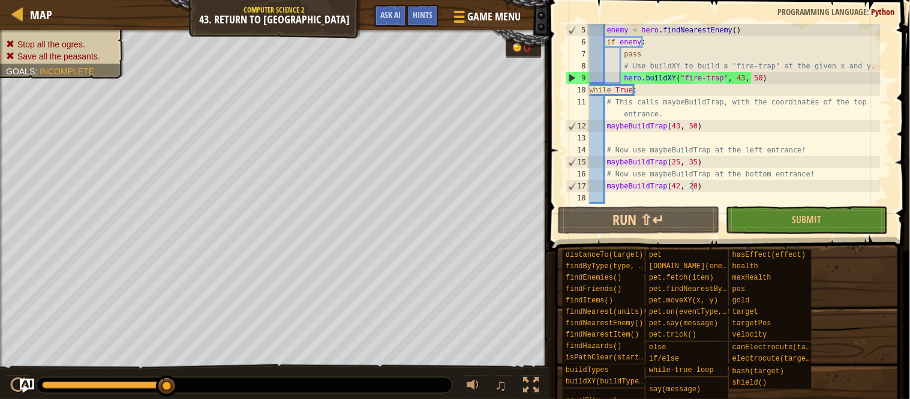
click at [690, 163] on div "enemy = hero . findNearestEnemy ( ) if enemy : pass # Use buildXY to build a "f…" at bounding box center [733, 126] width 293 height 204
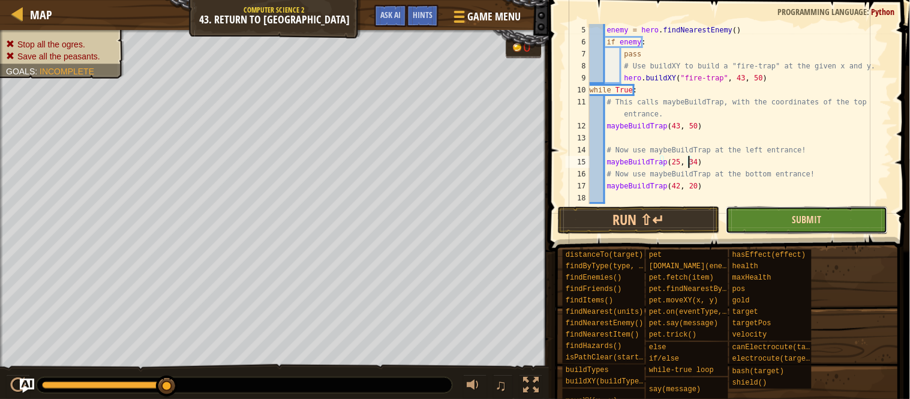
click at [799, 219] on span "Submit" at bounding box center [806, 219] width 29 height 13
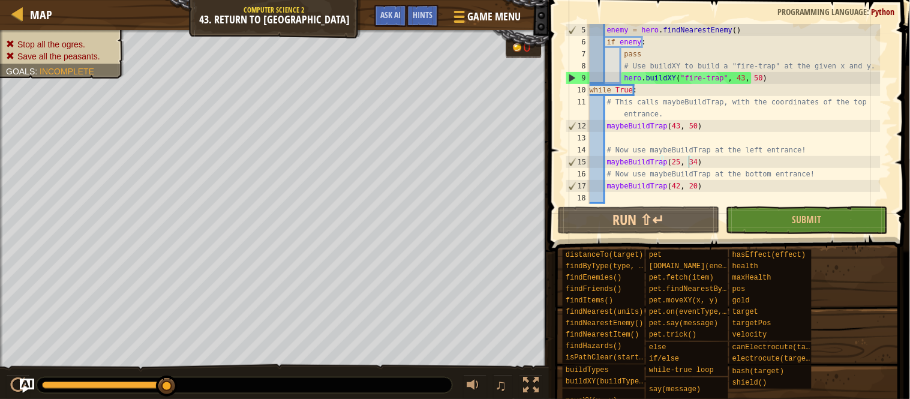
type textarea "# Now use maybeBuildTrap at the left entrance!"
click at [787, 148] on div "enemy = hero . findNearestEnemy ( ) if enemy : pass # Use buildXY to build a "f…" at bounding box center [733, 126] width 293 height 204
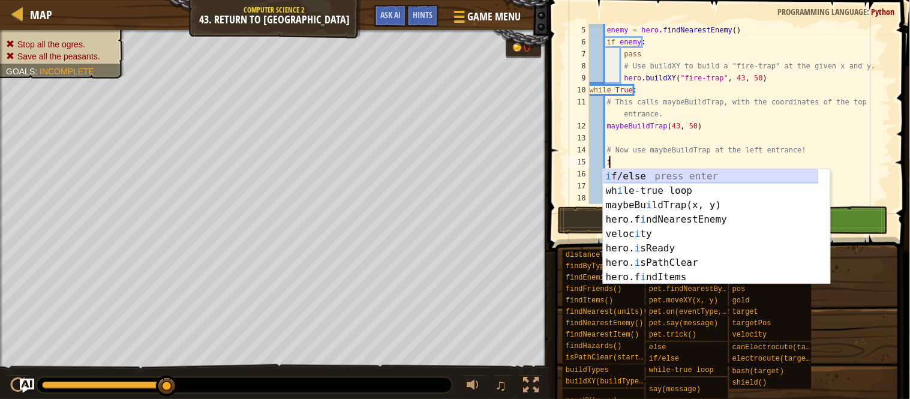
click at [620, 173] on div "i f/else press enter wh i le-true loop press enter maybeBu i ldTrap(x, y) press…" at bounding box center [710, 241] width 215 height 144
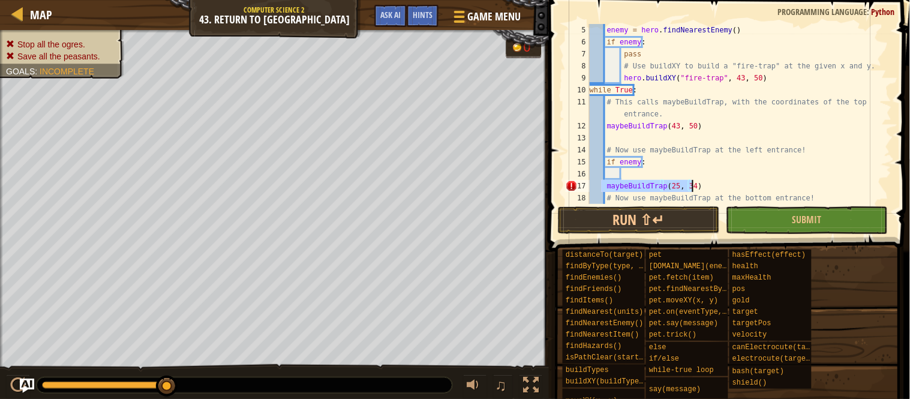
drag, startPoint x: 602, startPoint y: 184, endPoint x: 692, endPoint y: 182, distance: 90.0
click at [692, 182] on div "enemy = hero . findNearestEnemy ( ) if enemy : pass # Use buildXY to build a "f…" at bounding box center [733, 126] width 293 height 204
type textarea "maybeBuildTrap(25, 34)"
click at [636, 171] on div "enemy = hero . findNearestEnemy ( ) if enemy : pass # Use buildXY to build a "f…" at bounding box center [733, 126] width 293 height 204
paste textarea "maybeBuildTrap(25, 34)"
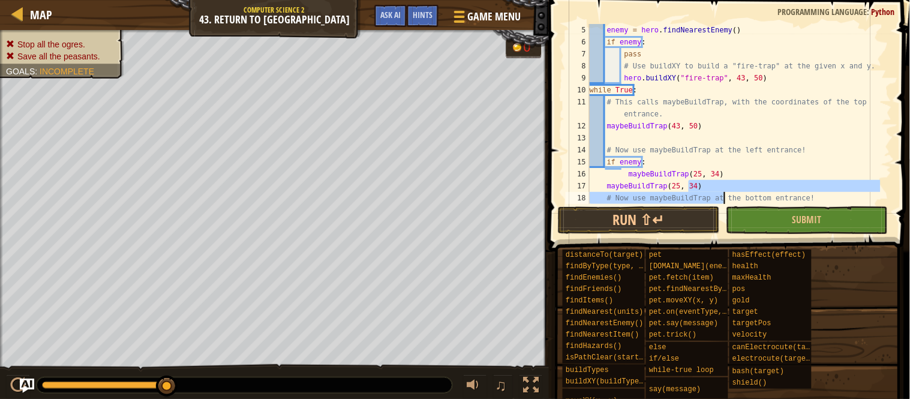
drag, startPoint x: 688, startPoint y: 181, endPoint x: 709, endPoint y: 188, distance: 21.6
click at [709, 188] on div "enemy = hero . findNearestEnemy ( ) if enemy : pass # Use buildXY to build a "f…" at bounding box center [733, 126] width 293 height 204
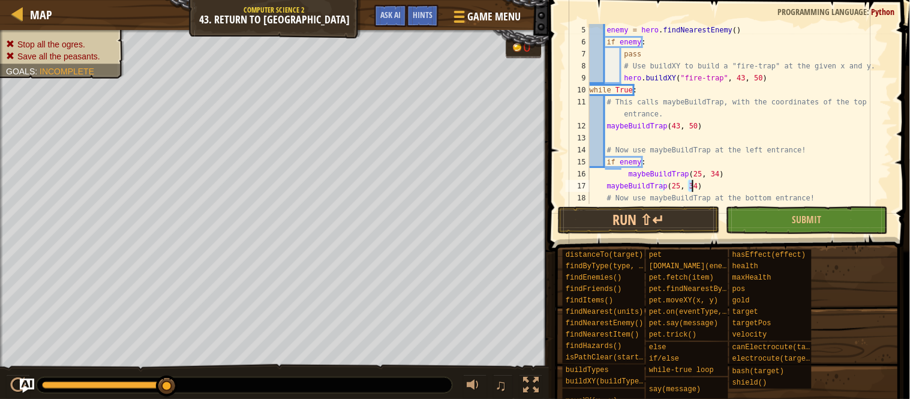
type textarea "maybeBuildTrap(25, 34)"
click at [709, 188] on div "enemy = hero . findNearestEnemy ( ) if enemy : pass # Use buildXY to build a "f…" at bounding box center [733, 114] width 293 height 180
drag, startPoint x: 698, startPoint y: 188, endPoint x: 604, endPoint y: 186, distance: 94.2
click at [604, 186] on div "enemy = hero . findNearestEnemy ( ) if enemy : pass # Use buildXY to build a "f…" at bounding box center [733, 126] width 293 height 204
drag, startPoint x: 609, startPoint y: 177, endPoint x: 615, endPoint y: 193, distance: 17.3
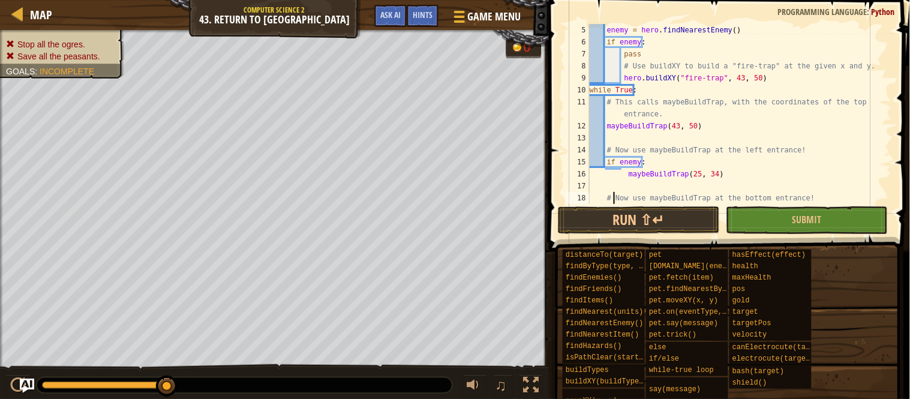
click at [615, 193] on div "enemy = hero . findNearestEnemy ( ) if enemy : pass # Use buildXY to build a "f…" at bounding box center [733, 126] width 293 height 204
type textarea "# Now use maybeBuildTrap at the bottom entrance!"
click at [618, 184] on div "enemy = hero . findNearestEnemy ( ) if enemy : pass # Use buildXY to build a "f…" at bounding box center [733, 126] width 293 height 204
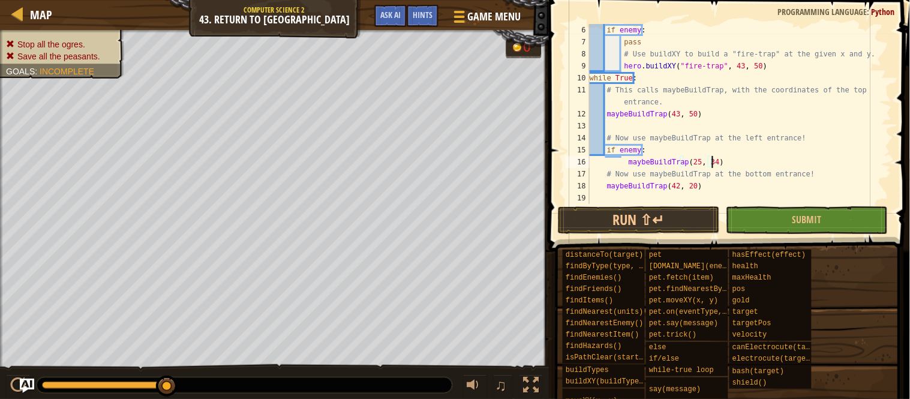
scroll to position [60, 0]
drag, startPoint x: 697, startPoint y: 182, endPoint x: 606, endPoint y: 186, distance: 91.2
click at [606, 186] on div "if enemy : pass # Use buildXY to build a "fire-trap" at the given x and y. hero…" at bounding box center [733, 126] width 293 height 204
type textarea "maybeBuildTrap(42, 20)"
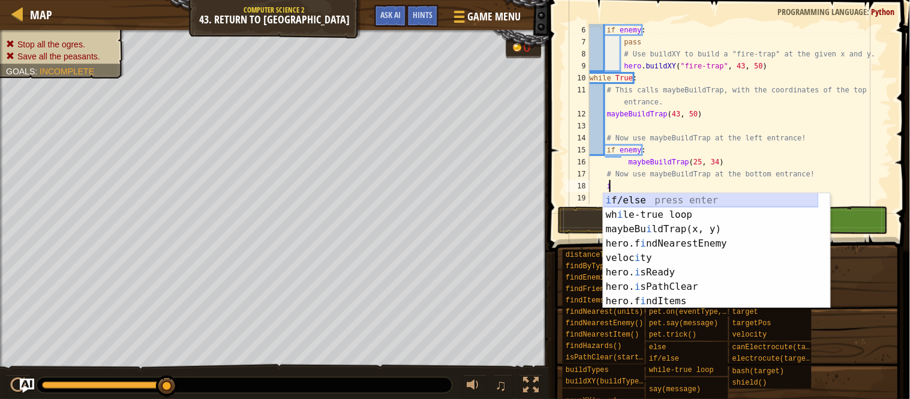
click at [618, 196] on div "i f/else press enter wh i le-true loop press enter maybeBu i ldTrap(x, y) press…" at bounding box center [710, 265] width 215 height 144
type textarea "if enemy:"
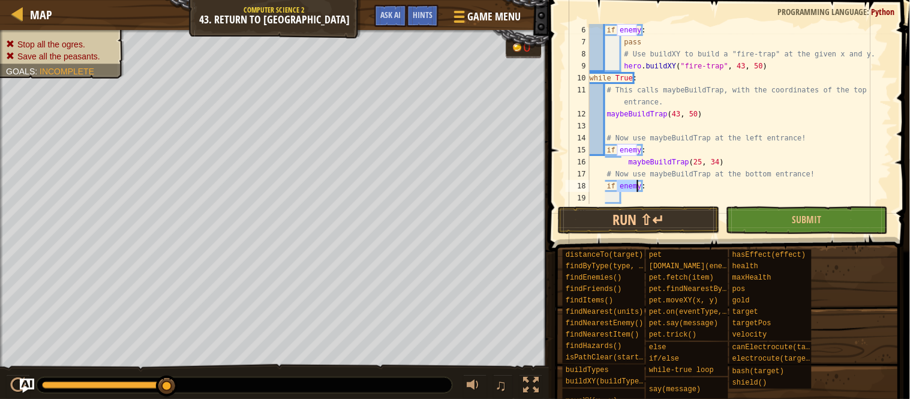
click at [640, 199] on div "if enemy : pass # Use buildXY to build a "fire-trap" at the given x and y. hero…" at bounding box center [733, 126] width 293 height 204
drag, startPoint x: 642, startPoint y: 149, endPoint x: 607, endPoint y: 147, distance: 34.8
click at [607, 147] on div "if enemy : pass # Use buildXY to build a "fire-trap" at the given x and y. hero…" at bounding box center [733, 126] width 293 height 204
type textarea "if enemy:"
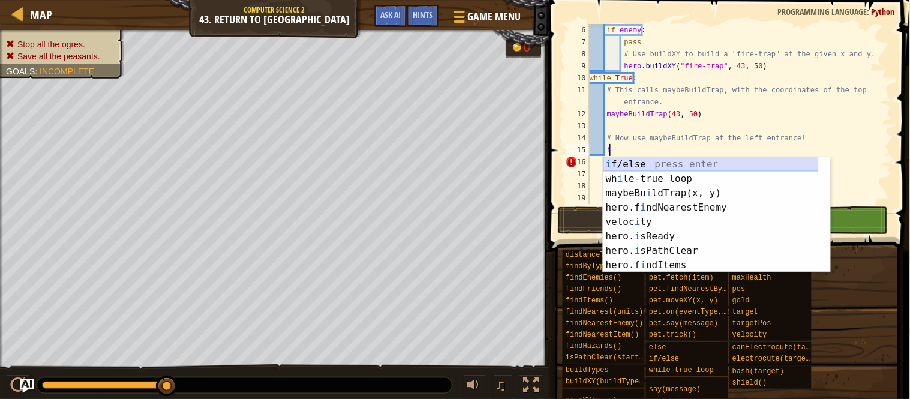
click at [621, 159] on div "i f/else press enter wh i le-true loop press enter maybeBu i ldTrap(x, y) press…" at bounding box center [710, 229] width 215 height 144
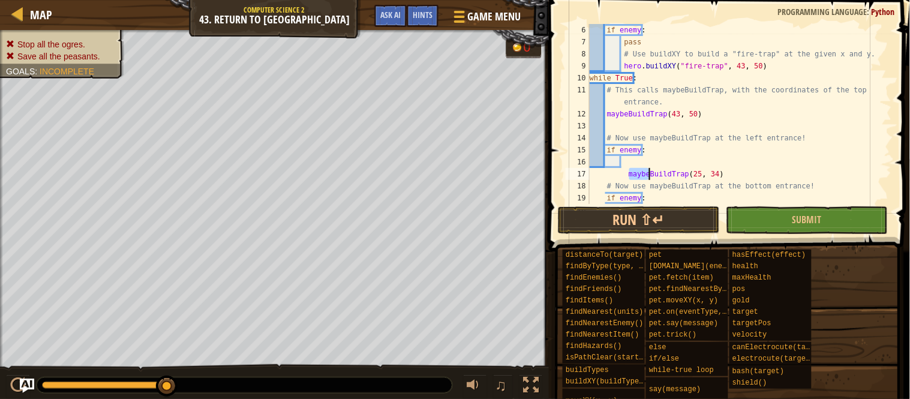
drag, startPoint x: 628, startPoint y: 176, endPoint x: 715, endPoint y: 172, distance: 87.6
click at [715, 172] on div "if enemy : pass # Use buildXY to build a "fire-trap" at the given x and y. hero…" at bounding box center [733, 126] width 293 height 204
type textarea "maybeBuildTrap(25, 34)"
click at [646, 159] on div "if enemy : pass # Use buildXY to build a "fire-trap" at the given x and y. hero…" at bounding box center [733, 126] width 293 height 204
paste textarea "aybeBuildTrap(25, 34)"
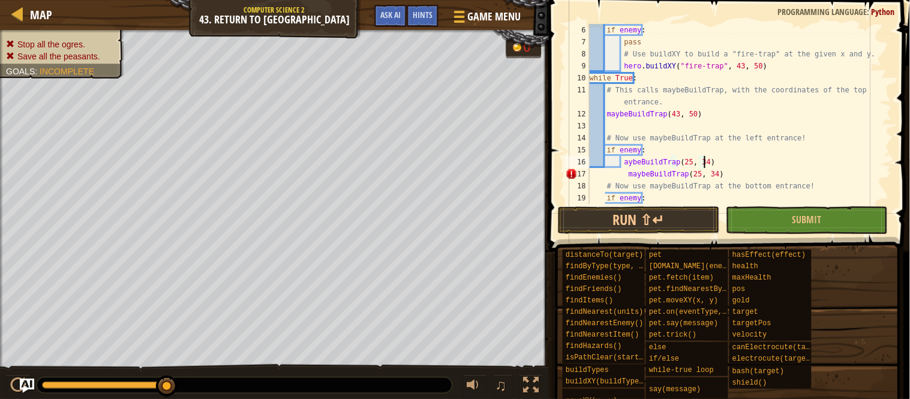
click at [622, 160] on div "if enemy : pass # Use buildXY to build a "fire-trap" at the given x and y. hero…" at bounding box center [733, 126] width 293 height 204
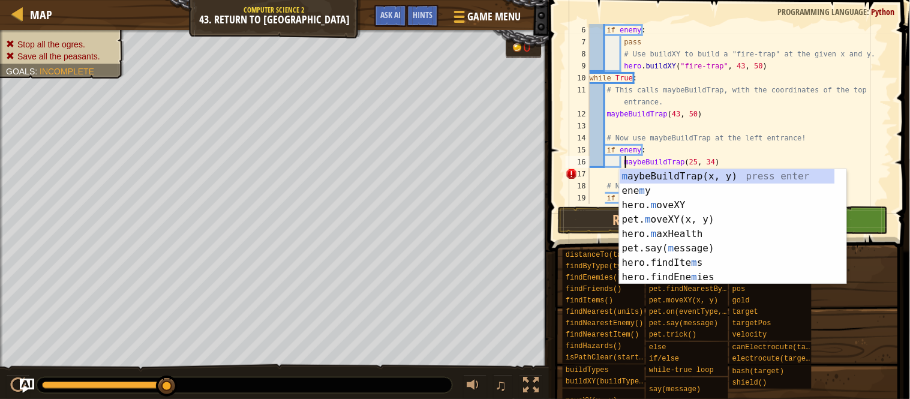
click at [610, 181] on div "if enemy : pass # Use buildXY to build a "fire-trap" at the given x and y. hero…" at bounding box center [733, 126] width 293 height 204
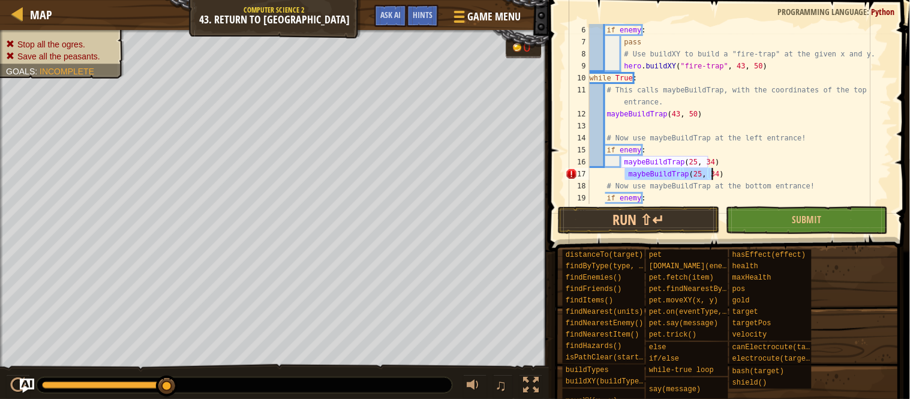
drag, startPoint x: 627, startPoint y: 172, endPoint x: 717, endPoint y: 174, distance: 90.6
click at [717, 174] on div "if enemy : pass # Use buildXY to build a "fire-trap" at the given x and y. hero…" at bounding box center [733, 126] width 293 height 204
type textarea "maybeBuildTrap(25, 34)"
click at [655, 194] on div "if enemy : pass # Use buildXY to build a "fire-trap" at the given x and y. hero…" at bounding box center [733, 126] width 293 height 204
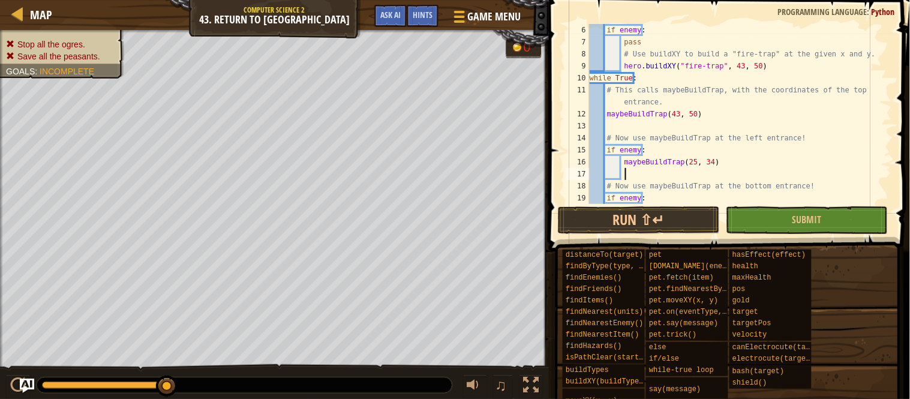
type textarea "if enemy:"
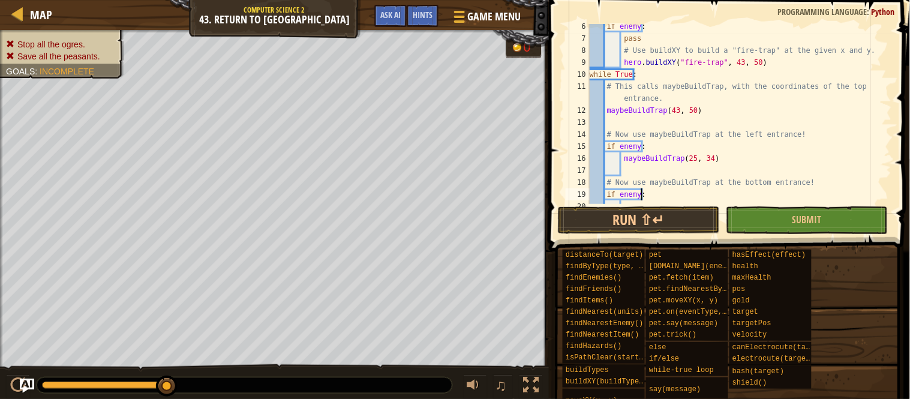
scroll to position [84, 0]
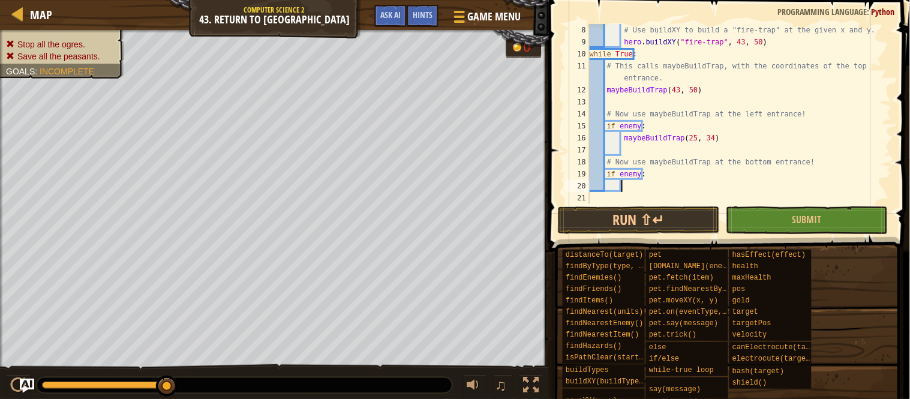
click at [669, 188] on div "# Use buildXY to build a "fire-trap" at the given x and y. hero . buildXY ( "fi…" at bounding box center [733, 126] width 293 height 204
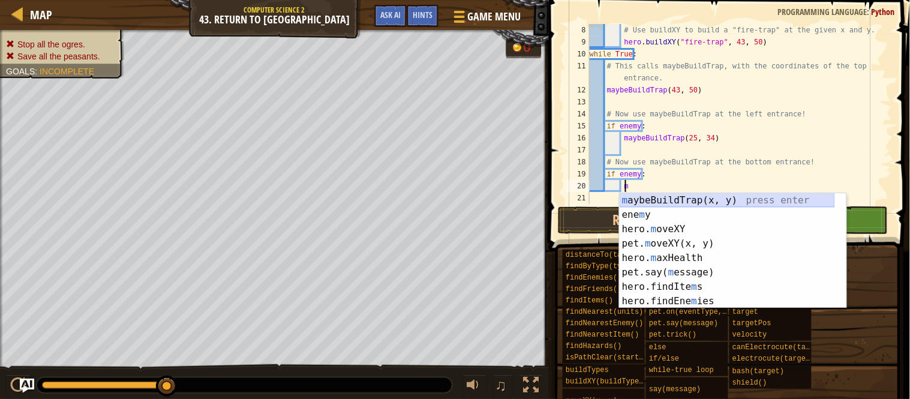
click at [663, 198] on div "m aybeBuildTrap(x, y) press enter ene m y press enter hero. m oveXY press enter…" at bounding box center [726, 265] width 215 height 144
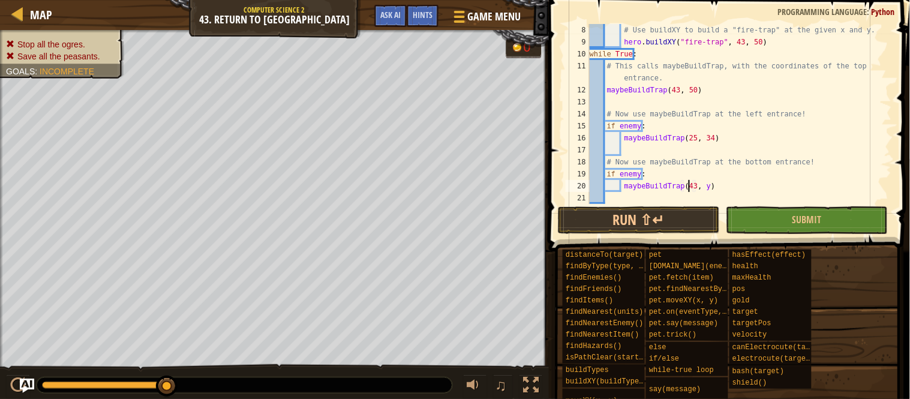
scroll to position [5, 8]
click at [700, 186] on div "# Use buildXY to build a "fire-trap" at the given x and y. hero . buildXY ( "fi…" at bounding box center [733, 126] width 293 height 204
click at [771, 214] on button "Submit" at bounding box center [807, 220] width 162 height 28
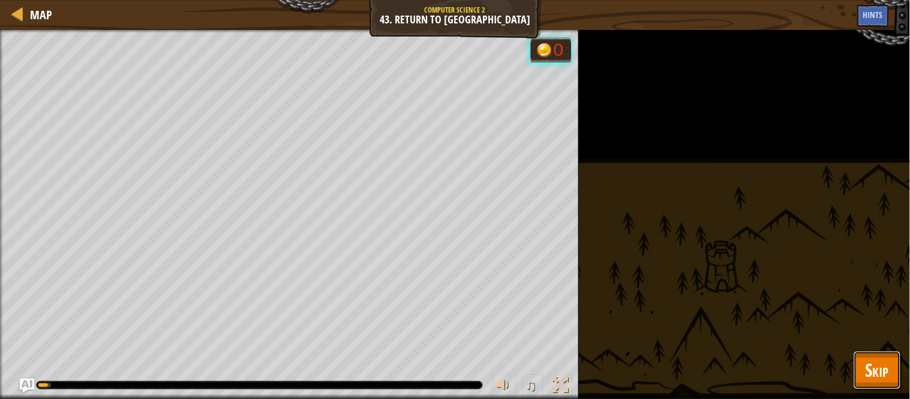
click at [877, 369] on span "Skip" at bounding box center [876, 369] width 23 height 25
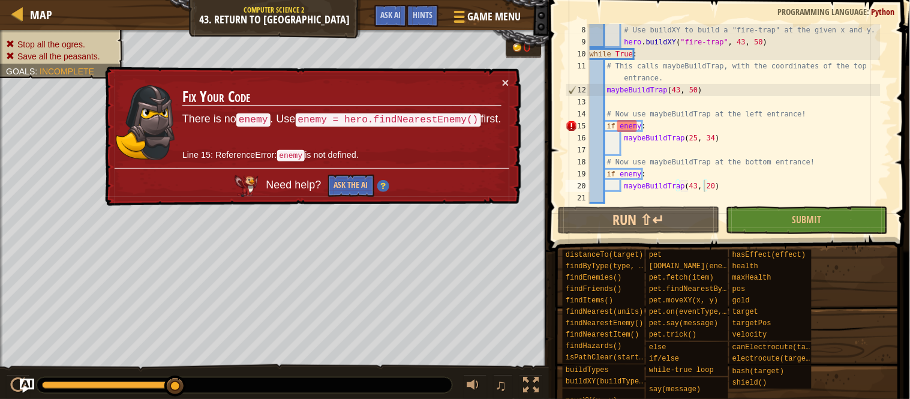
type textarea "if enemy:"
drag, startPoint x: 642, startPoint y: 124, endPoint x: 606, endPoint y: 127, distance: 36.2
click at [606, 127] on div "# Use buildXY to build a "fire-trap" at the given x and y. hero . buildXY ( "fi…" at bounding box center [733, 126] width 293 height 204
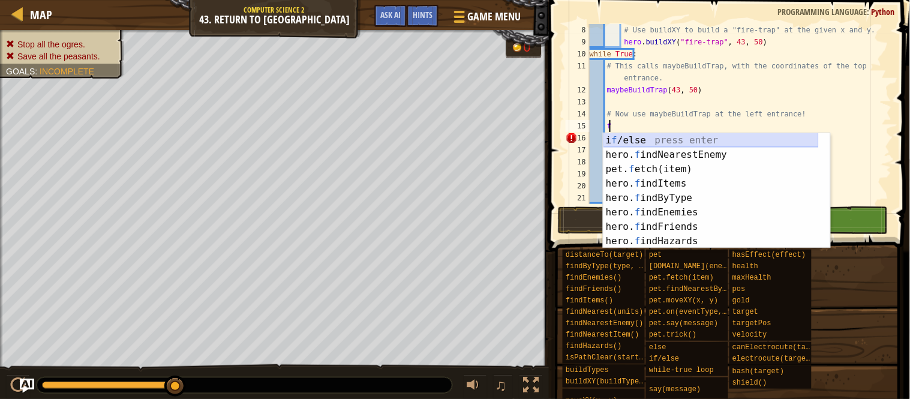
click at [630, 148] on div "i f /else press enter hero. f indNearestEnemy press enter pet. f etch(item) pre…" at bounding box center [710, 205] width 215 height 144
type textarea "if enemy:"
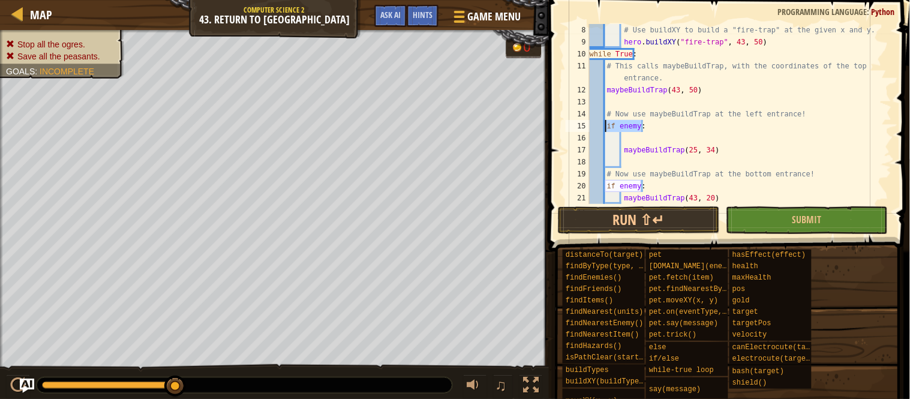
drag, startPoint x: 648, startPoint y: 124, endPoint x: 606, endPoint y: 125, distance: 42.0
click at [606, 125] on div "# Use buildXY to build a "fire-trap" at the given x and y. hero . buildXY ( "fi…" at bounding box center [733, 126] width 293 height 204
click at [610, 139] on div "# Use buildXY to build a "fire-trap" at the given x and y. hero . buildXY ( "fi…" at bounding box center [733, 126] width 293 height 204
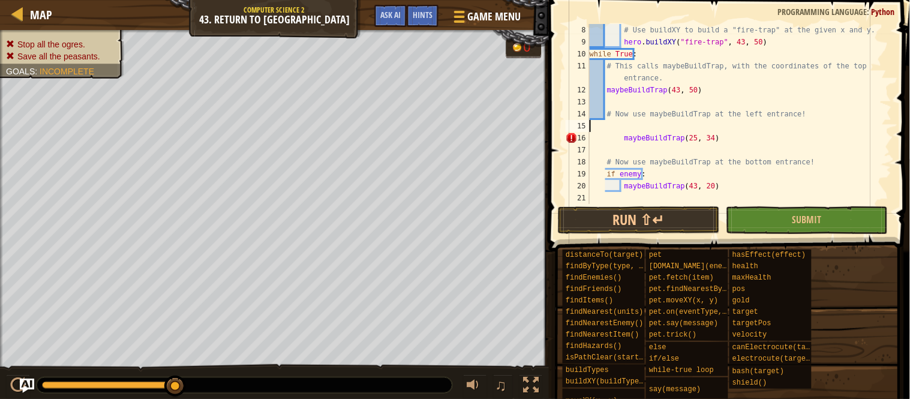
type textarea "# Now use maybeBuildTrap at the left entrance!"
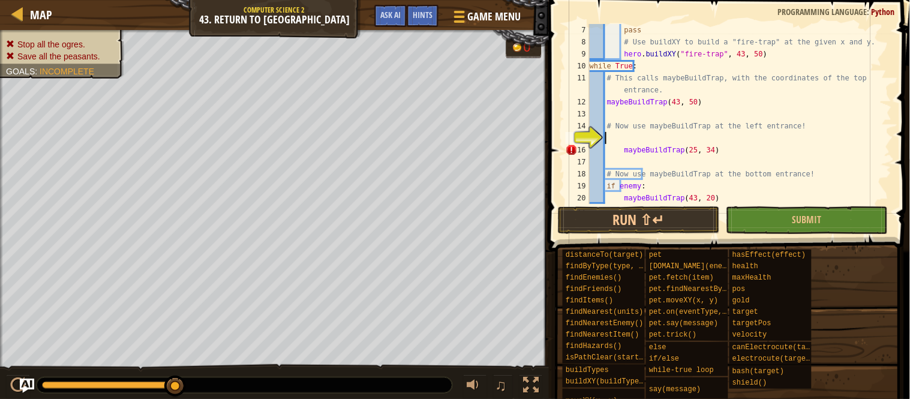
type textarea "f"
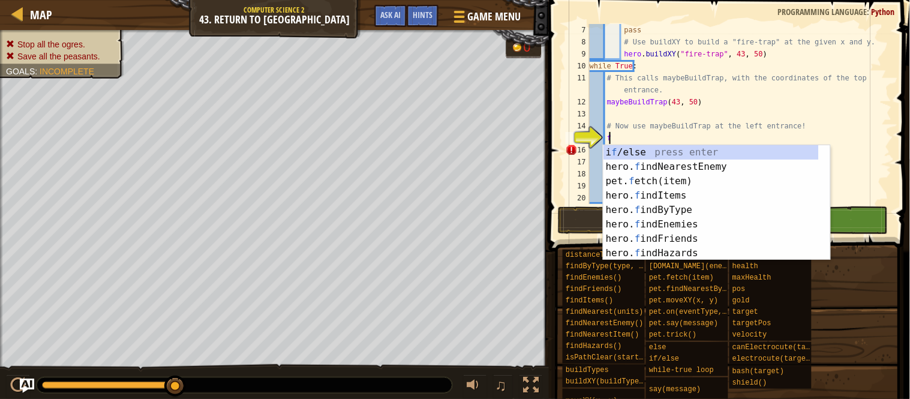
scroll to position [5, 1]
click at [716, 165] on div "i f /else press enter hero. f indNearestEnemy press enter pet. f etch(item) pre…" at bounding box center [710, 217] width 215 height 144
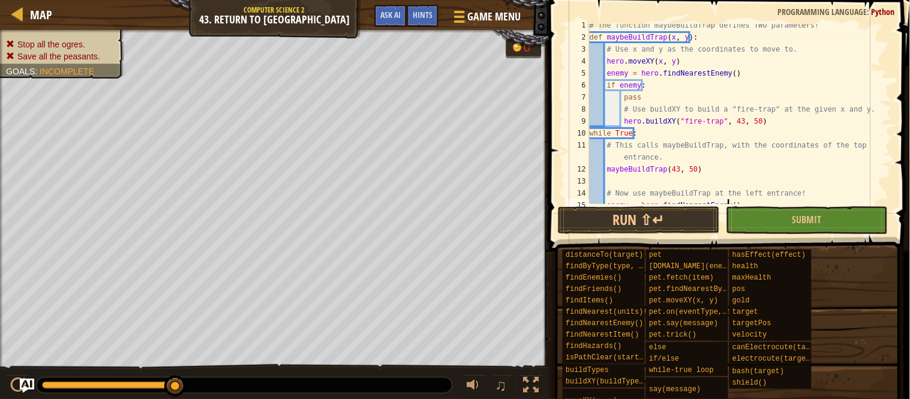
scroll to position [4, 0]
type textarea "enemy = hero.findNearestEnemy()"
click at [453, 13] on div at bounding box center [458, 16] width 16 height 17
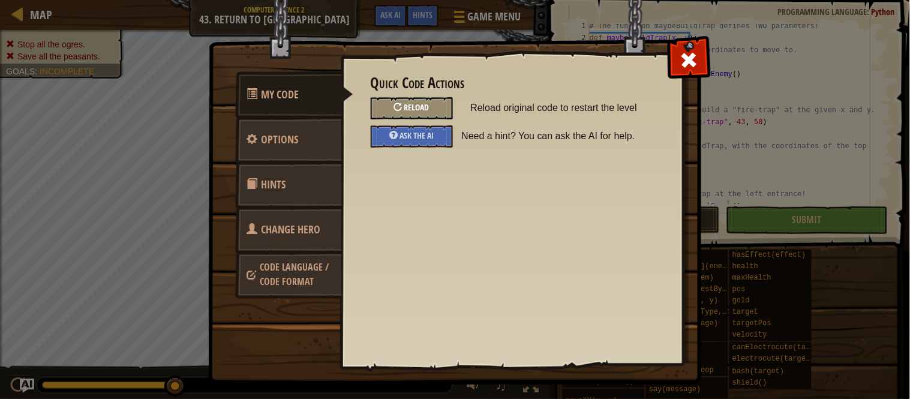
click at [411, 106] on span "Reload" at bounding box center [416, 106] width 25 height 11
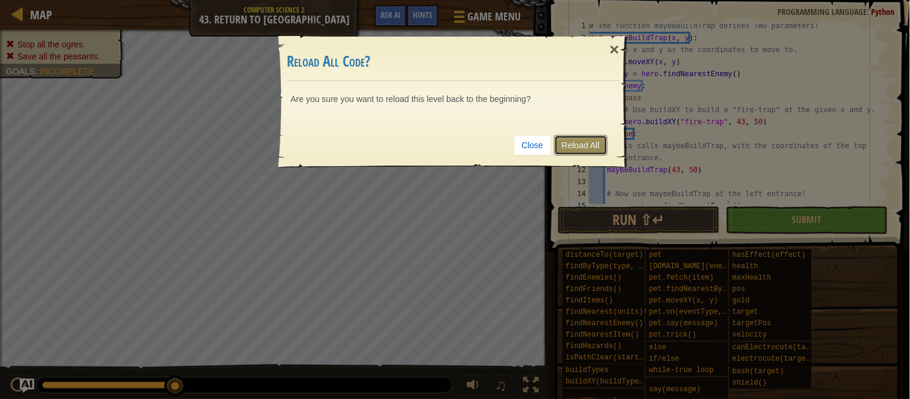
click at [579, 148] on link "Reload All" at bounding box center [580, 145] width 53 height 20
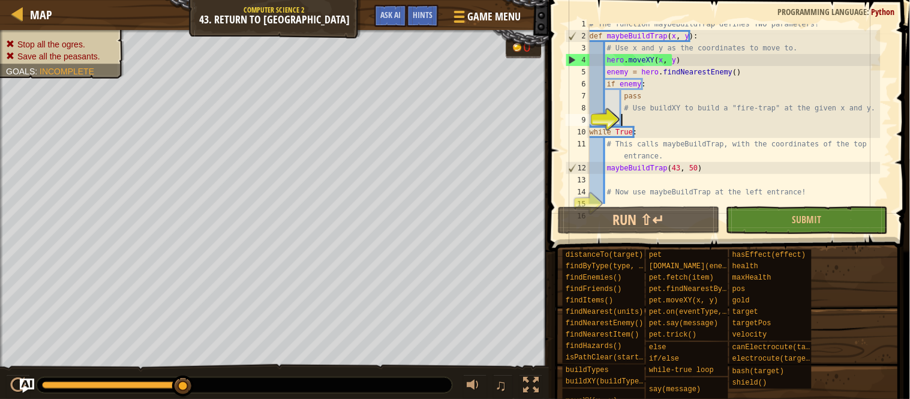
scroll to position [5, 2]
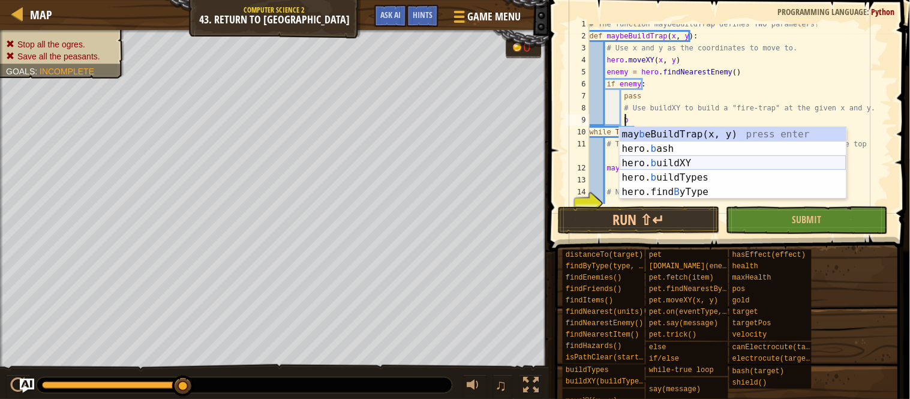
click at [685, 163] on div "may b eBuildTrap(x, y) press enter hero. b ash press enter hero. b uildXY press…" at bounding box center [732, 177] width 227 height 101
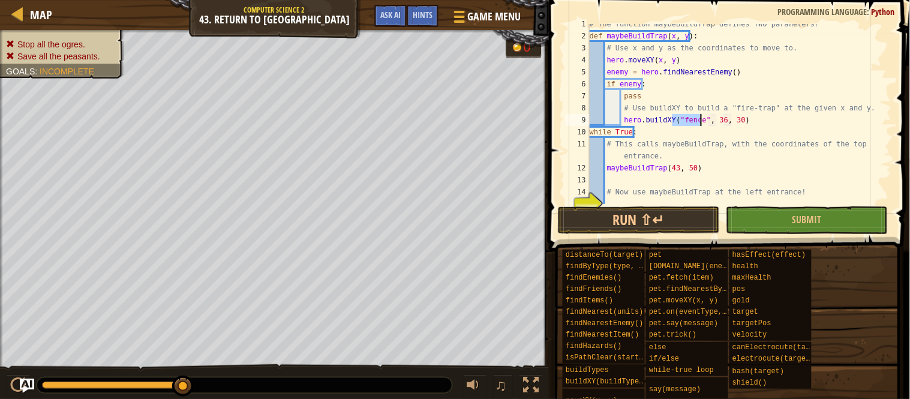
click at [696, 123] on div "# The function maybeBuildTrap defines TWO parameters! def maybeBuildTrap ( x , …" at bounding box center [733, 114] width 293 height 180
click at [681, 128] on div ""f ir e -trap" press enter" at bounding box center [783, 148] width 227 height 43
click at [735, 117] on div "# The function maybeBuildTrap defines TWO parameters! def maybeBuildTrap ( x , …" at bounding box center [733, 120] width 293 height 204
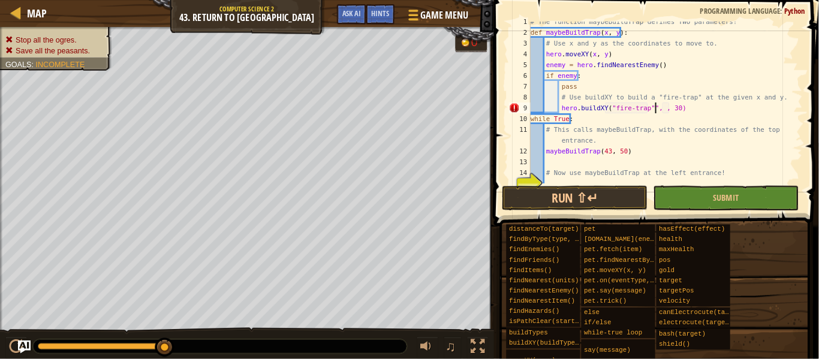
scroll to position [5, 12]
click at [753, 121] on div "# The function maybeBuildTrap defines TWO parameters! def maybeBuildTrap ( x , …" at bounding box center [733, 120] width 293 height 204
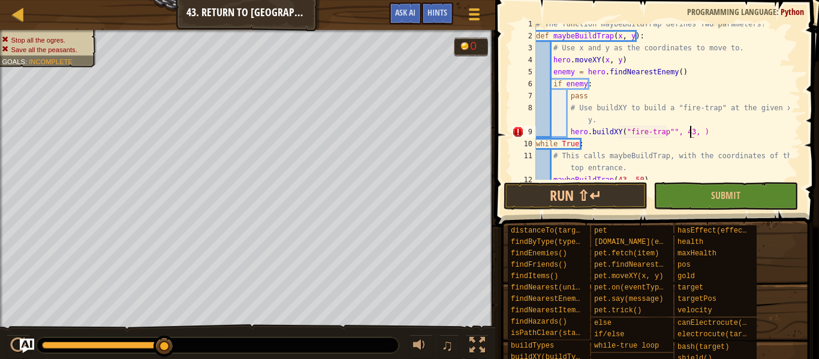
scroll to position [5, 13]
click at [672, 132] on div "# The function maybeBuildTrap defines TWO parameters! def maybeBuildTrap ( x , …" at bounding box center [662, 108] width 256 height 180
click at [666, 131] on div "# The function maybeBuildTrap defines TWO parameters! def maybeBuildTrap ( x , …" at bounding box center [662, 108] width 256 height 180
click at [672, 130] on div "# The function maybeBuildTrap defines TWO parameters! def maybeBuildTrap ( x , …" at bounding box center [662, 108] width 256 height 180
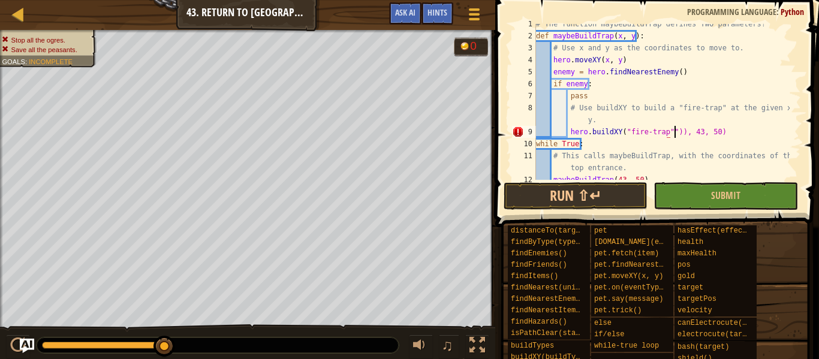
scroll to position [5, 11]
drag, startPoint x: 714, startPoint y: 133, endPoint x: 670, endPoint y: 133, distance: 43.2
click at [670, 133] on div "# The function maybeBuildTrap defines TWO parameters! def maybeBuildTrap ( x , …" at bounding box center [662, 108] width 256 height 180
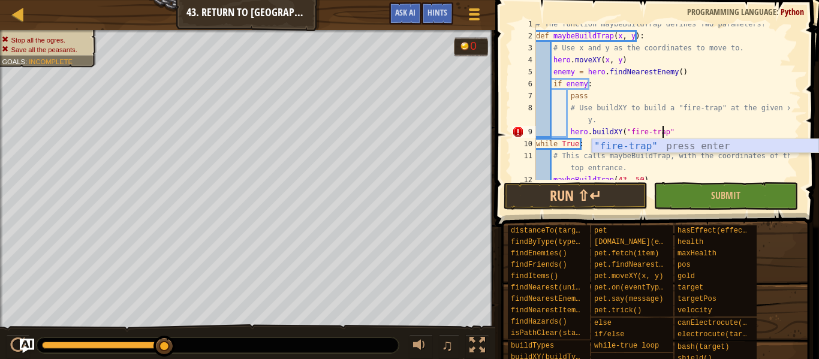
click at [651, 143] on div ""fire-trap" press enter" at bounding box center [705, 160] width 227 height 43
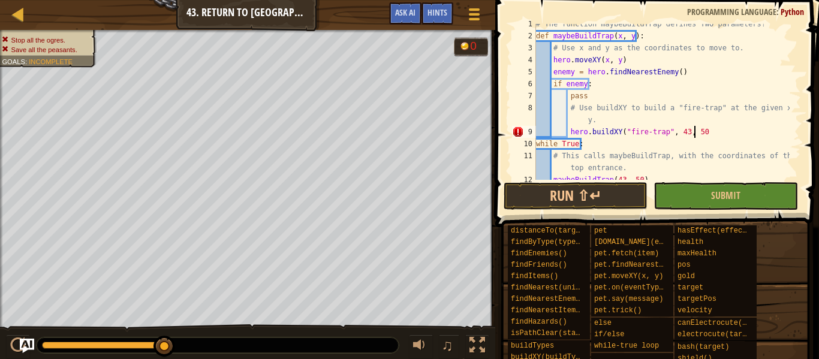
scroll to position [5, 13]
type textarea "hero.buildXY("fire-trap", 43, 50)"
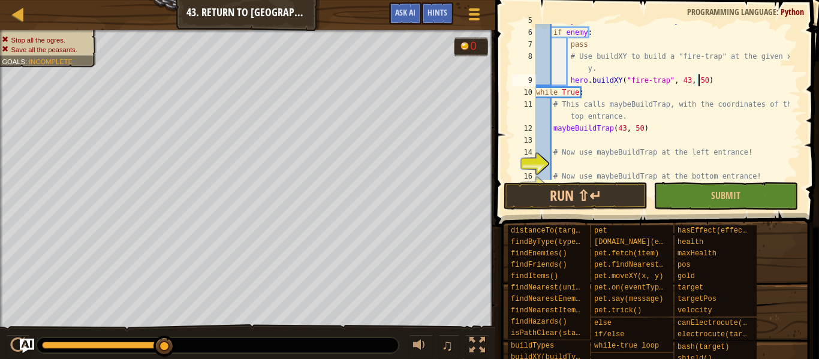
scroll to position [78, 0]
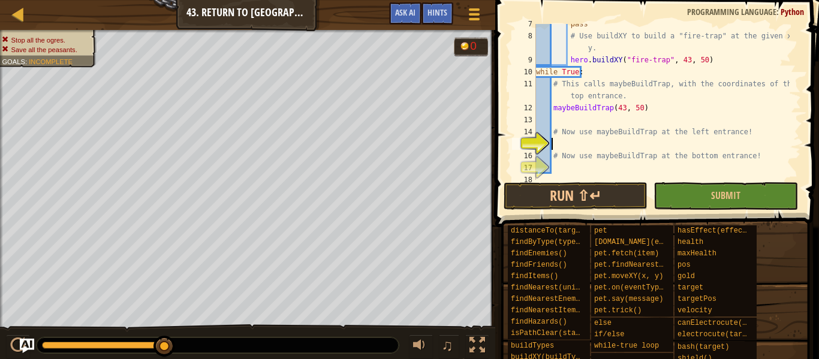
click at [567, 140] on div "pass # Use buildXY to build a "fire-trap" at the given x and y. hero . buildXY …" at bounding box center [662, 108] width 256 height 180
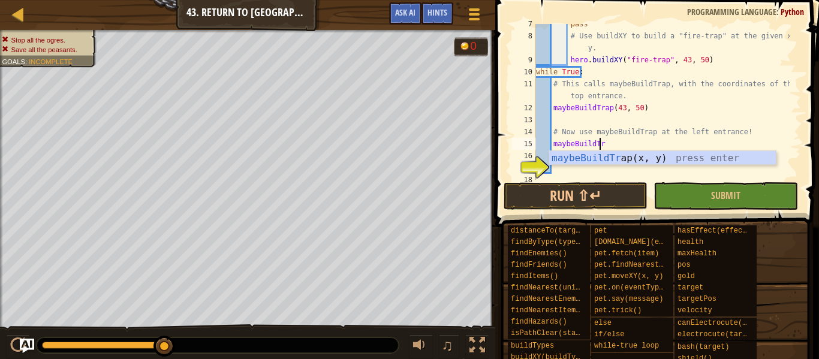
scroll to position [5, 5]
click at [673, 153] on div "maybeBuildTrap (x, y) press enter" at bounding box center [662, 172] width 227 height 43
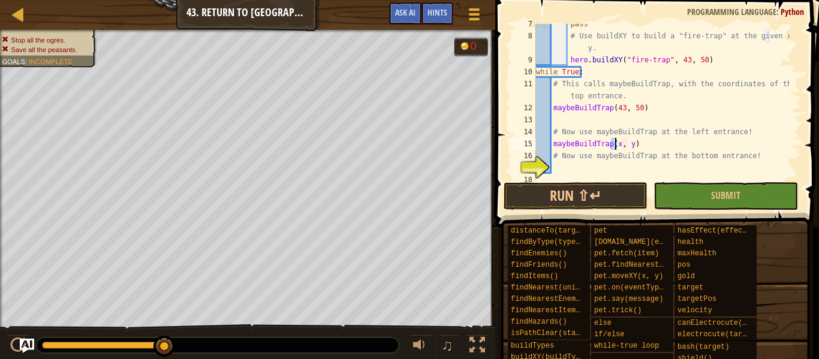
scroll to position [5, 7]
click at [629, 144] on div "pass # Use buildXY to build a "fire-trap" at the given x and y. hero . buildXY …" at bounding box center [662, 108] width 256 height 180
type textarea "maybeBuildTrap(25, 35)"
click at [650, 141] on div "pass # Use buildXY to build a "fire-trap" at the given x and y. hero . buildXY …" at bounding box center [662, 108] width 256 height 180
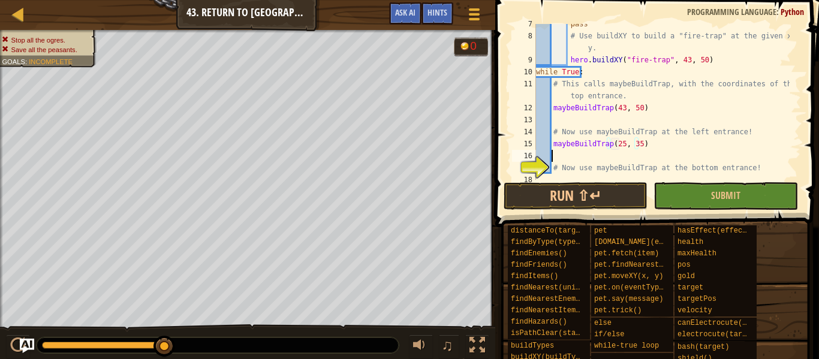
scroll to position [5, 1]
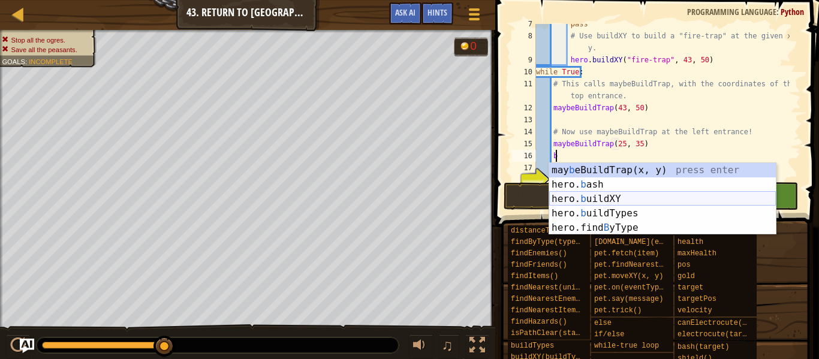
click at [595, 195] on div "may b eBuildTrap(x, y) press enter hero. b ash press enter hero. b uildXY press…" at bounding box center [662, 213] width 227 height 101
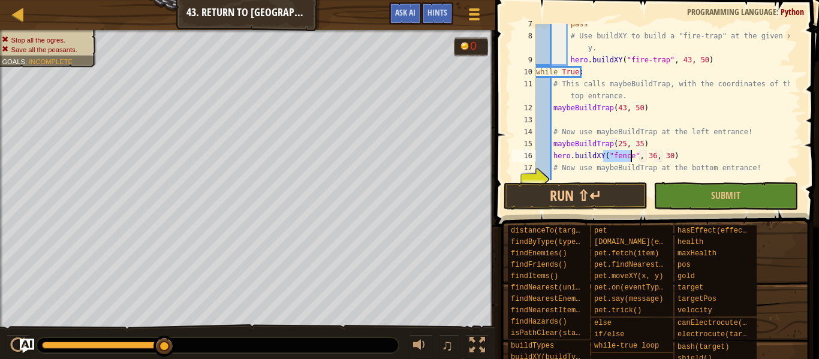
click at [625, 158] on div "pass # Use buildXY to build a "fire-trap" at the given x and y. hero . buildXY …" at bounding box center [662, 102] width 256 height 156
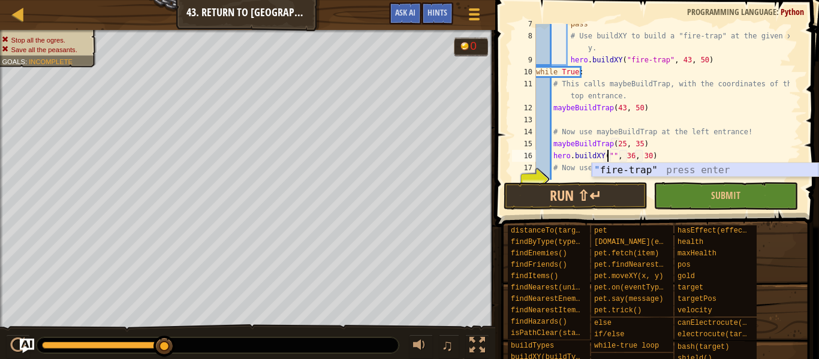
click at [618, 166] on div "" fire-trap" press enter" at bounding box center [705, 184] width 227 height 43
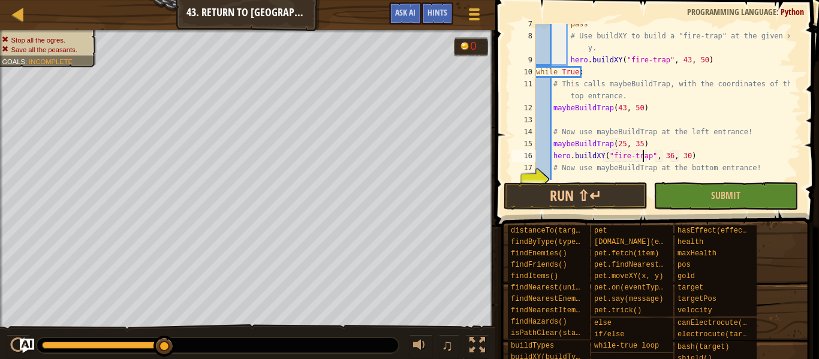
click at [663, 156] on div "pass # Use buildXY to build a "fire-trap" at the given x and y. hero . buildXY …" at bounding box center [662, 108] width 256 height 180
click at [677, 157] on div "pass # Use buildXY to build a "fire-trap" at the given x and y. hero . buildXY …" at bounding box center [662, 108] width 256 height 180
type textarea "hero.buildXY("fire-trap", 25, 35)"
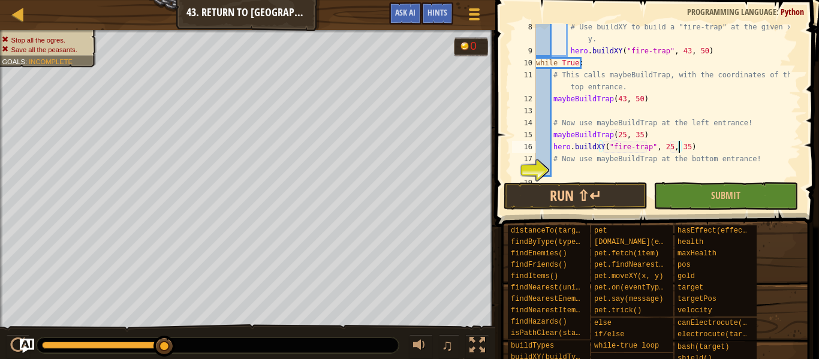
scroll to position [96, 0]
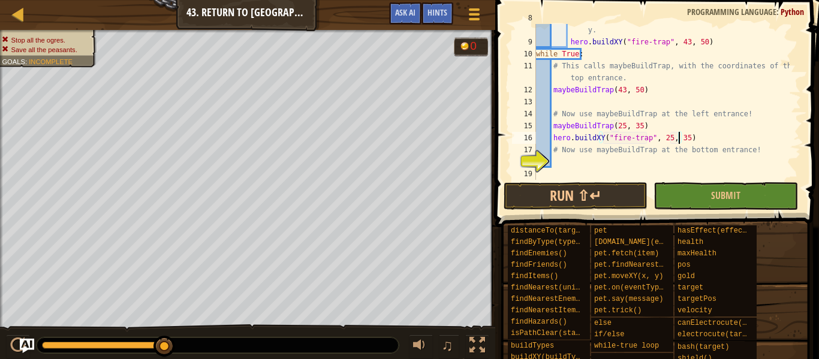
click at [594, 172] on div "# Use buildXY to build a "fire-trap" at the given x and y. hero . buildXY ( "fi…" at bounding box center [662, 108] width 256 height 192
click at [576, 157] on div "# Use buildXY to build a "fire-trap" at the given x and y. hero . buildXY ( "fi…" at bounding box center [662, 108] width 256 height 192
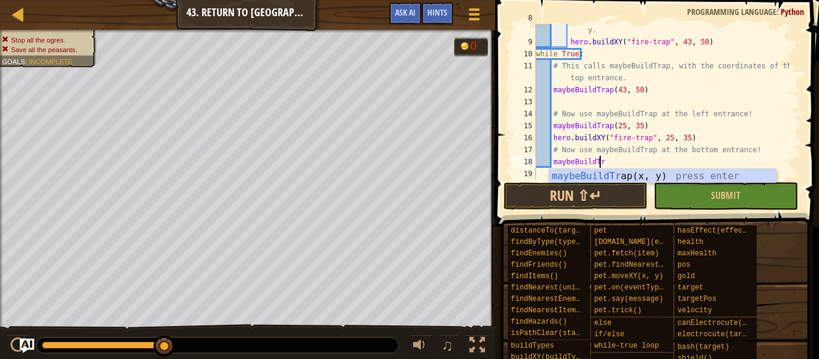
scroll to position [5, 5]
type textarea "maybeBuildTrap"
drag, startPoint x: 624, startPoint y: 173, endPoint x: 609, endPoint y: 173, distance: 14.4
click at [609, 173] on div "maybeBuildTrap (x, y) press enter" at bounding box center [662, 190] width 227 height 43
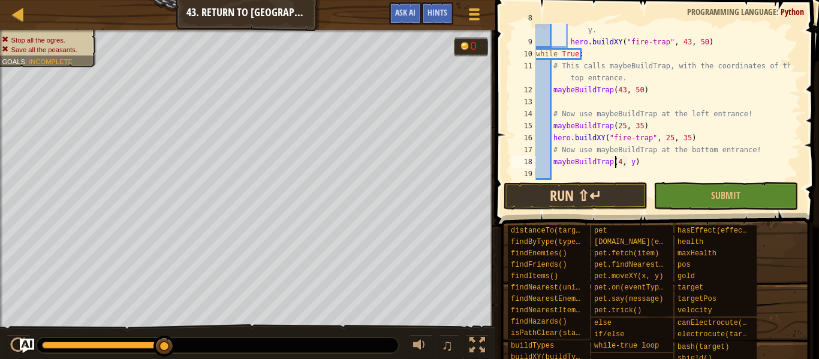
scroll to position [5, 7]
click at [632, 161] on div "# Use buildXY to build a "fire-trap" at the given x and y. hero . buildXY ( "fi…" at bounding box center [662, 108] width 256 height 192
type textarea "maybeBuildTrap(43, 21)"
click at [574, 169] on div "# Use buildXY to build a "fire-trap" at the given x and y. hero . buildXY ( "fi…" at bounding box center [662, 108] width 256 height 192
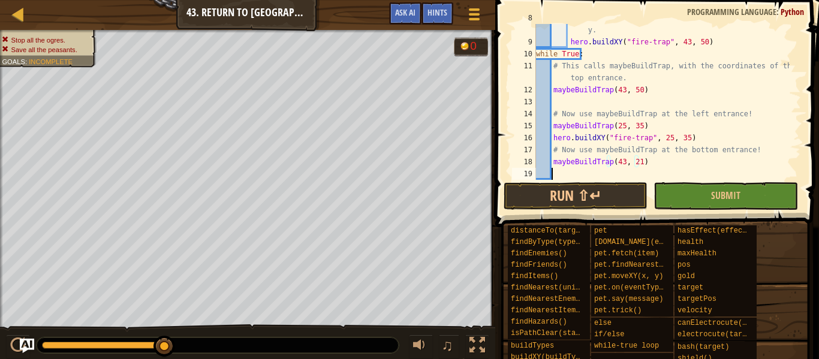
scroll to position [5, 1]
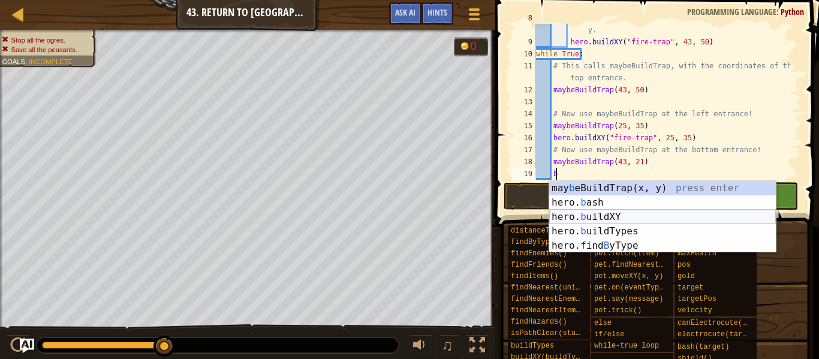
click at [581, 213] on div "may b eBuildTrap(x, y) press enter hero. b ash press enter hero. b uildXY press…" at bounding box center [662, 231] width 227 height 101
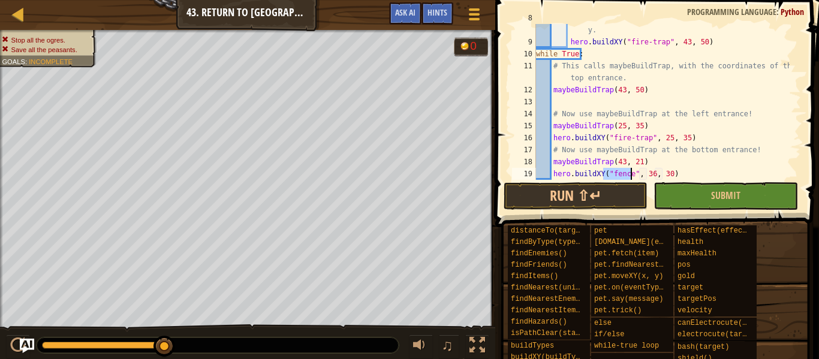
click at [628, 174] on div "# Use buildXY to build a "fire-trap" at the given x and y. hero . buildXY ( "fi…" at bounding box center [662, 102] width 256 height 156
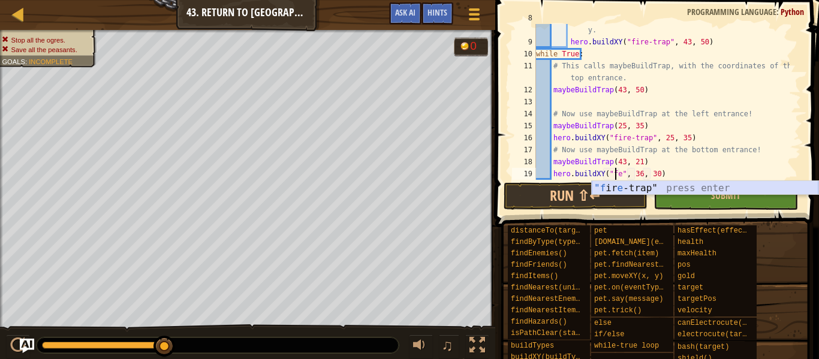
click at [628, 183] on div ""f ir e -trap" press enter" at bounding box center [705, 202] width 227 height 43
click at [661, 173] on div "# Use buildXY to build a "fire-trap" at the given x and y. hero . buildXY ( "fi…" at bounding box center [662, 108] width 256 height 192
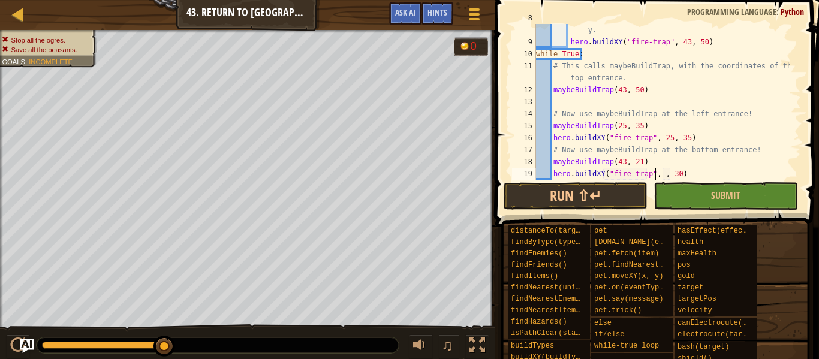
scroll to position [5, 10]
click at [678, 173] on div "# Use buildXY to build a "fire-trap" at the given x and y. hero . buildXY ( "fi…" at bounding box center [662, 108] width 256 height 192
click at [703, 198] on button "Submit" at bounding box center [726, 196] width 144 height 28
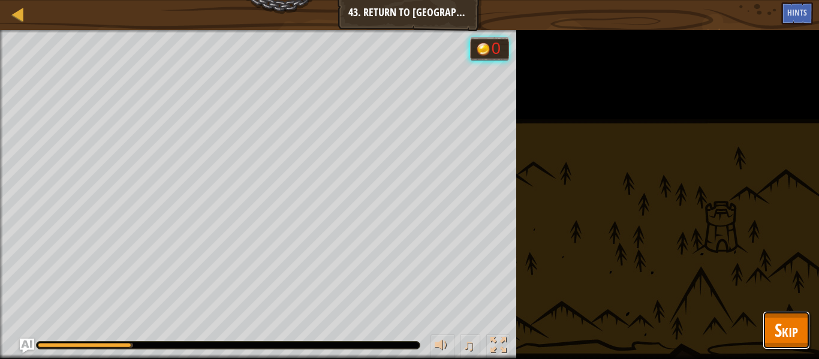
click at [787, 335] on span "Skip" at bounding box center [786, 330] width 23 height 25
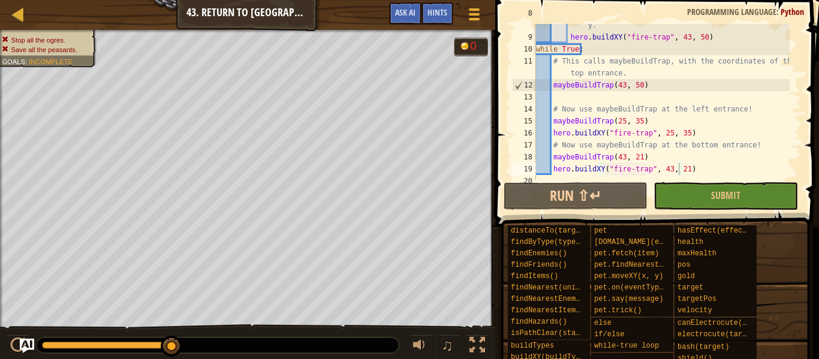
scroll to position [108, 0]
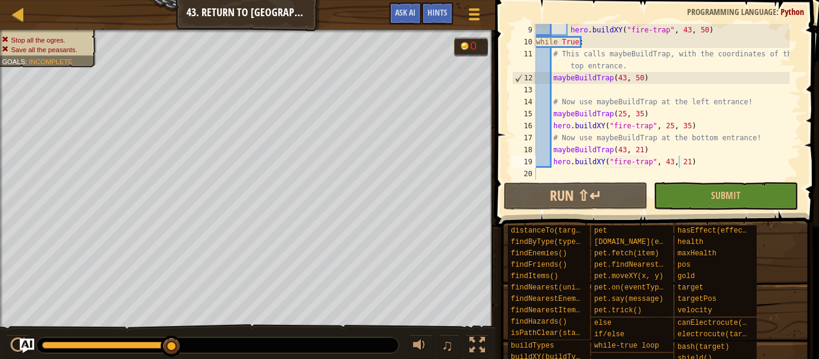
click at [790, 180] on span at bounding box center [658, 96] width 333 height 263
click at [687, 164] on div "hero . buildXY ( "fire-trap" , 43 , 50 ) while True : # This calls maybeBuildTr…" at bounding box center [662, 114] width 256 height 180
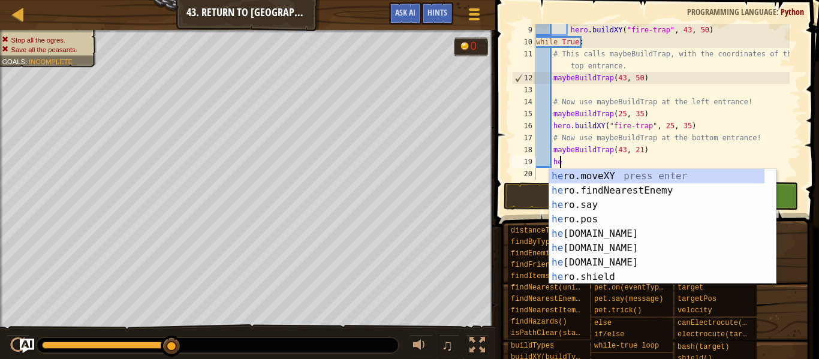
type textarea "h"
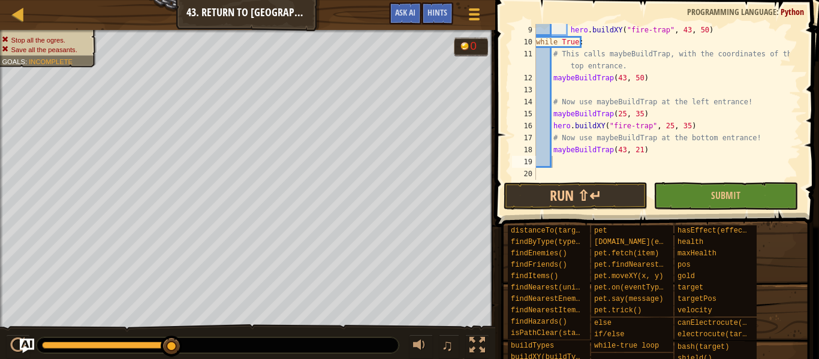
click at [793, 21] on span at bounding box center [658, 96] width 333 height 263
click at [790, 16] on span "Python" at bounding box center [792, 11] width 23 height 11
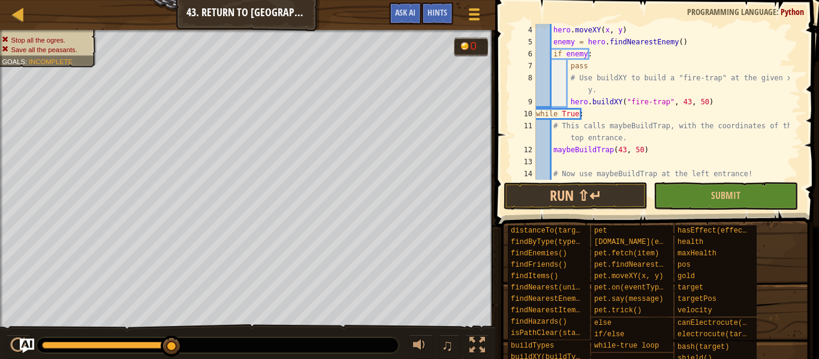
scroll to position [36, 0]
click at [677, 98] on div "hero . moveXY ( x , y ) enemy = hero . findNearestEnemy ( ) if enemy : pass # U…" at bounding box center [662, 114] width 256 height 180
click at [690, 102] on div "hero . moveXY ( x , y ) enemy = hero . findNearestEnemy ( ) if enemy : pass # U…" at bounding box center [662, 114] width 256 height 180
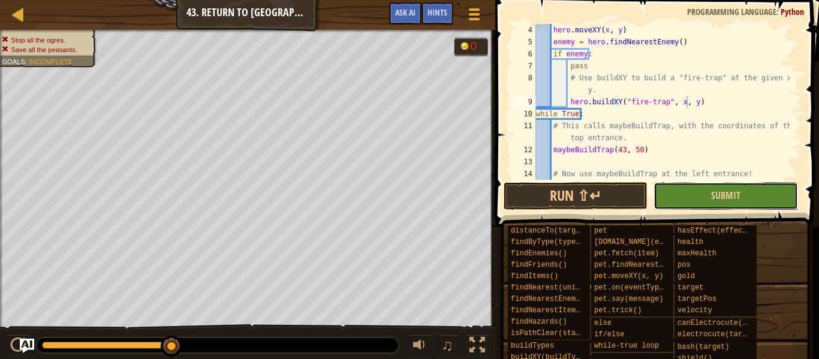
click at [697, 199] on button "Submit" at bounding box center [726, 196] width 144 height 28
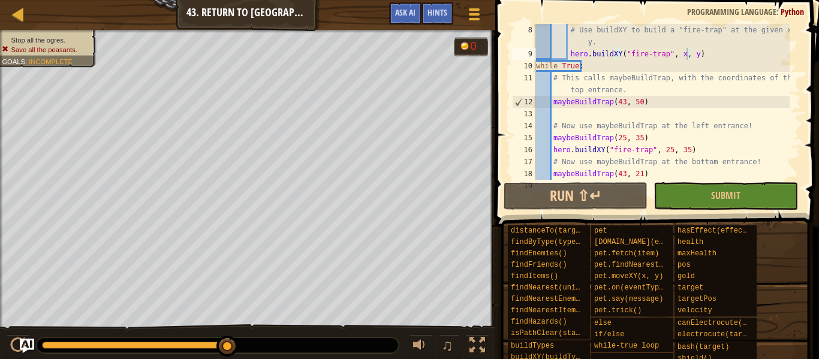
scroll to position [84, 0]
type textarea "hero.buildXY("fire-trap", 25, 35)"
drag, startPoint x: 683, startPoint y: 146, endPoint x: 552, endPoint y: 145, distance: 130.7
click at [552, 145] on div "# Use buildXY to build a "fire-trap" at the given x and y. hero . buildXY ( "fi…" at bounding box center [662, 120] width 256 height 192
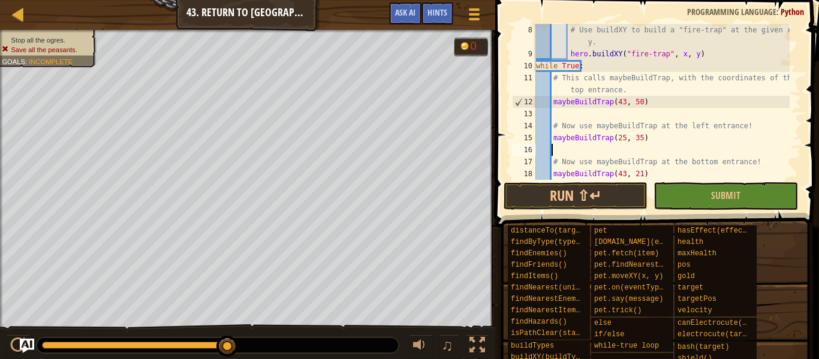
scroll to position [5, 1]
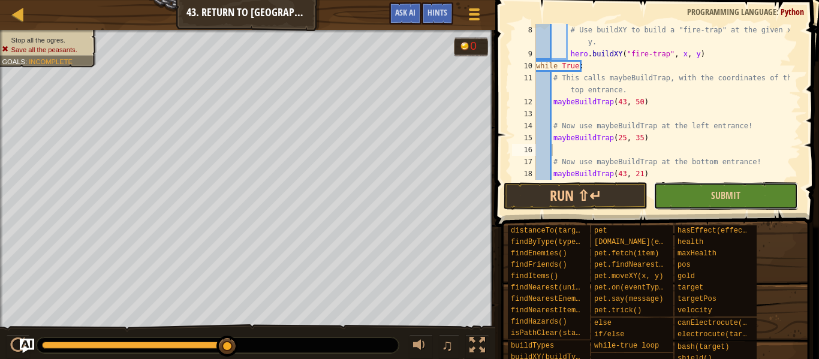
click at [699, 189] on button "Submit" at bounding box center [726, 196] width 144 height 28
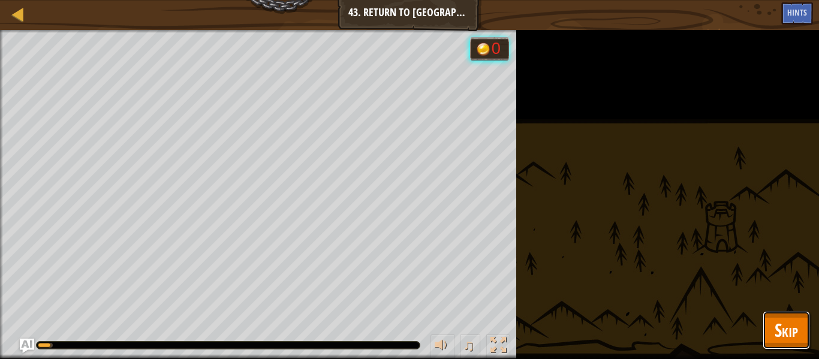
click at [778, 324] on span "Skip" at bounding box center [786, 330] width 23 height 25
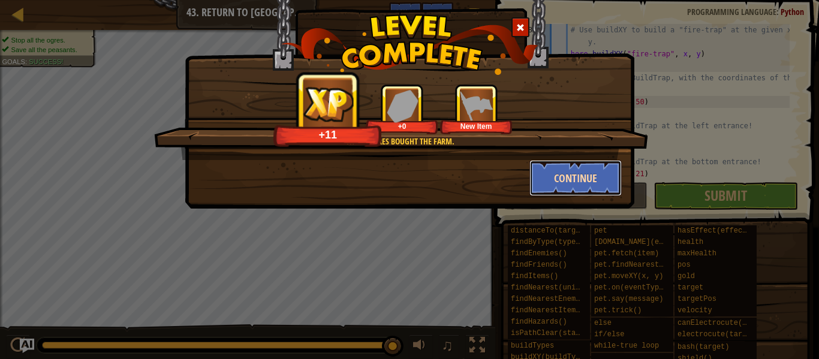
click at [545, 179] on button "Continue" at bounding box center [576, 178] width 93 height 36
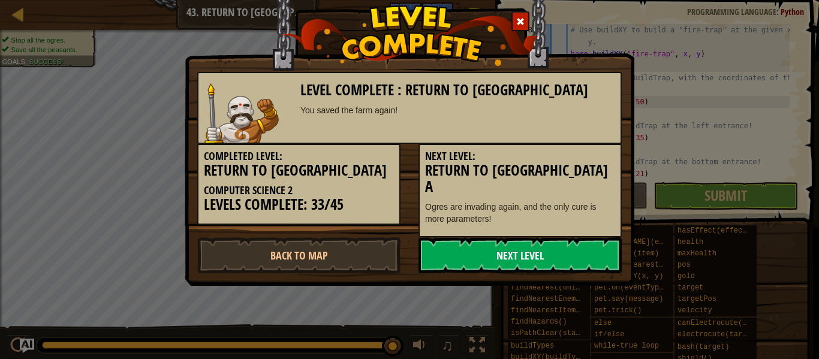
click at [480, 248] on link "Next Level" at bounding box center [520, 255] width 203 height 36
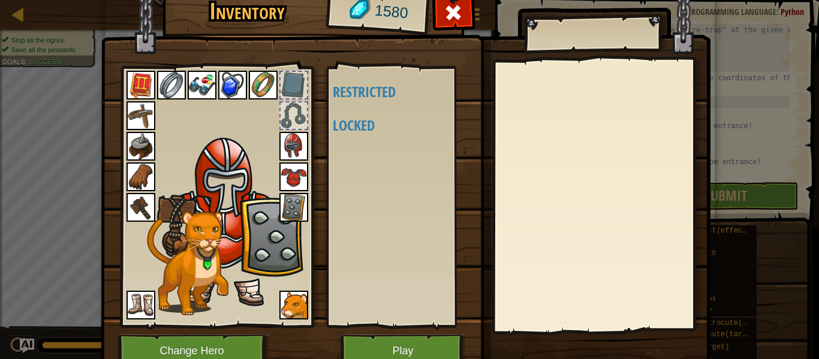
click at [444, 1] on body "Map Computer Science 2 43. Return to Thornbush Farm Game Menu Done Hints Ask AI…" at bounding box center [409, 0] width 819 height 1
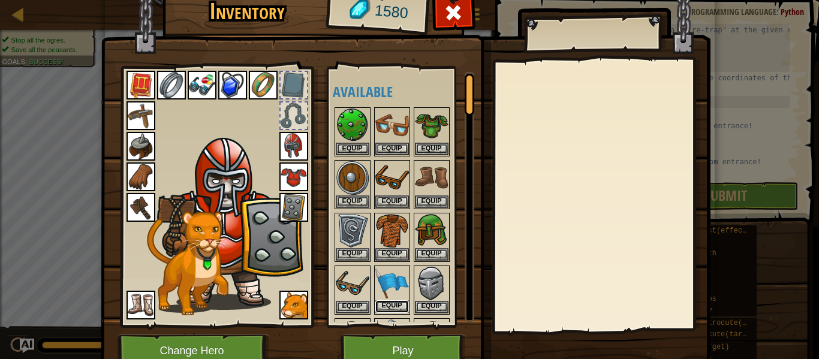
click at [384, 302] on button "Equip" at bounding box center [392, 306] width 34 height 13
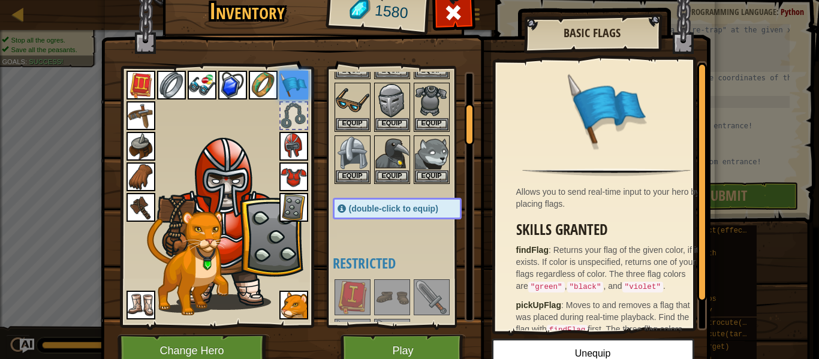
scroll to position [191, 0]
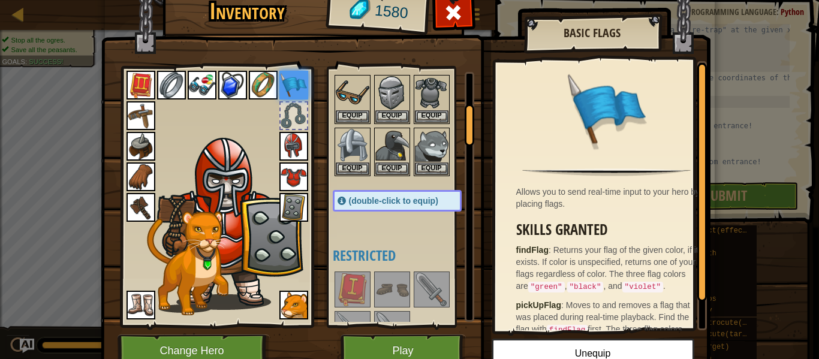
drag, startPoint x: 459, startPoint y: 97, endPoint x: 460, endPoint y: 125, distance: 28.8
click at [465, 125] on div at bounding box center [470, 125] width 10 height 42
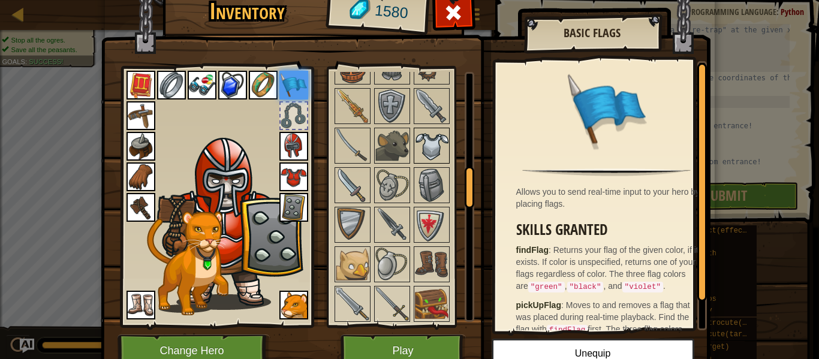
scroll to position [553, 0]
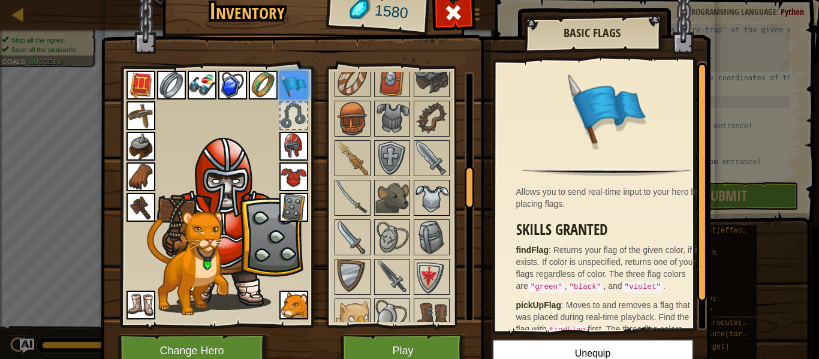
drag, startPoint x: 460, startPoint y: 125, endPoint x: 440, endPoint y: 182, distance: 59.9
click at [440, 182] on div "Available Equip Equip Equip Equip Equip Equip Equip Equip Equip Equip Equip Equ…" at bounding box center [404, 197] width 142 height 250
click at [386, 187] on img at bounding box center [392, 198] width 34 height 34
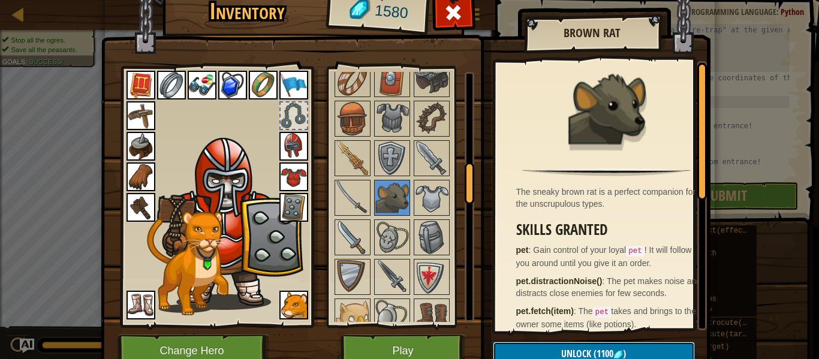
click at [603, 347] on span "(1100" at bounding box center [602, 353] width 22 height 13
click at [543, 351] on button "Confirm" at bounding box center [594, 354] width 202 height 25
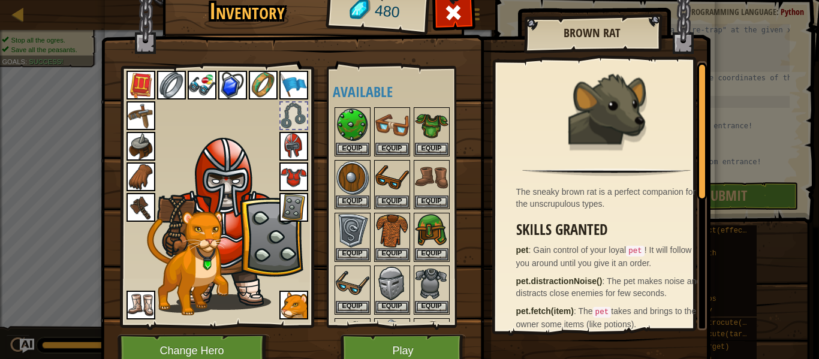
click at [273, 303] on img at bounding box center [230, 223] width 147 height 175
click at [284, 301] on img at bounding box center [293, 305] width 29 height 29
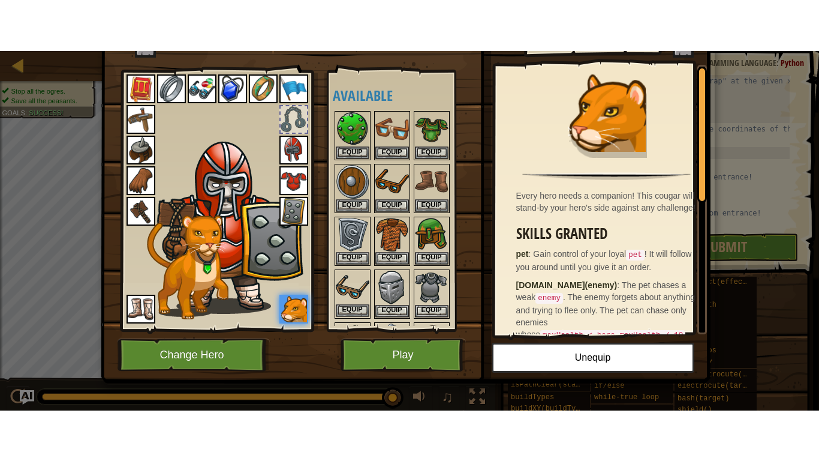
scroll to position [55, 0]
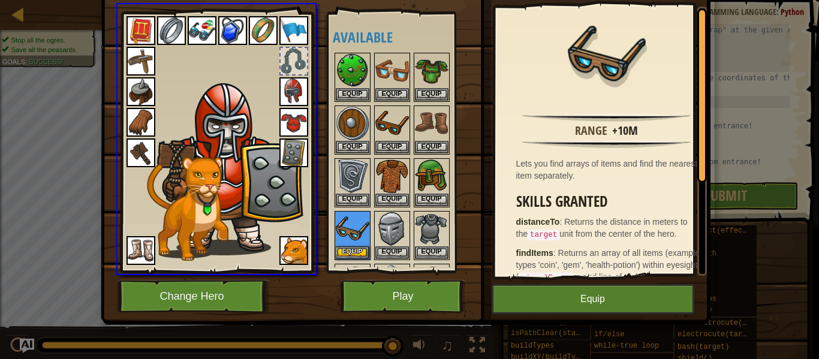
drag, startPoint x: 358, startPoint y: 260, endPoint x: 345, endPoint y: 69, distance: 191.1
click at [345, 69] on div "Inventory 480 Available Equip Equip Equip Equip Equip Equip Equip Equip Equip E…" at bounding box center [409, 179] width 819 height 359
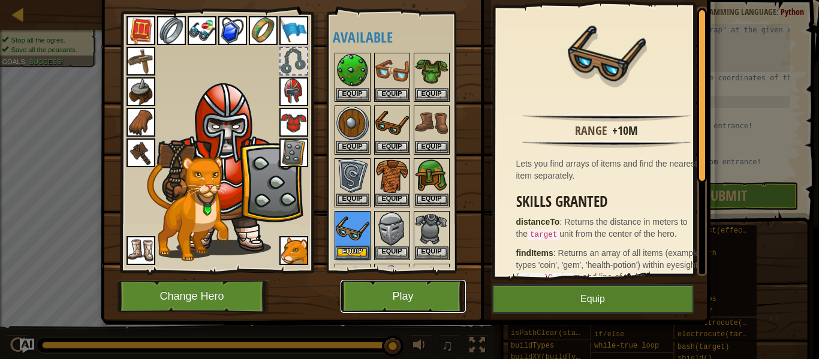
click at [379, 293] on button "Play" at bounding box center [403, 296] width 125 height 33
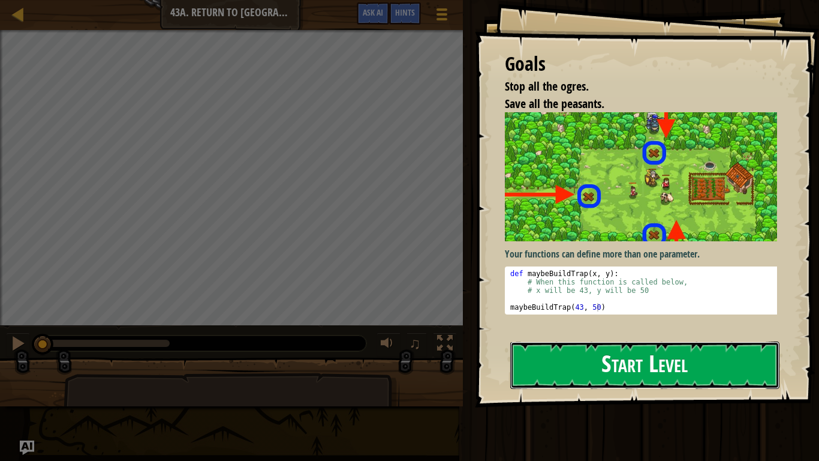
click at [629, 350] on button "Start Level" at bounding box center [644, 364] width 269 height 47
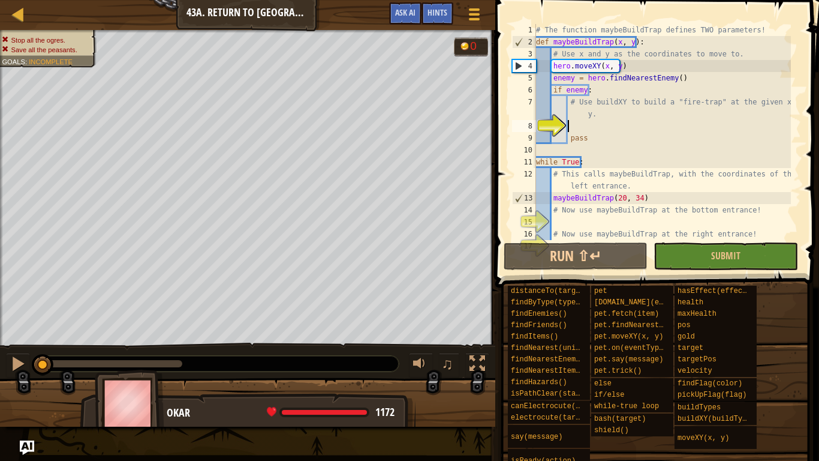
scroll to position [5, 2]
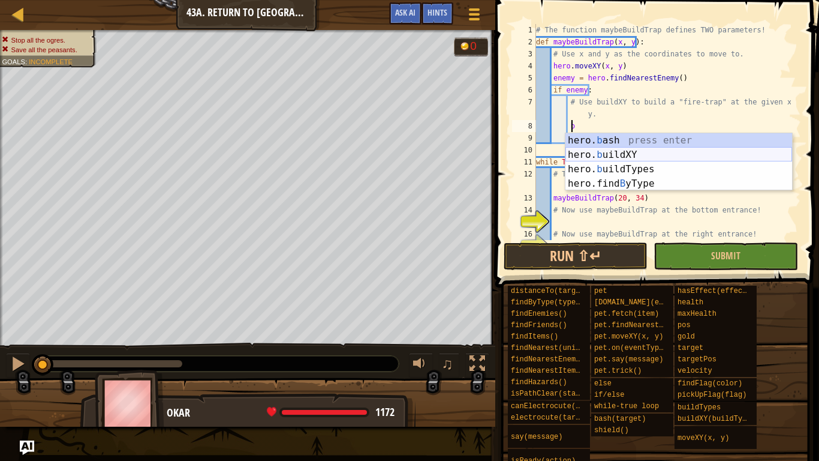
click at [608, 149] on div "hero. b ash press enter hero. b uildXY press enter hero. b uildTypes press ente…" at bounding box center [678, 176] width 227 height 86
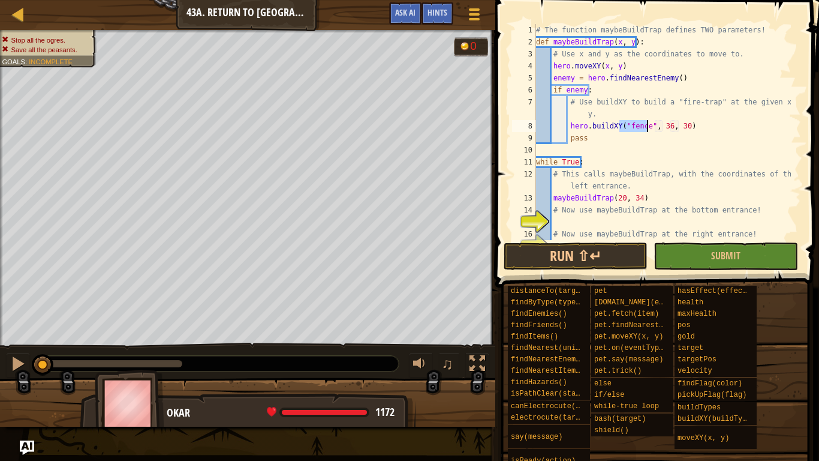
click at [642, 127] on div "# The function maybeBuildTrap defines TWO parameters! def maybeBuildTrap ( x , …" at bounding box center [662, 132] width 257 height 216
click at [657, 124] on div "# The function maybeBuildTrap defines TWO parameters! def maybeBuildTrap ( x , …" at bounding box center [662, 144] width 257 height 240
click at [679, 125] on div "# The function maybeBuildTrap defines TWO parameters! def maybeBuildTrap ( x , …" at bounding box center [662, 144] width 257 height 240
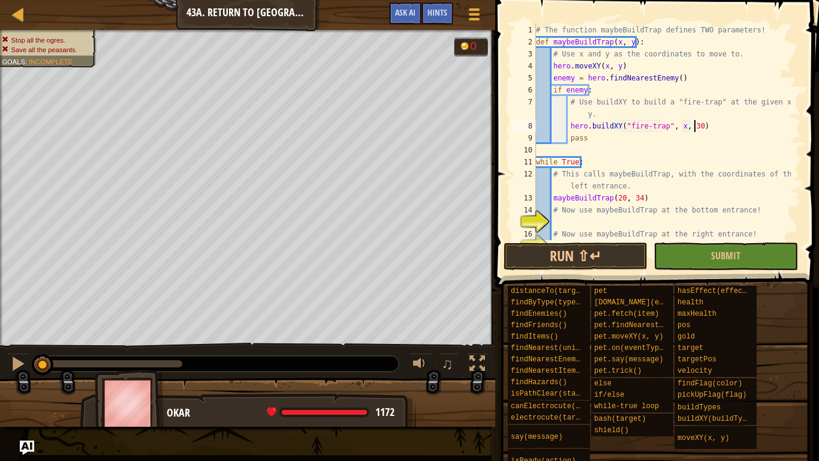
click at [693, 127] on div "# The function maybeBuildTrap defines TWO parameters! def maybeBuildTrap ( x , …" at bounding box center [662, 144] width 257 height 240
click at [689, 124] on div "# The function maybeBuildTrap defines TWO parameters! def maybeBuildTrap ( x , …" at bounding box center [662, 144] width 257 height 240
type textarea "hero.buildXY("fire-trap", x, y)"
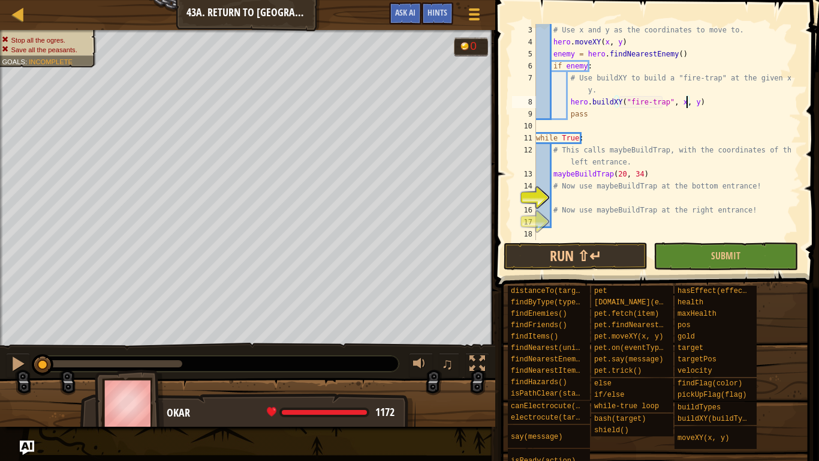
click at [597, 198] on div "# Use x and y as the coordinates to move to. hero . moveXY ( x , y ) enemy = he…" at bounding box center [662, 144] width 257 height 240
click at [624, 200] on div "# Use x and y as the coordinates to move to. hero . moveXY ( x , y ) enemy = he…" at bounding box center [662, 144] width 257 height 240
type textarea "maybeBuildTrap(38, 20)"
click at [577, 219] on div "# Use x and y as the coordinates to move to. hero . moveXY ( x , y ) enemy = he…" at bounding box center [662, 144] width 257 height 240
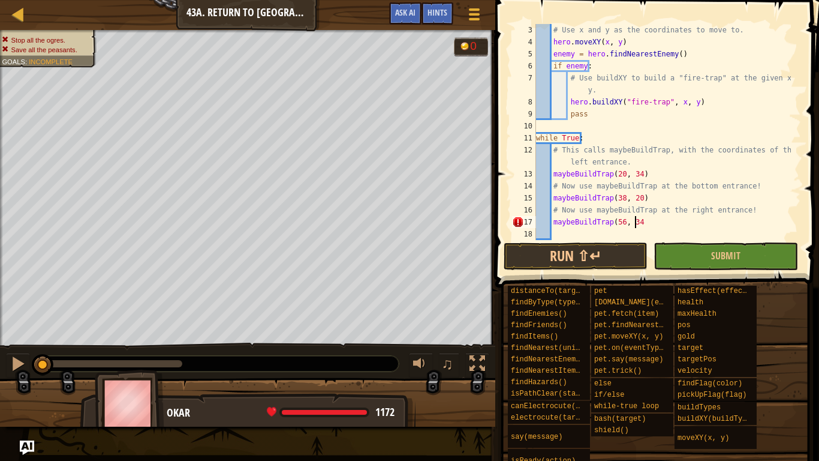
scroll to position [5, 8]
click at [714, 252] on span "Submit" at bounding box center [725, 255] width 29 height 13
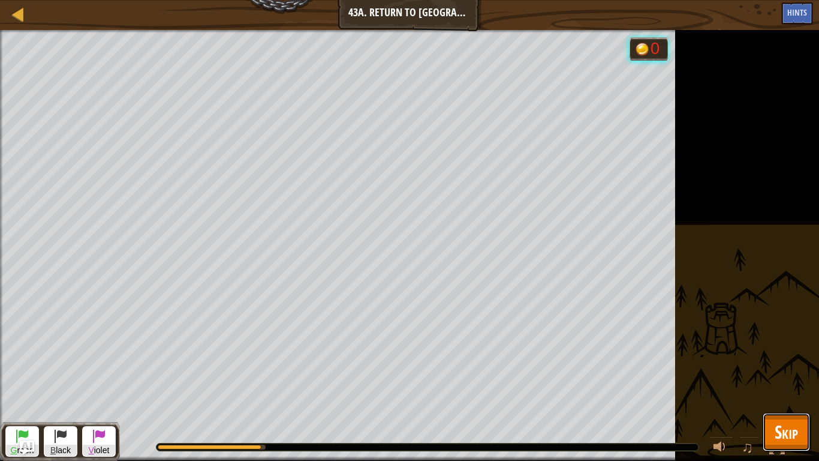
click at [771, 398] on button "Skip" at bounding box center [786, 432] width 47 height 38
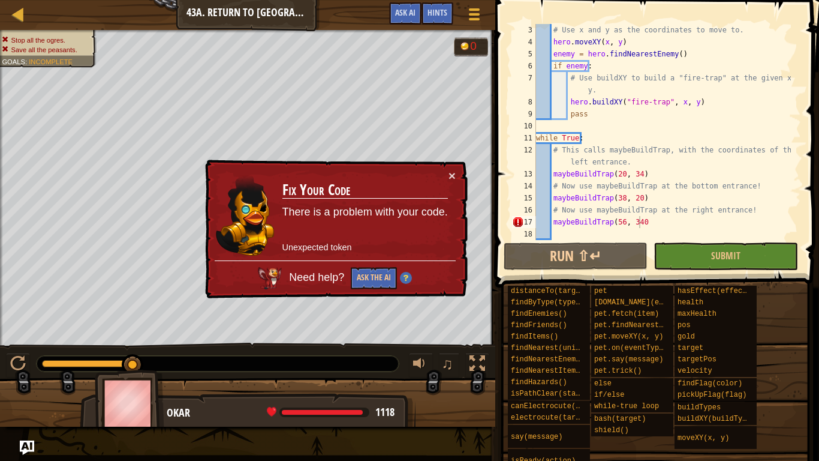
click at [647, 225] on div "# Use x and y as the coordinates to move to. hero . moveXY ( x , y ) enemy = he…" at bounding box center [662, 144] width 257 height 240
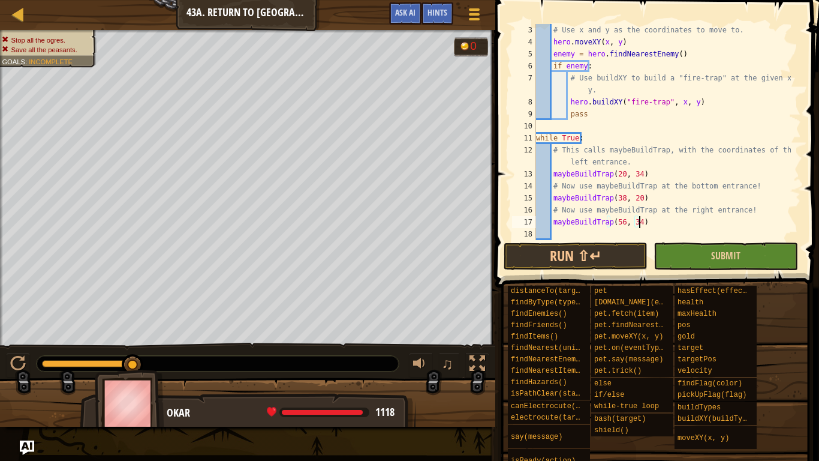
type textarea "maybeBuildTrap(56, 34)"
click at [678, 261] on button "Submit" at bounding box center [726, 256] width 144 height 28
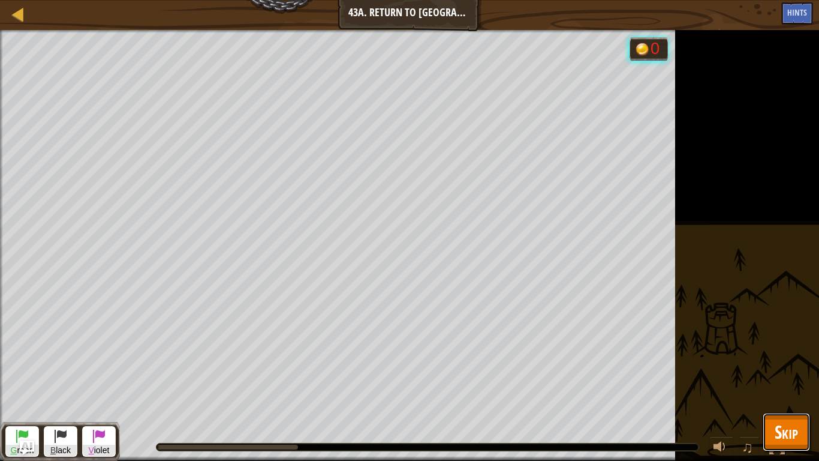
click at [800, 398] on button "Skip" at bounding box center [786, 432] width 47 height 38
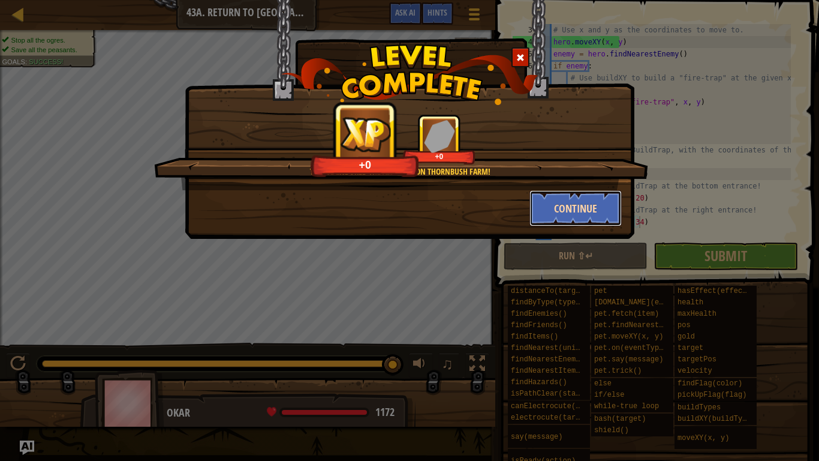
click at [555, 206] on button "Continue" at bounding box center [576, 208] width 93 height 36
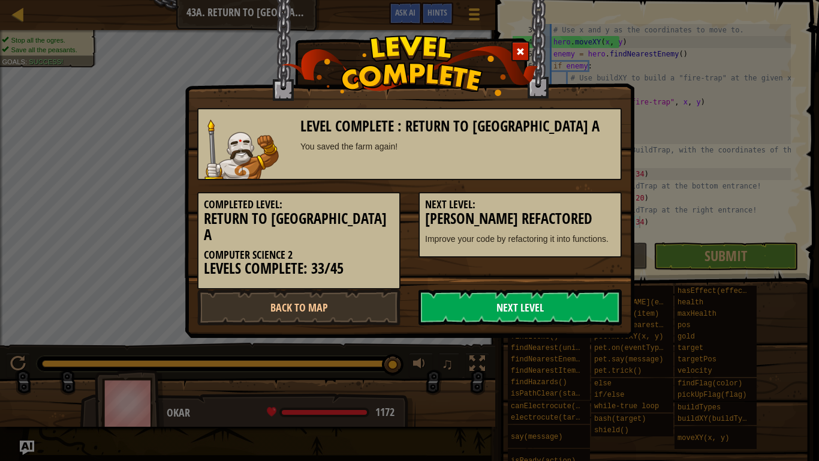
click at [538, 292] on link "Next Level" at bounding box center [520, 307] width 203 height 36
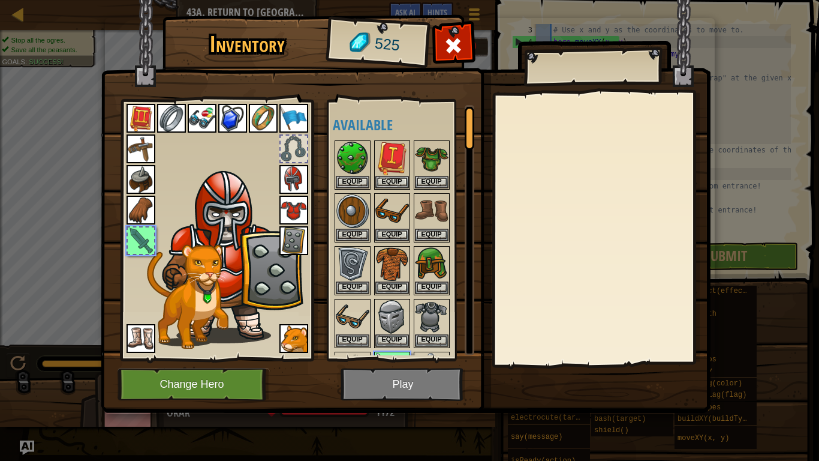
scroll to position [49, 0]
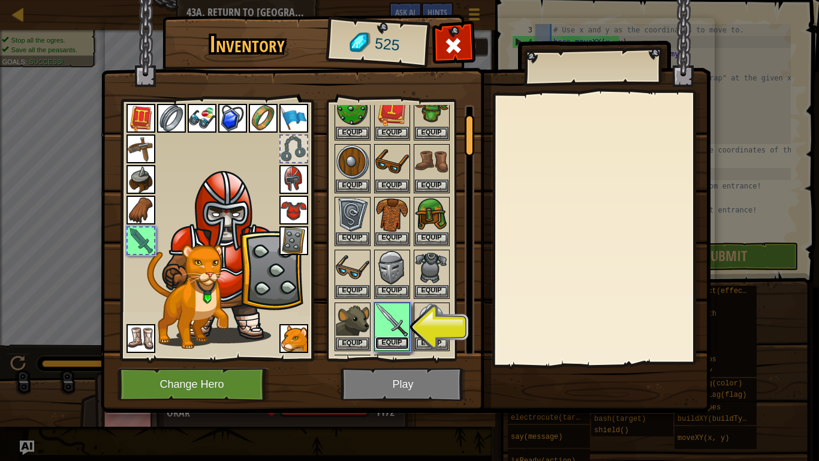
click at [396, 340] on button "Equip" at bounding box center [392, 342] width 34 height 13
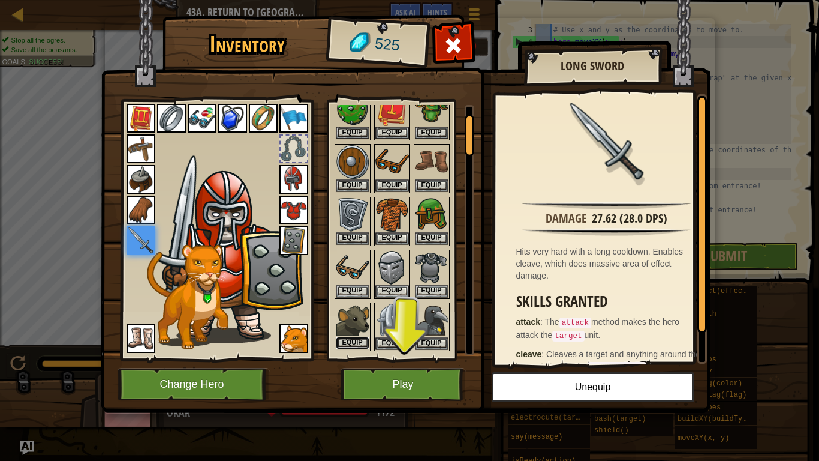
click at [351, 339] on button "Equip" at bounding box center [353, 342] width 34 height 13
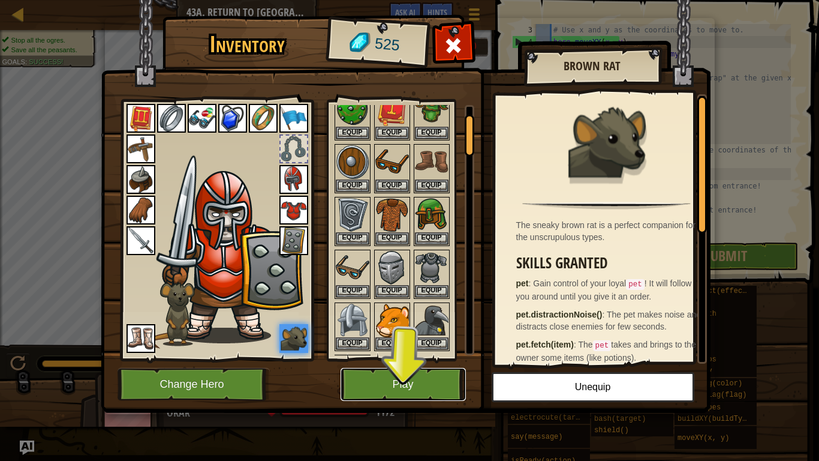
click at [392, 381] on button "Play" at bounding box center [403, 384] width 125 height 33
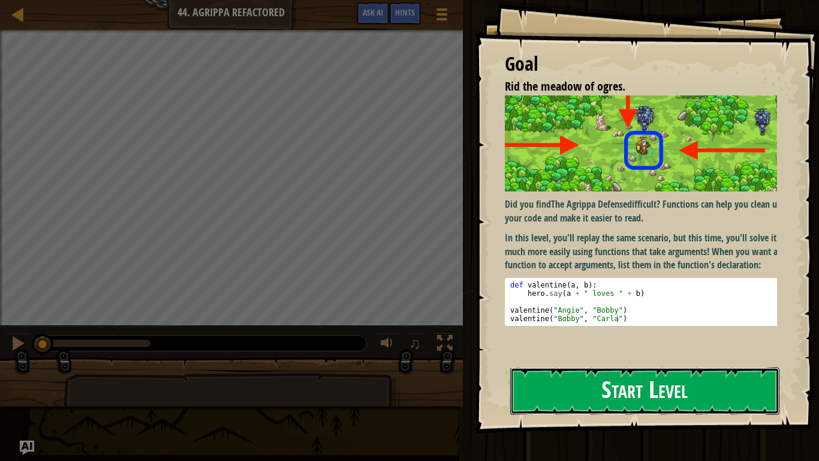
click at [628, 398] on button "Start Level" at bounding box center [644, 390] width 269 height 47
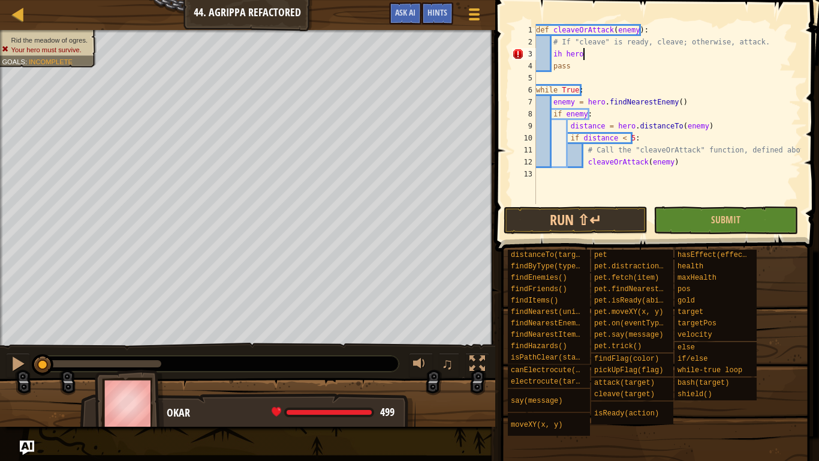
scroll to position [5, 4]
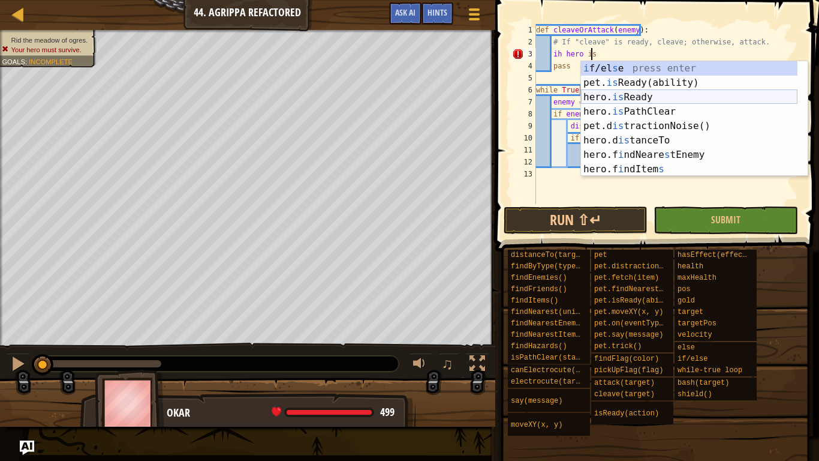
click at [605, 92] on div "i f/el s e press enter pet. is Ready(ability) press enter hero. is Ready press …" at bounding box center [689, 133] width 216 height 144
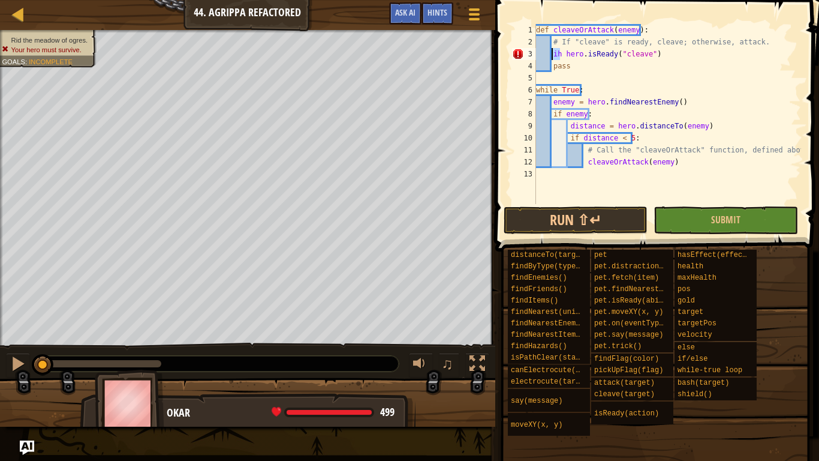
drag, startPoint x: 561, startPoint y: 55, endPoint x: 550, endPoint y: 55, distance: 10.2
click at [550, 55] on div "def cleaveOrAttack ( enemy ) : # If "cleave" is ready, cleave; otherwise, attac…" at bounding box center [667, 126] width 267 height 204
click at [555, 54] on div "def cleaveOrAttack ( enemy ) : # If "cleave" is ready, cleave; otherwise, attac…" at bounding box center [667, 126] width 267 height 204
click at [585, 60] on div "def cleaveOrAttack ( enemy ) : # If "cleave" is ready, cleave; otherwise, attac…" at bounding box center [667, 126] width 267 height 204
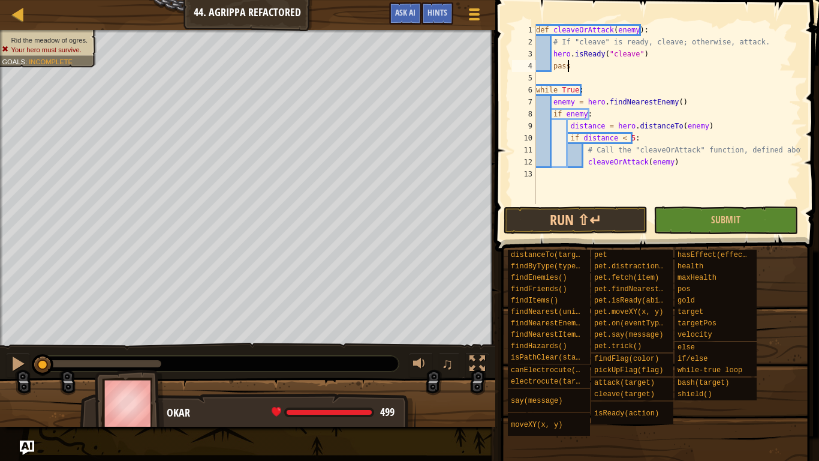
click at [646, 52] on div "def cleaveOrAttack ( enemy ) : # If "cleave" is ready, cleave; otherwise, attac…" at bounding box center [667, 126] width 267 height 204
type textarea "hero.isReady("cleave")"
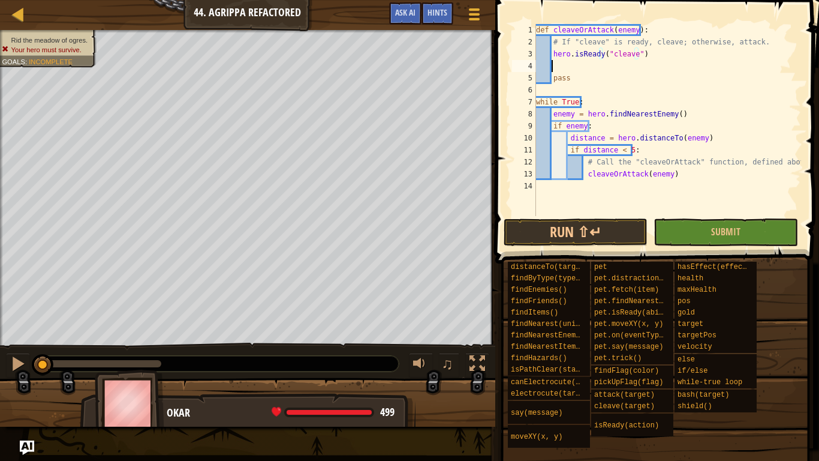
scroll to position [5, 1]
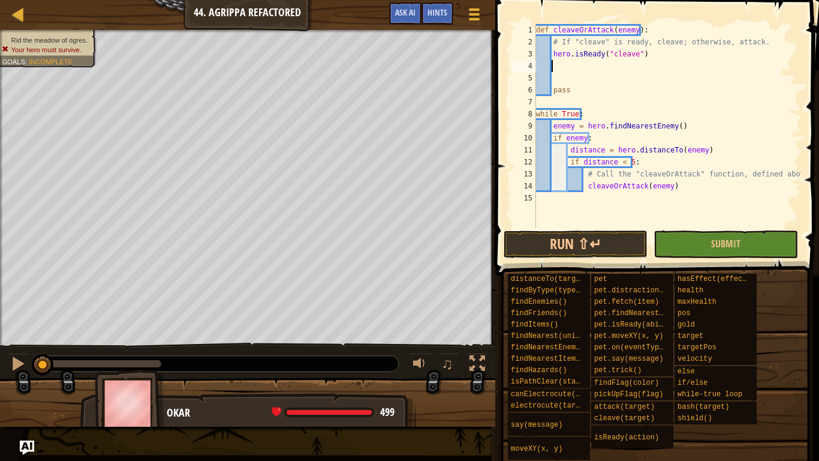
click at [556, 67] on div "def cleaveOrAttack ( enemy ) : # If "cleave" is ready, cleave; otherwise, attac…" at bounding box center [667, 138] width 267 height 228
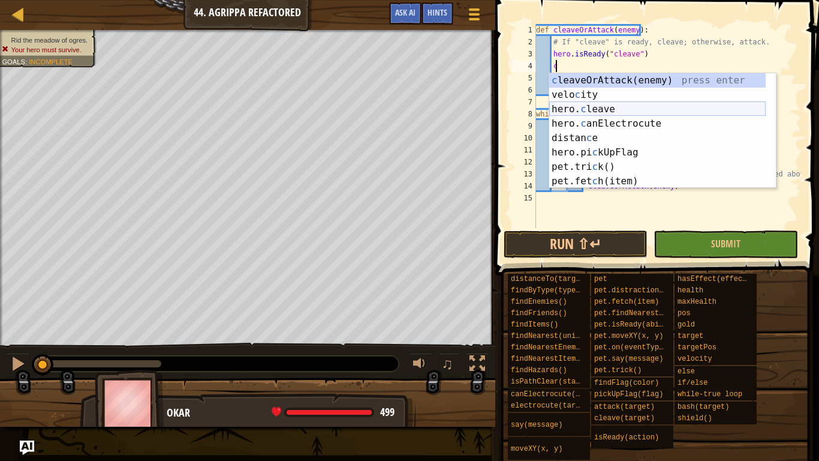
click at [606, 104] on div "c leaveOrAttack(enemy) press enter velo c ity press enter hero. c leave press e…" at bounding box center [657, 145] width 216 height 144
type textarea "hero.cleave(enemy)"
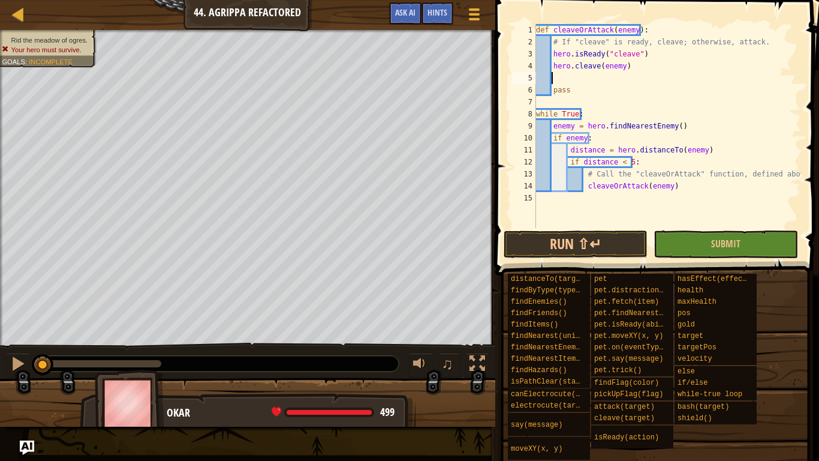
click at [558, 75] on div "def cleaveOrAttack ( enemy ) : # If "cleave" is ready, cleave; otherwise, attac…" at bounding box center [667, 138] width 267 height 228
type textarea "e"
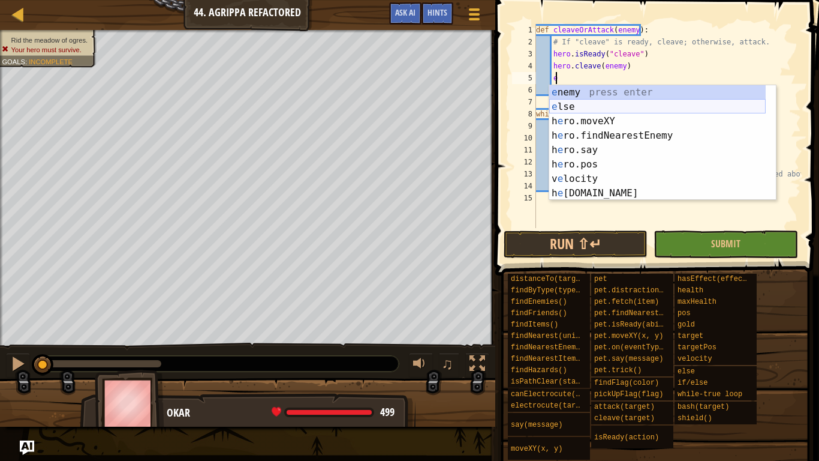
click at [567, 102] on div "e nemy press enter e lse press enter h e ro.moveXY press enter h e ro.findNeare…" at bounding box center [657, 157] width 216 height 144
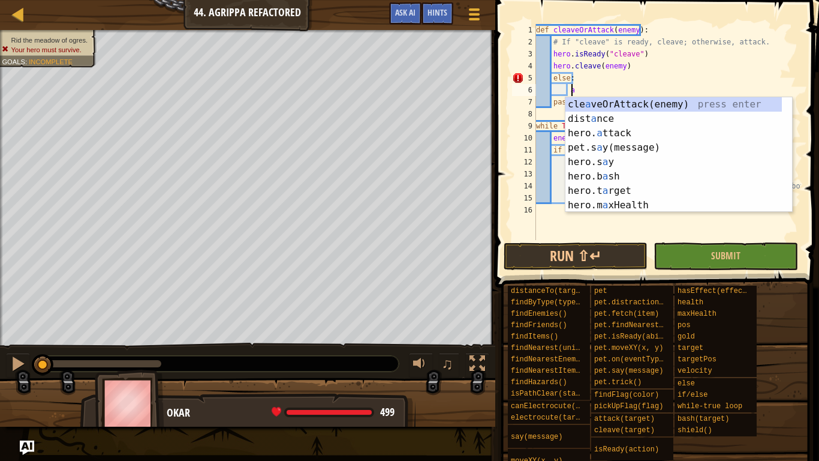
scroll to position [5, 2]
click at [601, 127] on div "cle a veOrAttack(enemy) press enter dist a nce press enter hero. a ttack press …" at bounding box center [673, 169] width 216 height 144
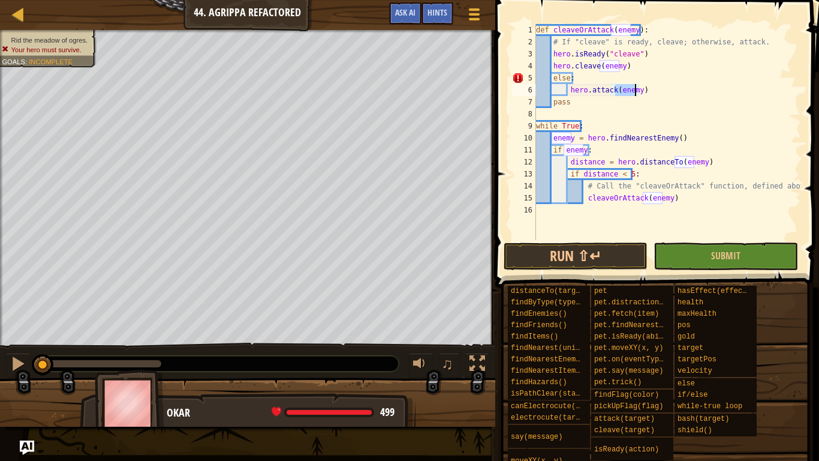
click at [612, 77] on div "def cleaveOrAttack ( enemy ) : # If "cleave" is ready, cleave; otherwise, attac…" at bounding box center [667, 144] width 267 height 240
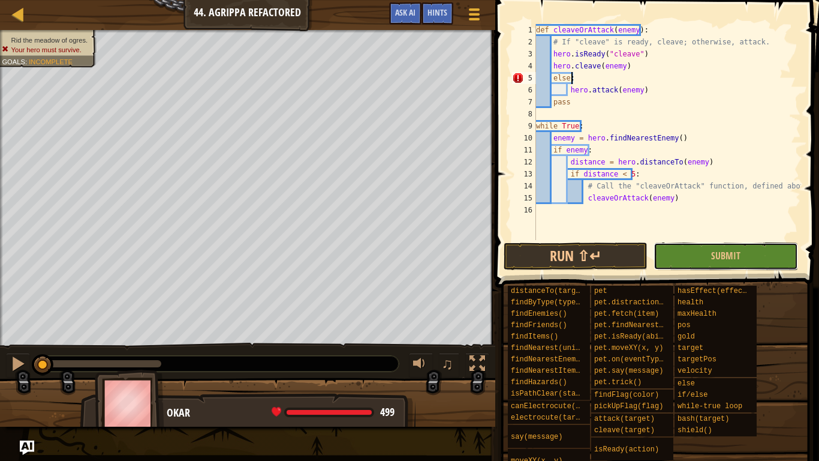
click at [675, 254] on button "Submit" at bounding box center [726, 256] width 144 height 28
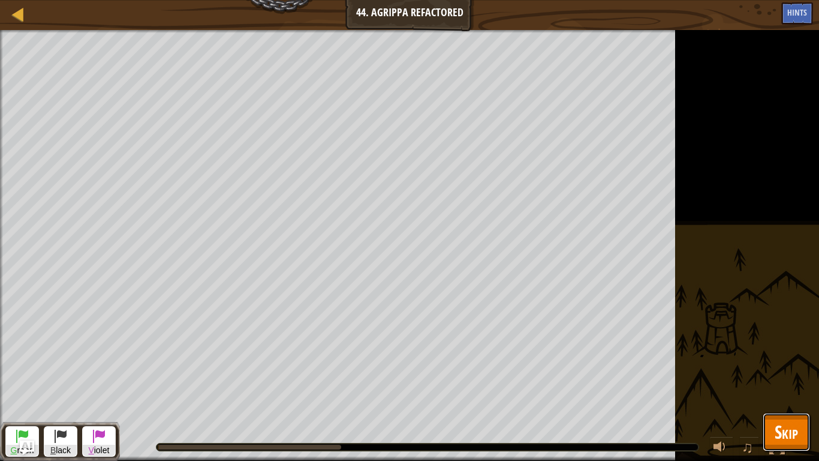
click at [789, 398] on span "Skip" at bounding box center [786, 431] width 23 height 25
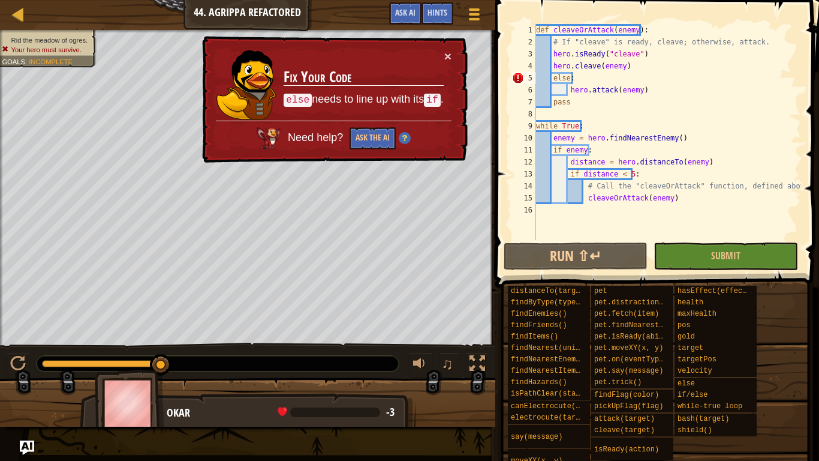
click at [552, 79] on div "def cleaveOrAttack ( enemy ) : # If "cleave" is ready, cleave; otherwise, attac…" at bounding box center [667, 144] width 267 height 240
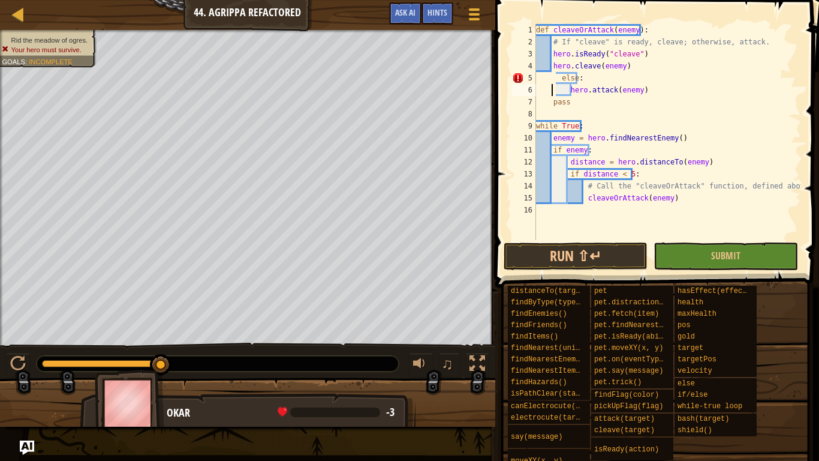
click at [553, 92] on div "def cleaveOrAttack ( enemy ) : # If "cleave" is ready, cleave; otherwise, attac…" at bounding box center [667, 144] width 267 height 240
click at [556, 79] on div "def cleaveOrAttack ( enemy ) : # If "cleave" is ready, cleave; otherwise, attac…" at bounding box center [667, 144] width 267 height 240
click at [555, 76] on div "def cleaveOrAttack ( enemy ) : # If "cleave" is ready, cleave; otherwise, attac…" at bounding box center [667, 144] width 267 height 240
type textarea "else:"
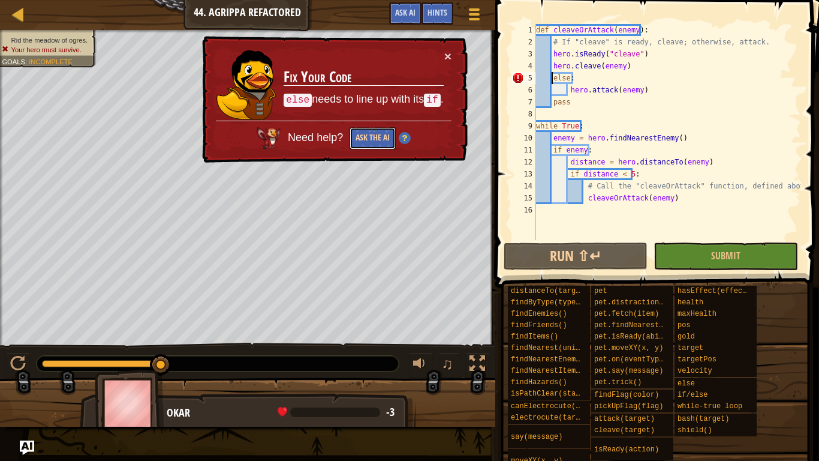
click at [378, 133] on button "Ask the AI" at bounding box center [373, 138] width 46 height 22
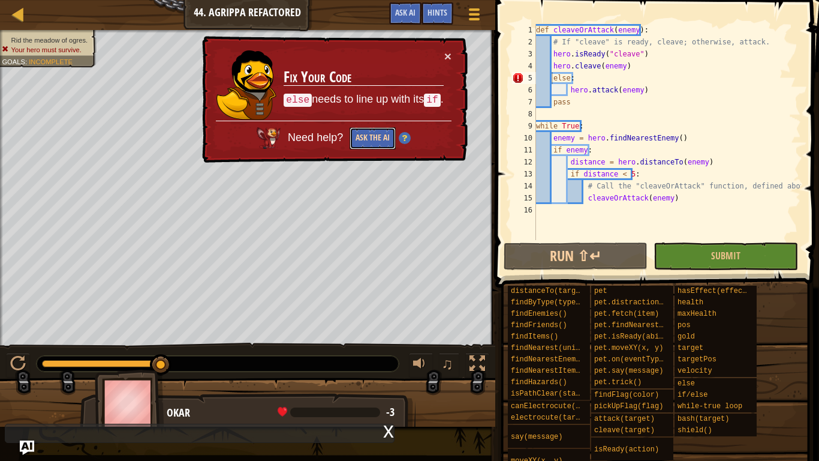
click at [371, 136] on button "Ask the AI" at bounding box center [373, 138] width 46 height 22
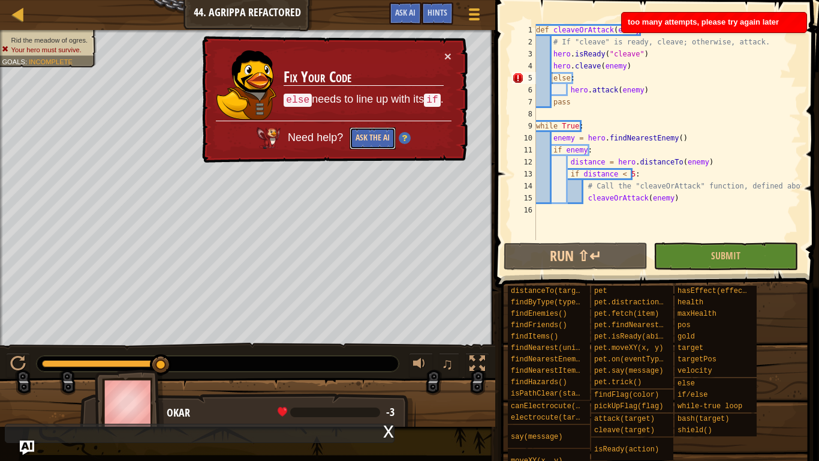
click at [371, 136] on button "Ask the AI" at bounding box center [373, 138] width 46 height 22
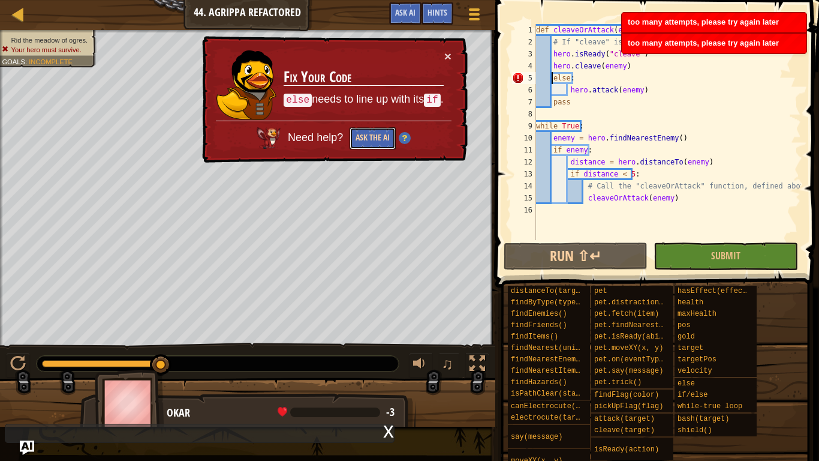
click at [371, 136] on button "Ask the AI" at bounding box center [373, 138] width 46 height 22
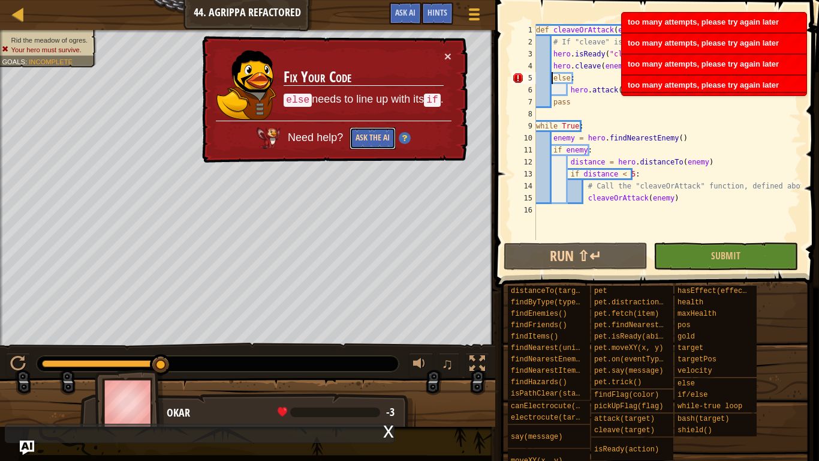
click at [371, 136] on button "Ask the AI" at bounding box center [373, 138] width 46 height 22
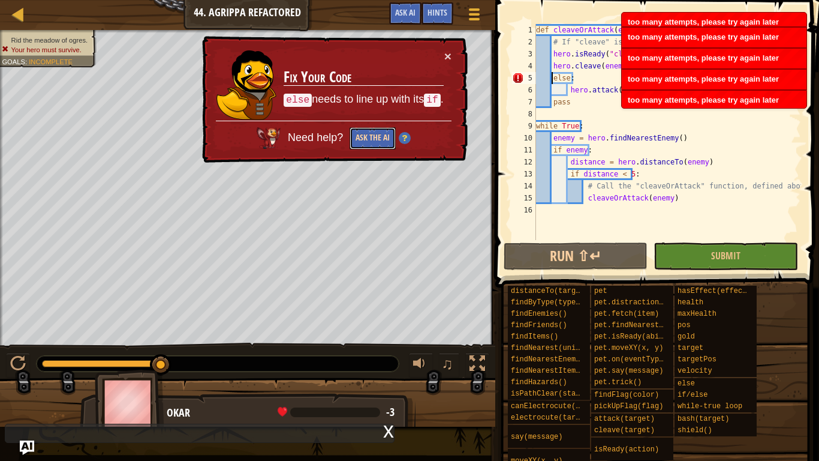
click at [371, 136] on button "Ask the AI" at bounding box center [373, 138] width 46 height 22
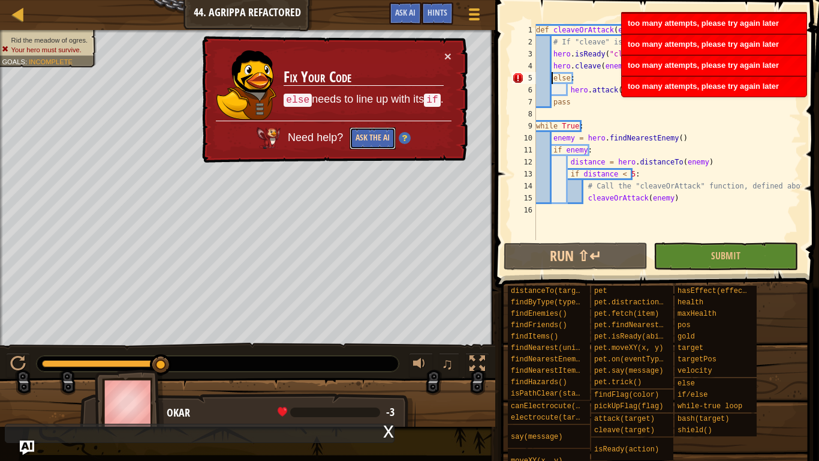
click at [371, 136] on button "Ask the AI" at bounding box center [373, 138] width 46 height 22
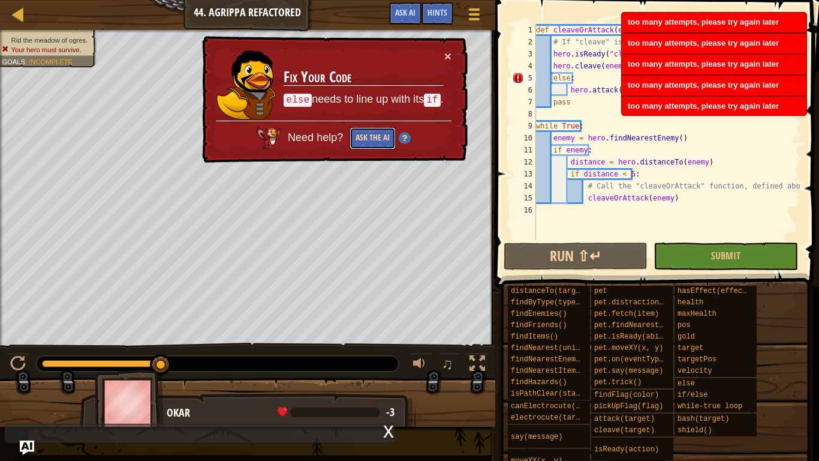
click at [371, 136] on button "Ask the AI" at bounding box center [373, 138] width 46 height 22
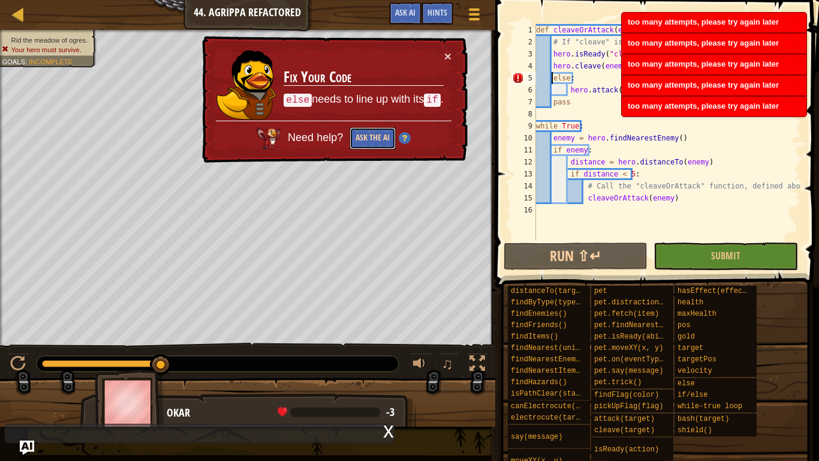
click at [371, 136] on button "Ask the AI" at bounding box center [373, 138] width 46 height 22
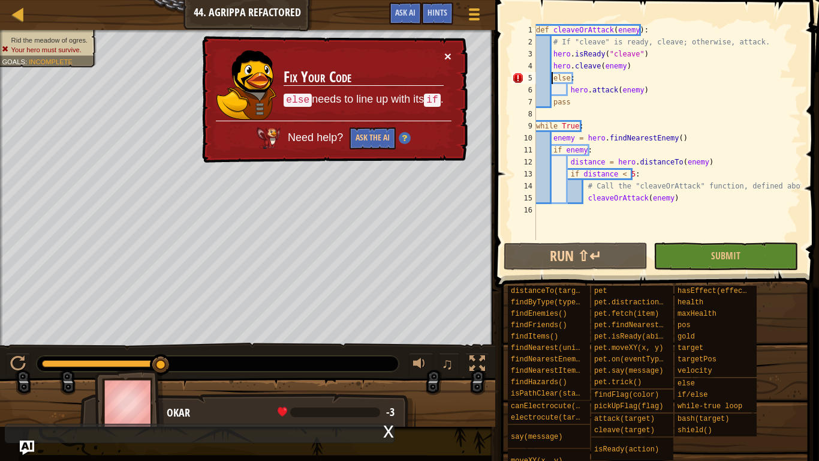
click at [445, 53] on button "×" at bounding box center [447, 56] width 7 height 13
